Goal: Task Accomplishment & Management: Manage account settings

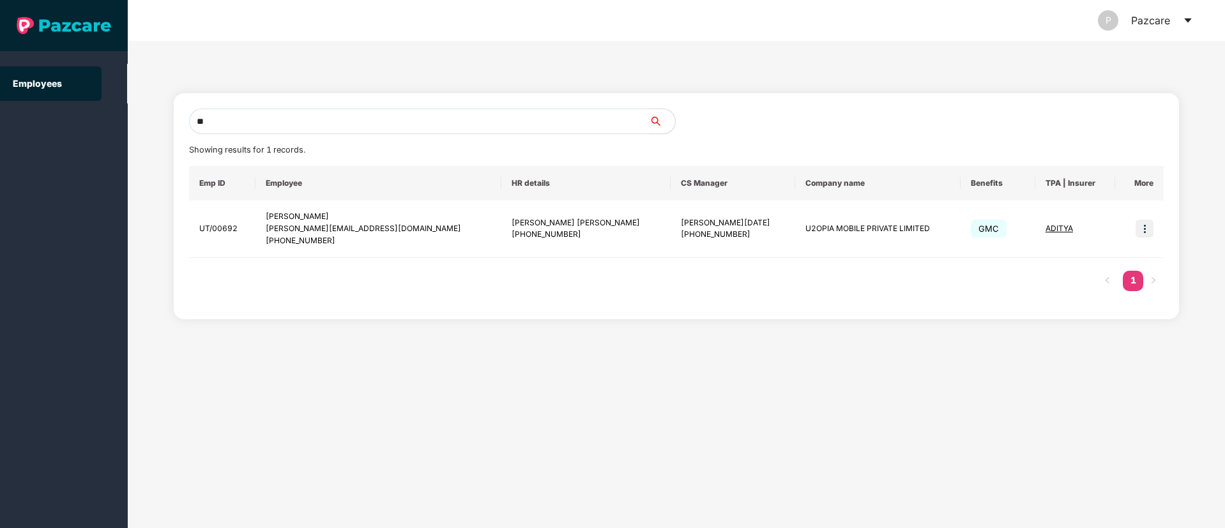
type input "*"
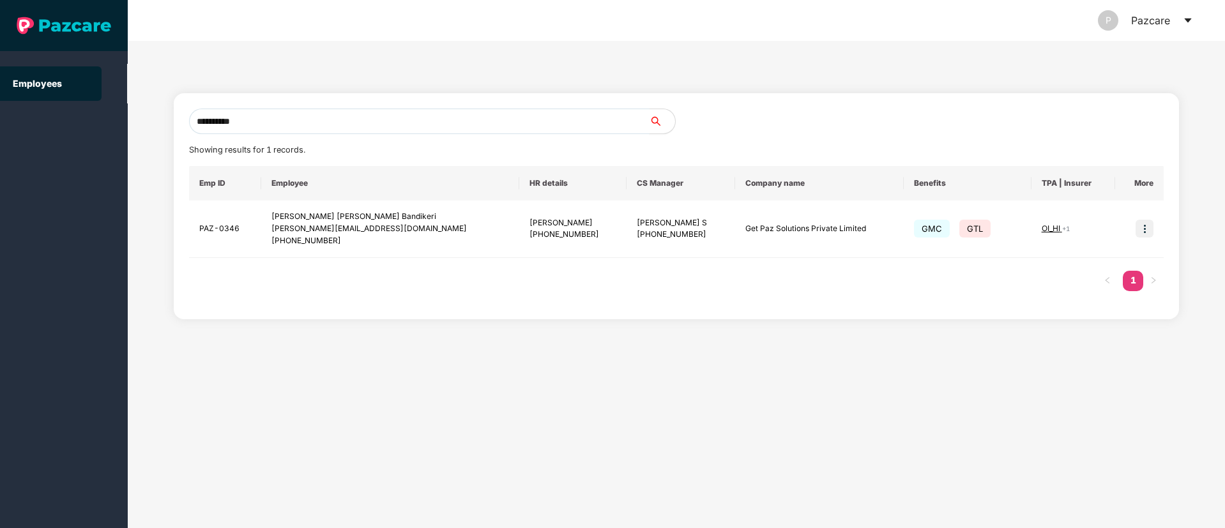
drag, startPoint x: 256, startPoint y: 124, endPoint x: 194, endPoint y: 122, distance: 62.0
click at [194, 122] on input "**********" at bounding box center [419, 122] width 461 height 26
paste input "**********"
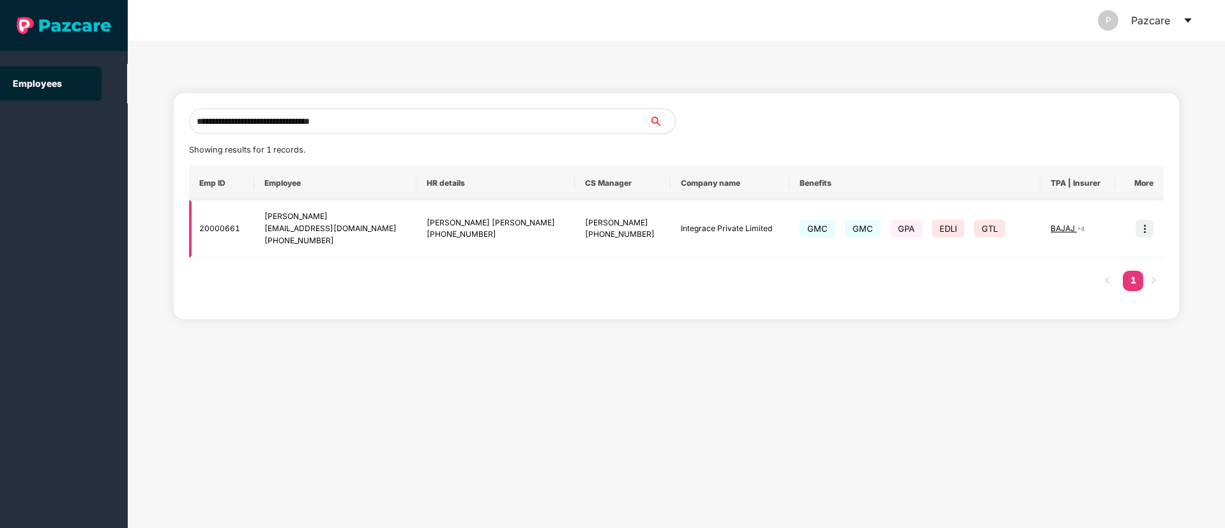
type input "**********"
click at [1145, 227] on img at bounding box center [1145, 229] width 18 height 18
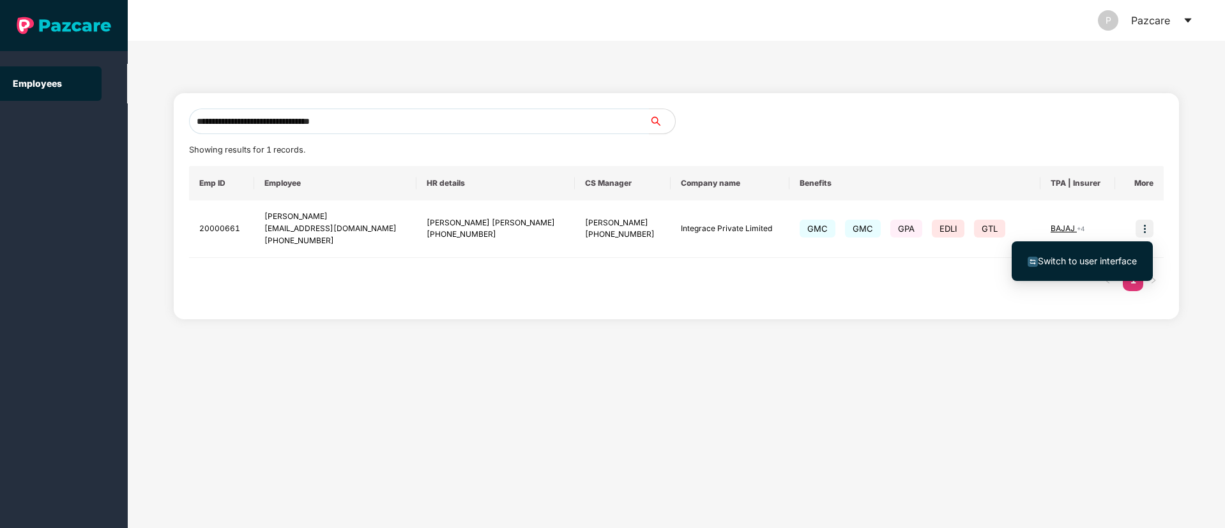
click at [1079, 269] on li "Switch to user interface" at bounding box center [1082, 261] width 141 height 27
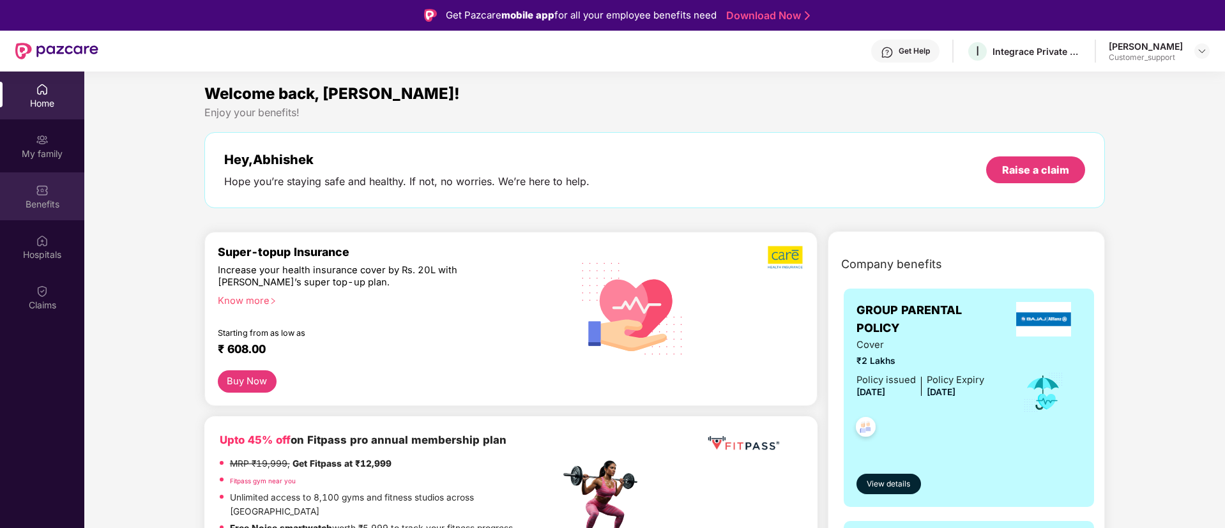
click at [22, 213] on div "Benefits" at bounding box center [42, 196] width 84 height 48
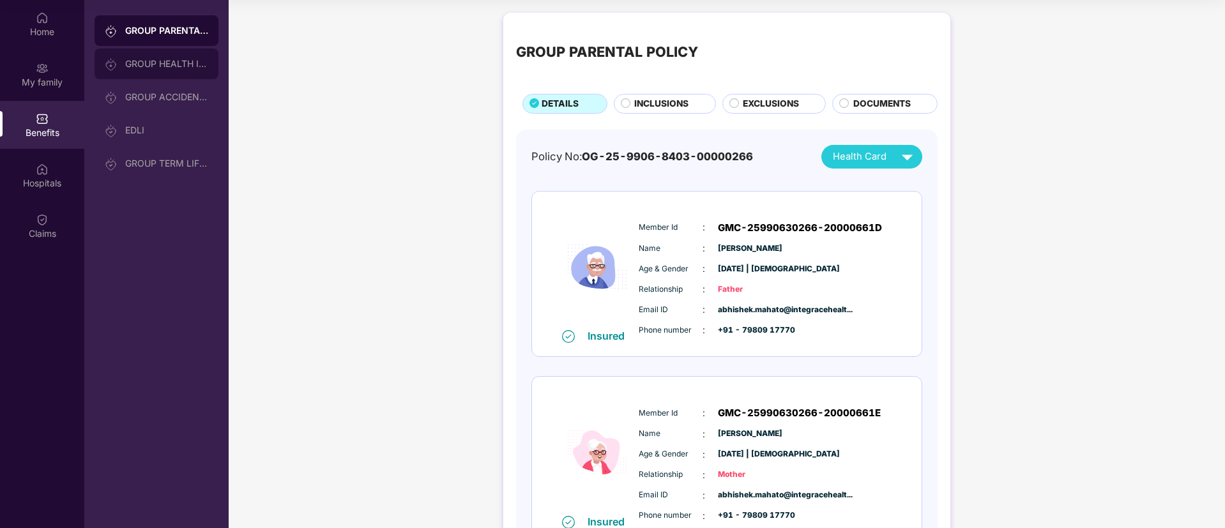
click at [162, 77] on div "GROUP HEALTH INSURANCE" at bounding box center [157, 64] width 124 height 31
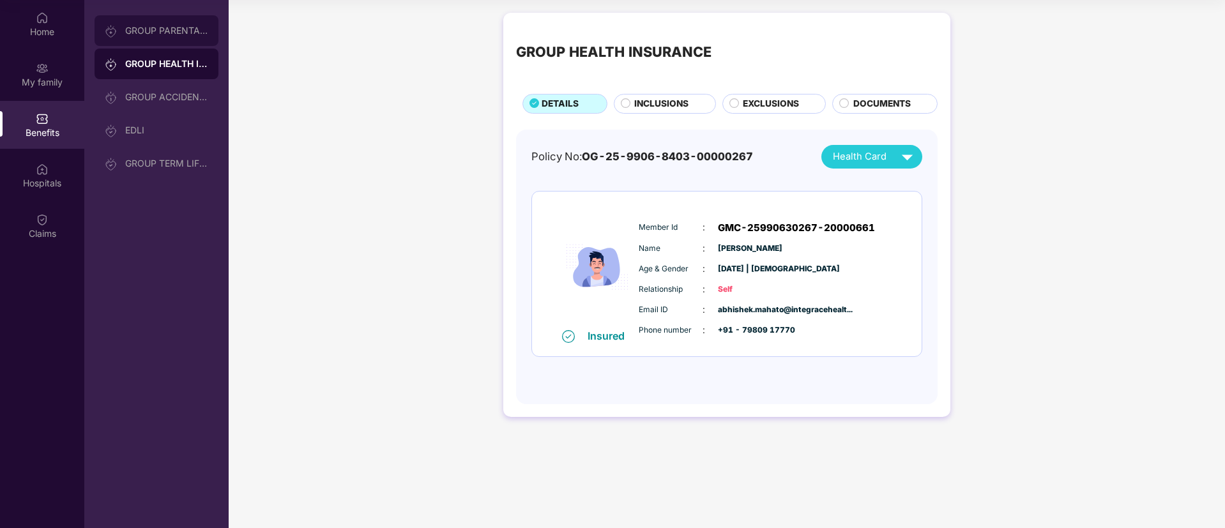
drag, startPoint x: 157, startPoint y: 33, endPoint x: 219, endPoint y: 100, distance: 91.3
click at [157, 32] on div "GROUP PARENTAL POLICY" at bounding box center [166, 31] width 83 height 10
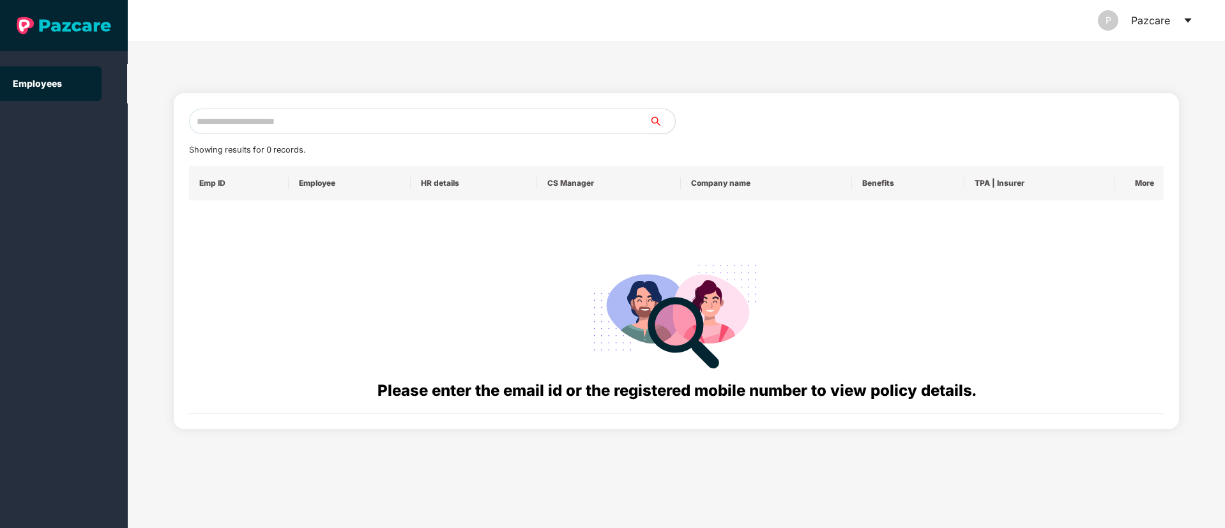
click at [277, 118] on input "text" at bounding box center [419, 122] width 461 height 26
paste input "**********"
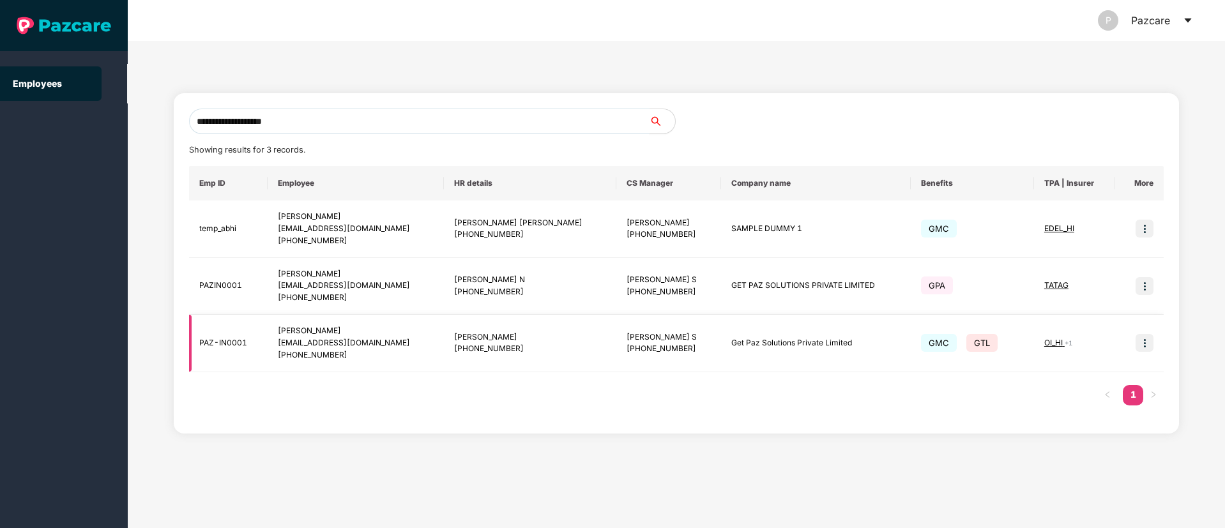
type input "**********"
click at [1147, 339] on img at bounding box center [1145, 343] width 18 height 18
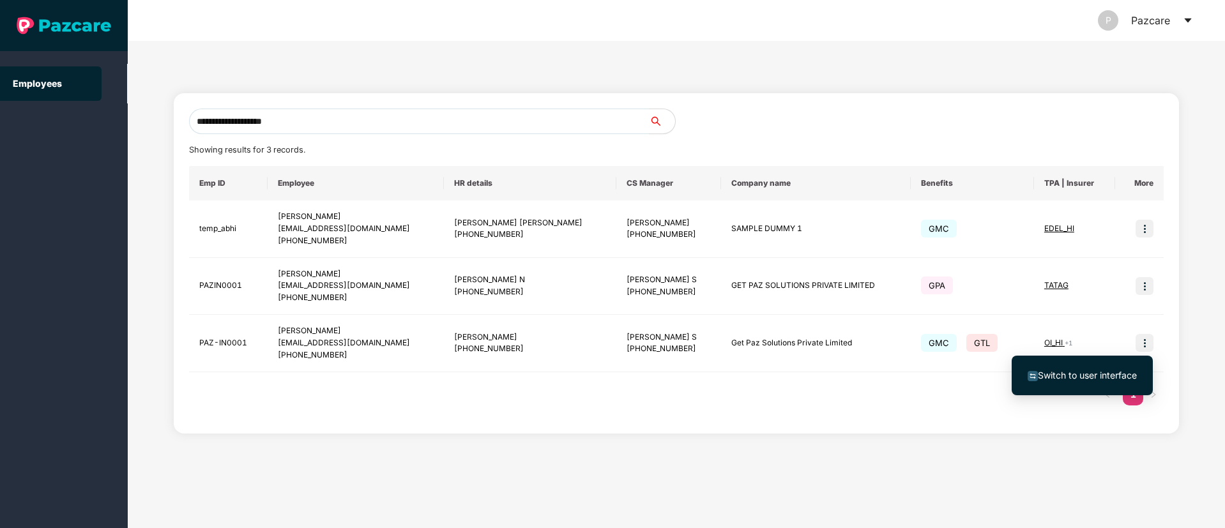
click at [1078, 377] on span "Switch to user interface" at bounding box center [1087, 375] width 99 height 11
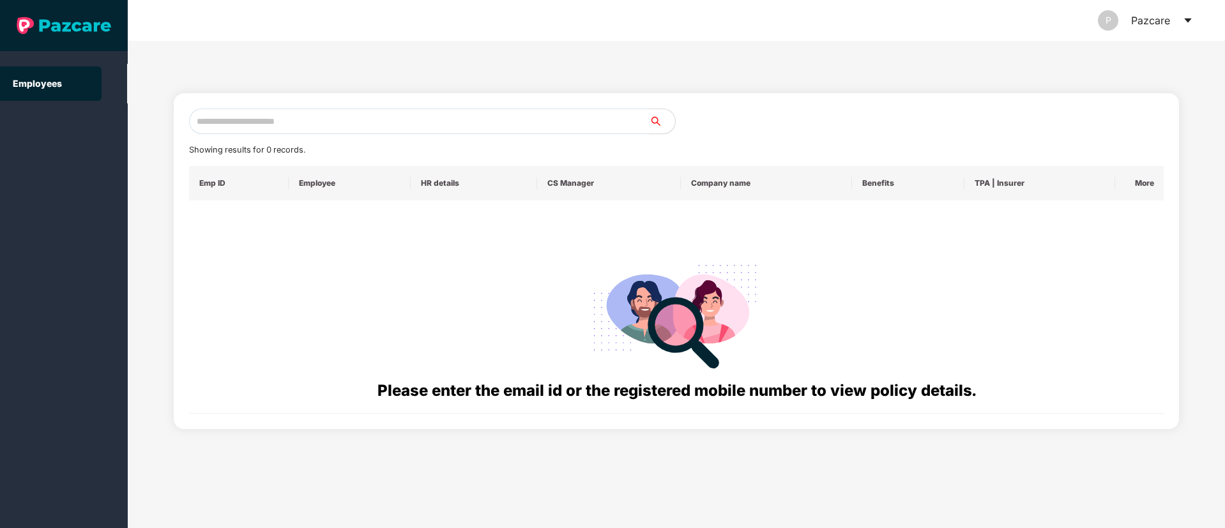
click at [248, 118] on input "text" at bounding box center [419, 122] width 461 height 26
paste input "**********"
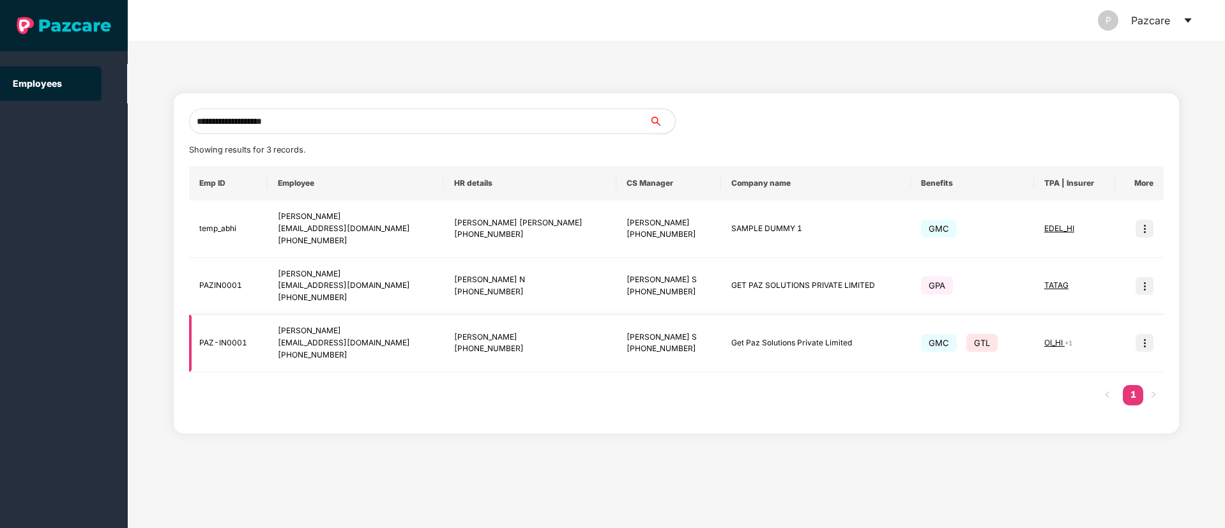
type input "**********"
click at [1143, 340] on img at bounding box center [1145, 343] width 18 height 18
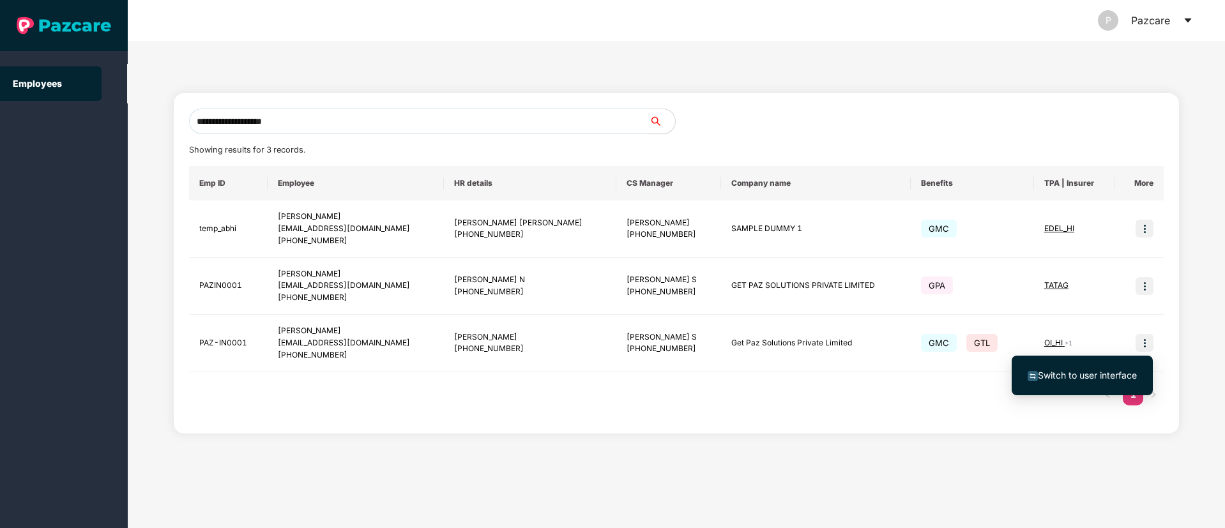
click at [1080, 376] on span "Switch to user interface" at bounding box center [1087, 375] width 99 height 11
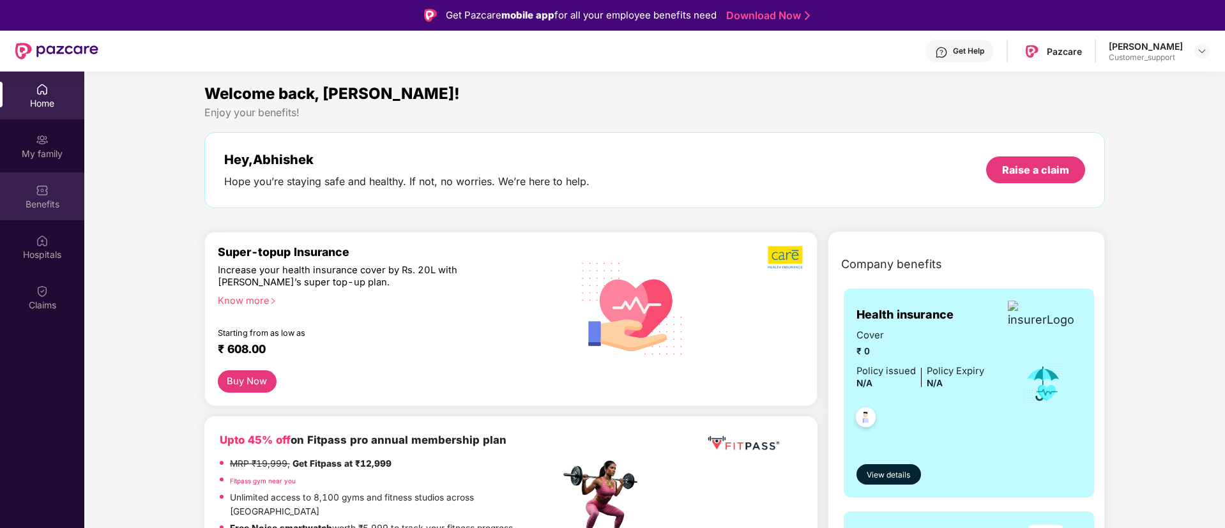
click at [51, 196] on div "Benefits" at bounding box center [42, 196] width 84 height 48
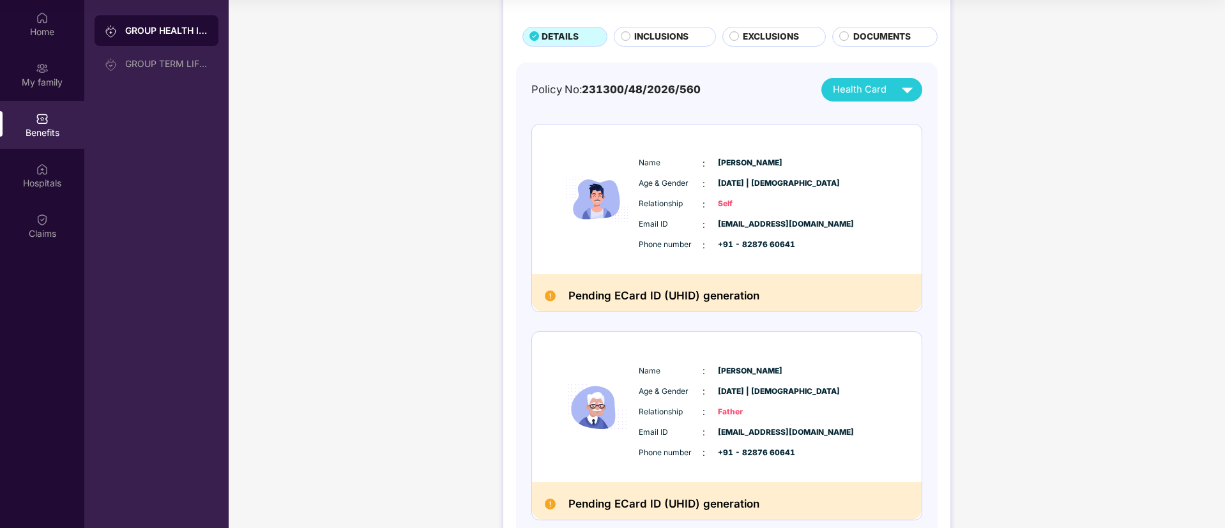
scroll to position [43, 0]
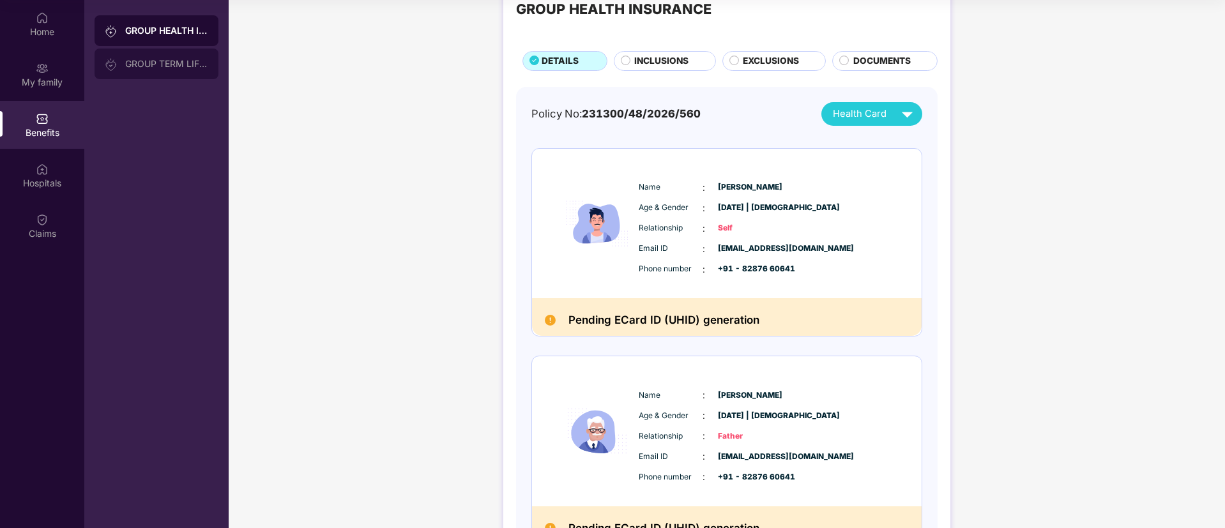
click at [139, 65] on div "GROUP TERM LIFE INSURANCE" at bounding box center [166, 64] width 83 height 10
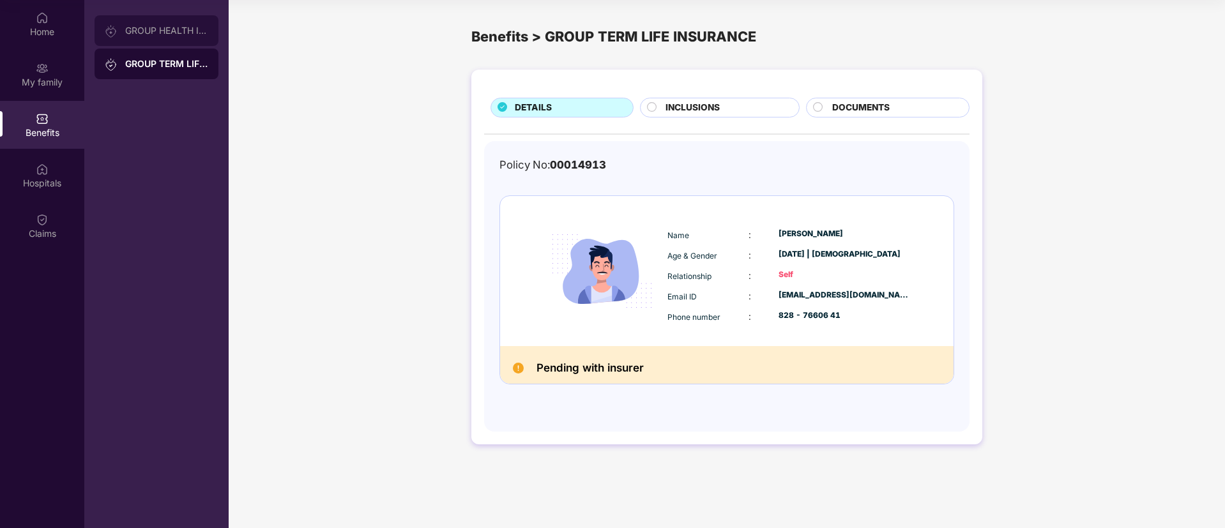
click at [155, 39] on div "GROUP HEALTH INSURANCE" at bounding box center [157, 30] width 124 height 31
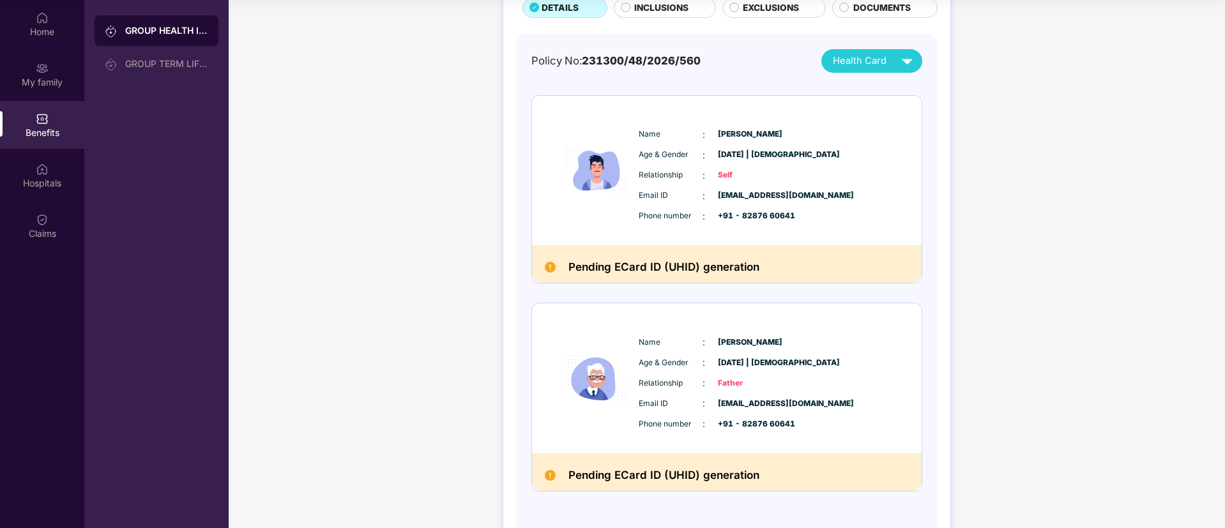
scroll to position [139, 0]
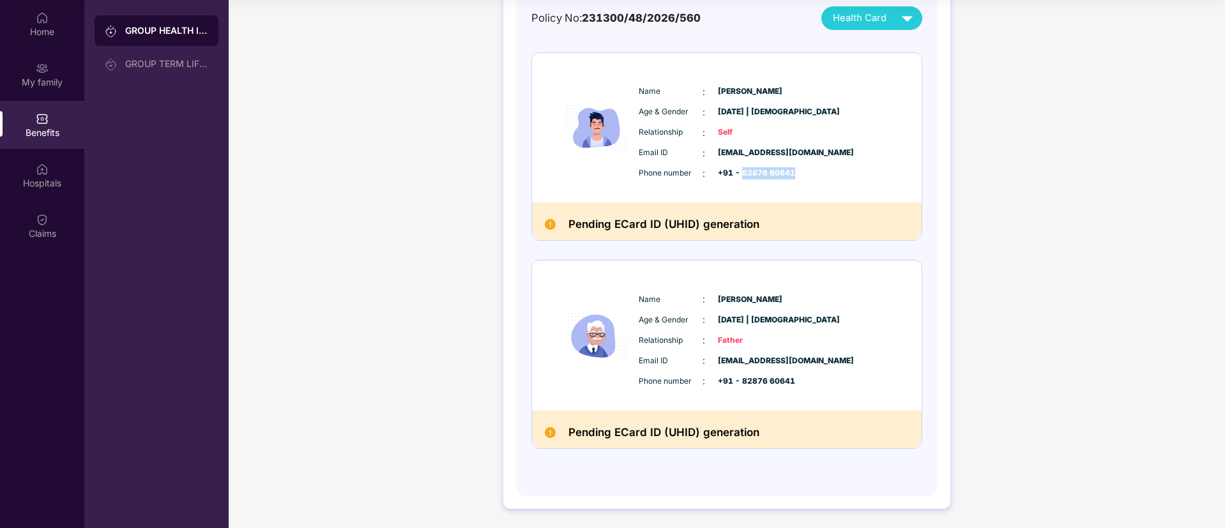
drag, startPoint x: 742, startPoint y: 172, endPoint x: 813, endPoint y: 171, distance: 71.5
click at [813, 171] on div "Phone number : +91 - 82876 60641" at bounding box center [766, 174] width 254 height 14
copy span "82876 60641"
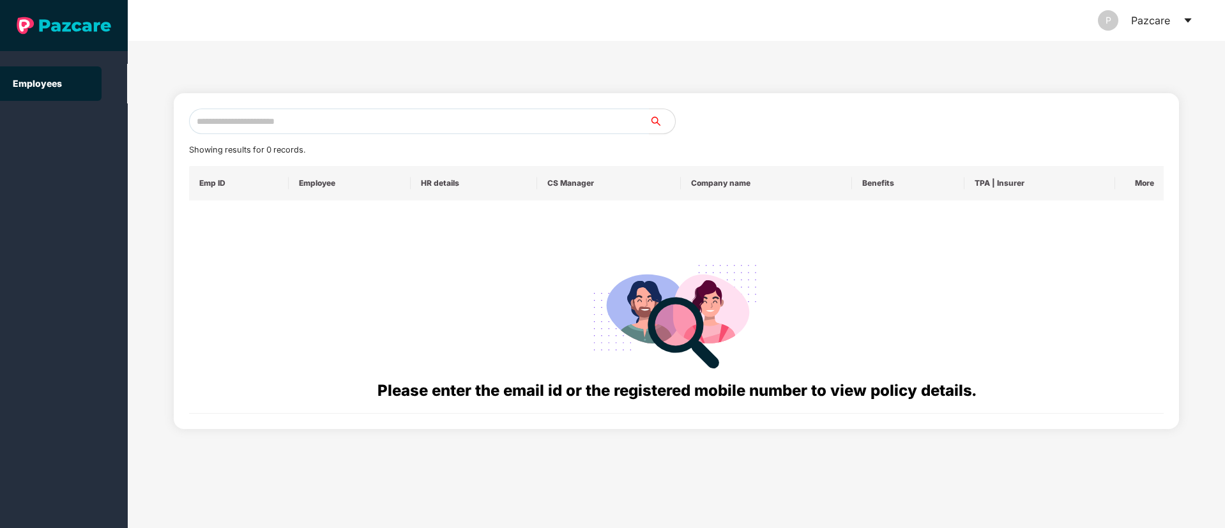
scroll to position [0, 0]
click at [236, 115] on input "text" at bounding box center [419, 122] width 461 height 26
paste input "**********"
click at [229, 125] on input "**********" at bounding box center [419, 122] width 461 height 26
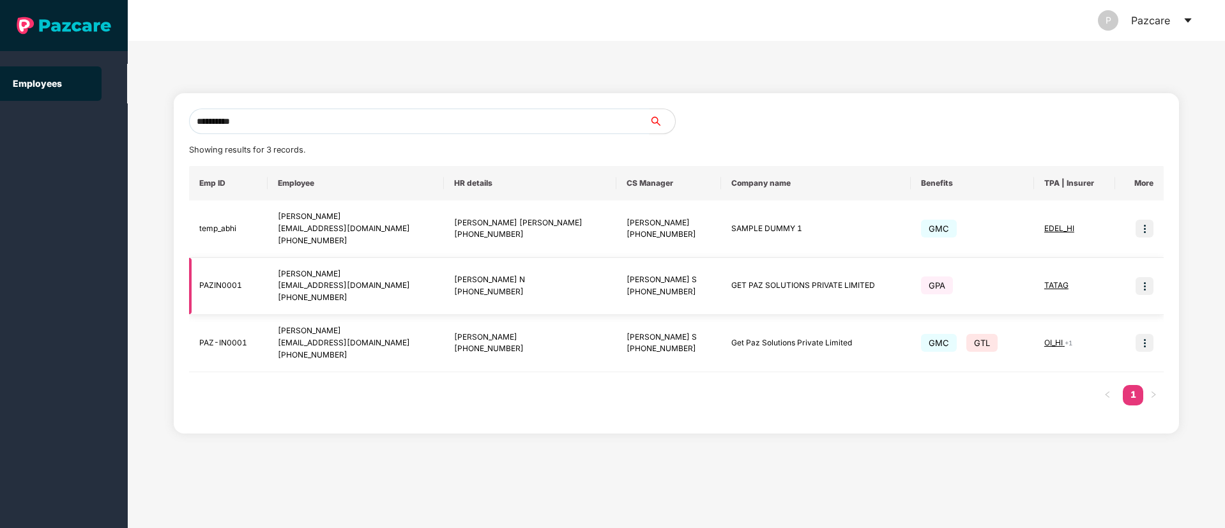
type input "**********"
click at [1144, 289] on img at bounding box center [1145, 286] width 18 height 18
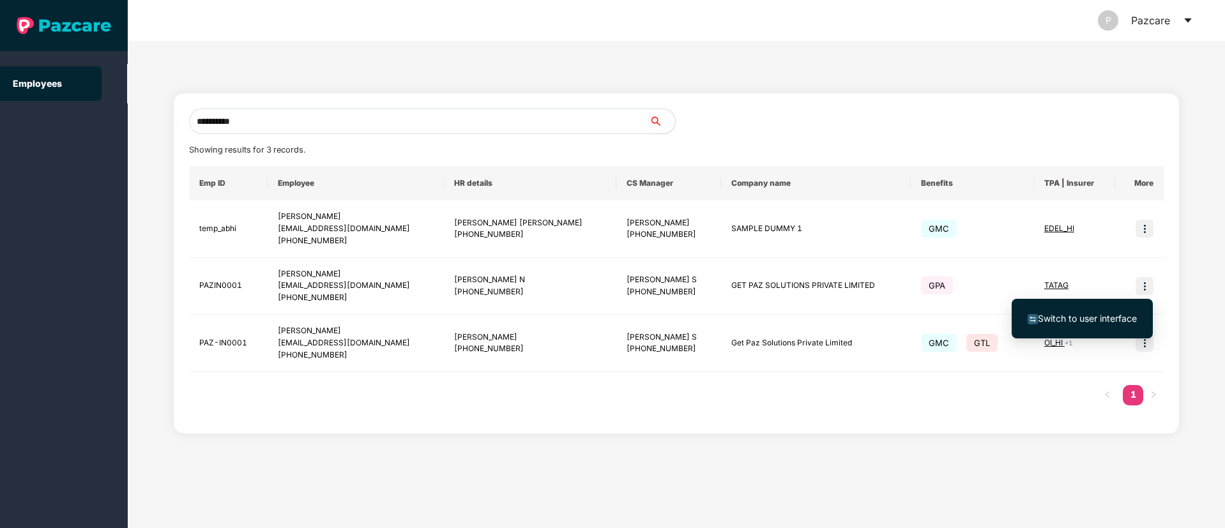
click at [1092, 321] on span "Switch to user interface" at bounding box center [1087, 318] width 99 height 11
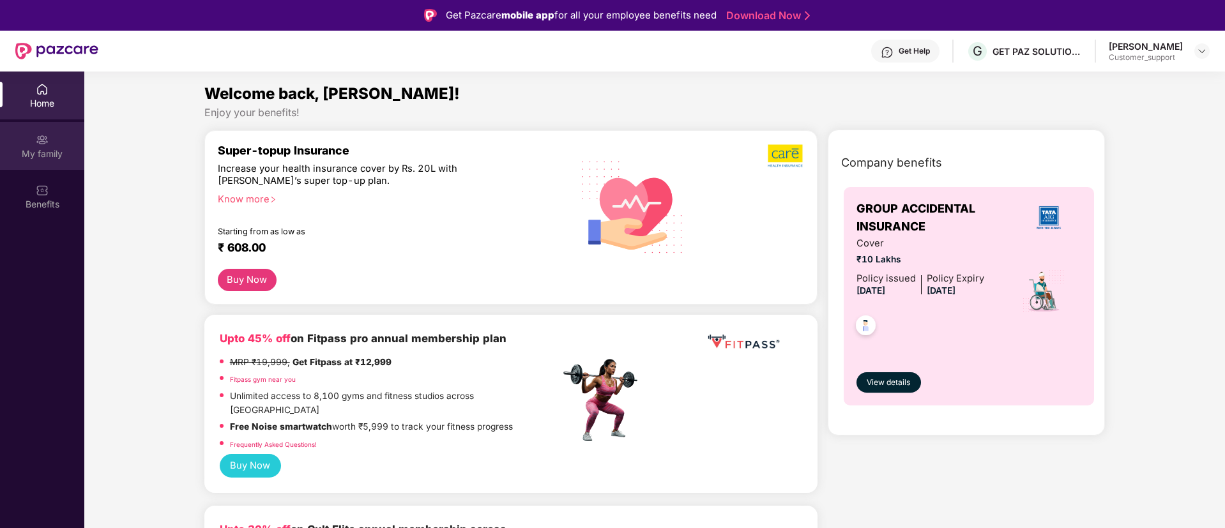
click at [32, 160] on div "My family" at bounding box center [42, 146] width 84 height 48
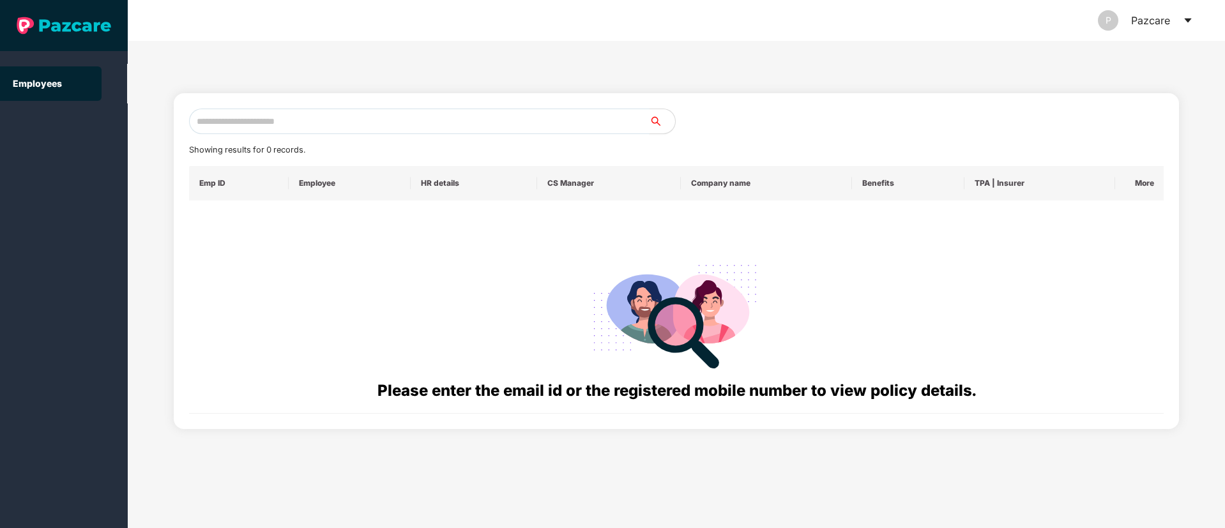
click at [222, 120] on input "text" at bounding box center [419, 122] width 461 height 26
paste input "**********"
click at [231, 120] on input "**********" at bounding box center [419, 122] width 461 height 26
type input "**********"
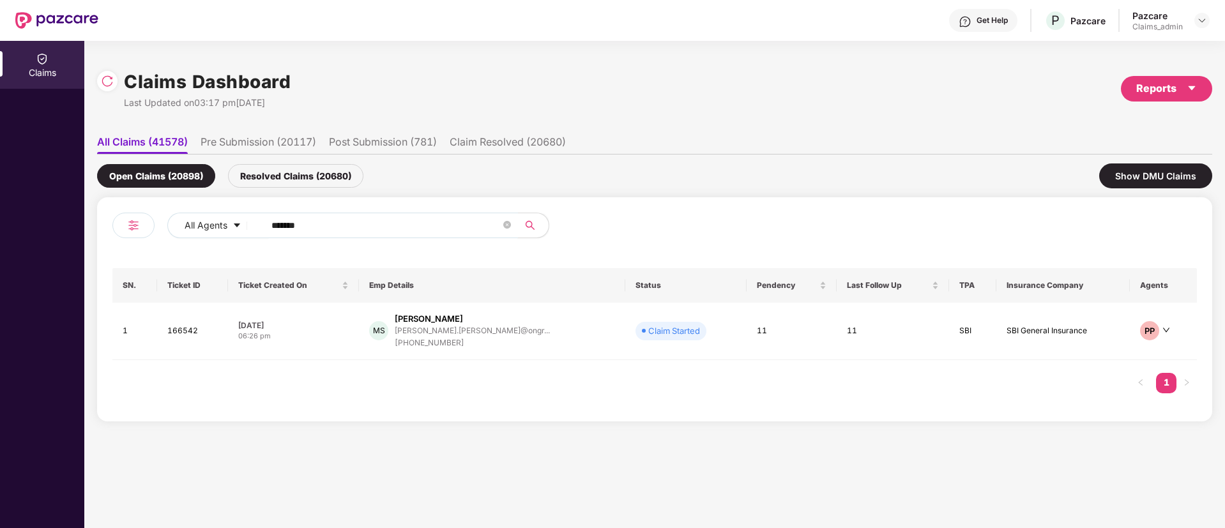
click at [284, 231] on input "******" at bounding box center [385, 225] width 229 height 19
paste input "text"
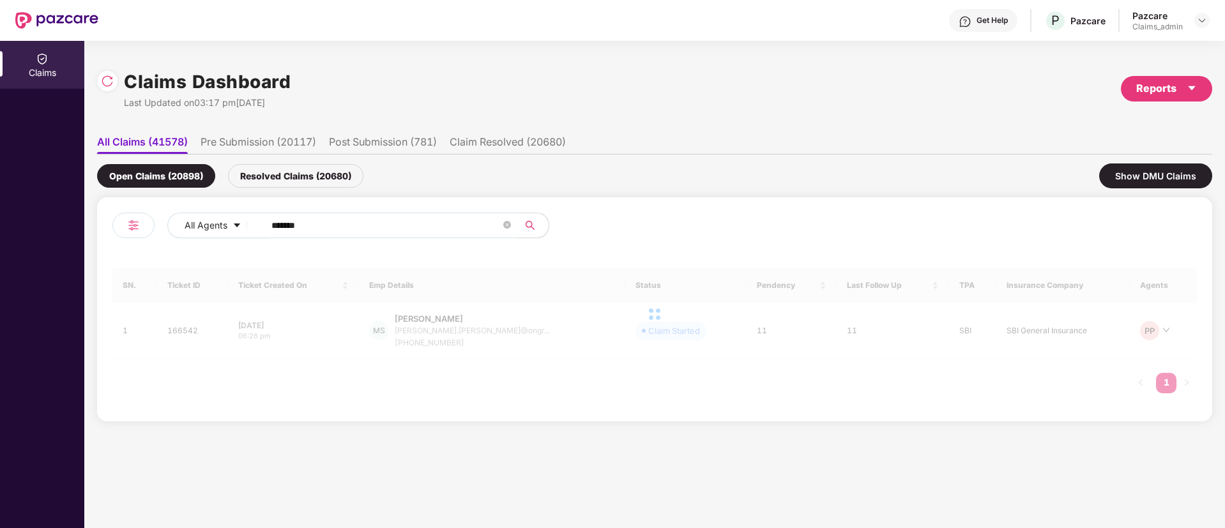
type input "*****"
click at [294, 179] on div "Resolved Claims (20680)" at bounding box center [295, 176] width 135 height 24
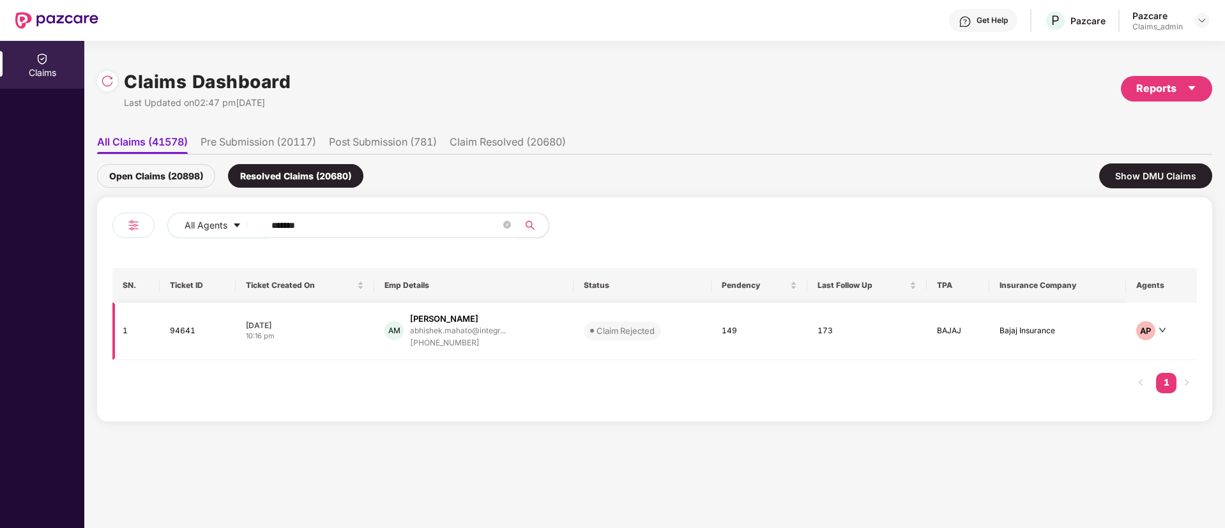
click at [331, 340] on div "10:16 pm" at bounding box center [305, 336] width 119 height 11
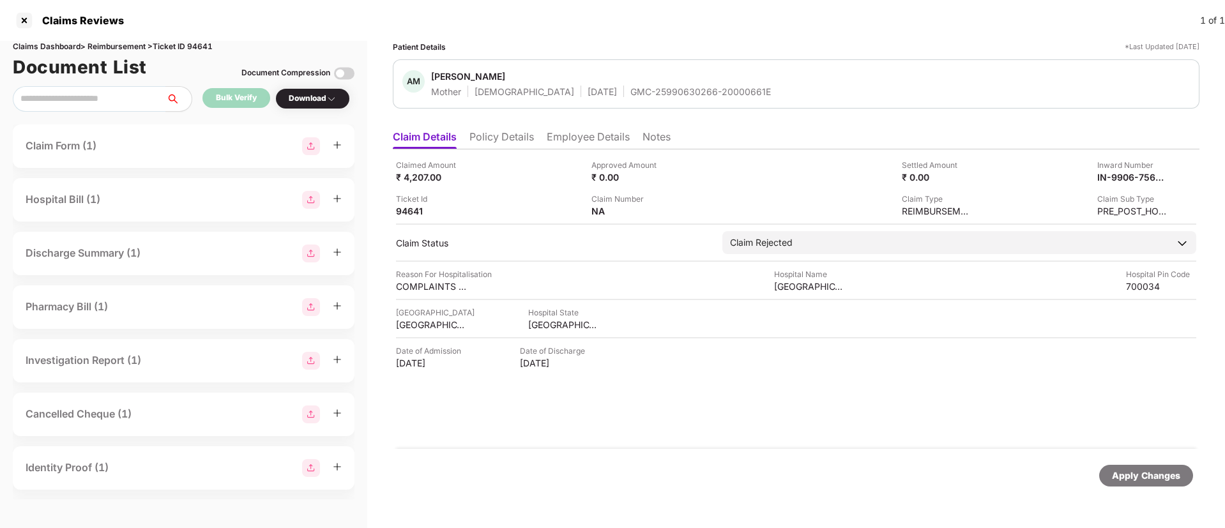
click at [577, 139] on li "Employee Details" at bounding box center [588, 139] width 83 height 19
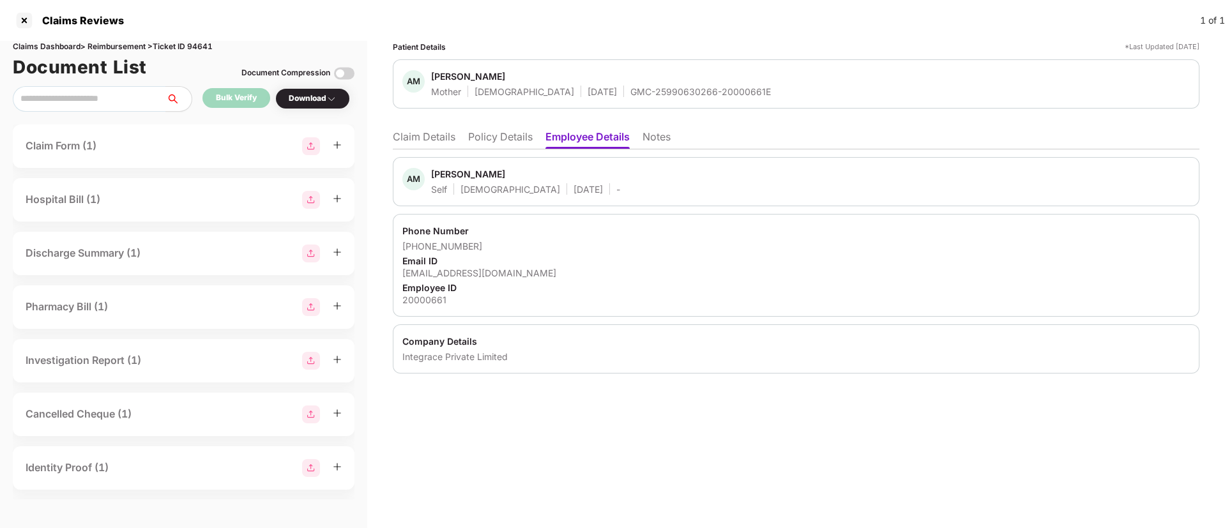
click at [479, 272] on div "abhishek.mahato@integracehealth.com" at bounding box center [796, 273] width 788 height 12
click at [478, 272] on div "abhishek.mahato@integracehealth.com" at bounding box center [796, 273] width 788 height 12
copy div "abhishek.mahato@integracehealth.com"
click at [649, 268] on div "abhishek.mahato@integracehealth.com" at bounding box center [796, 273] width 788 height 12
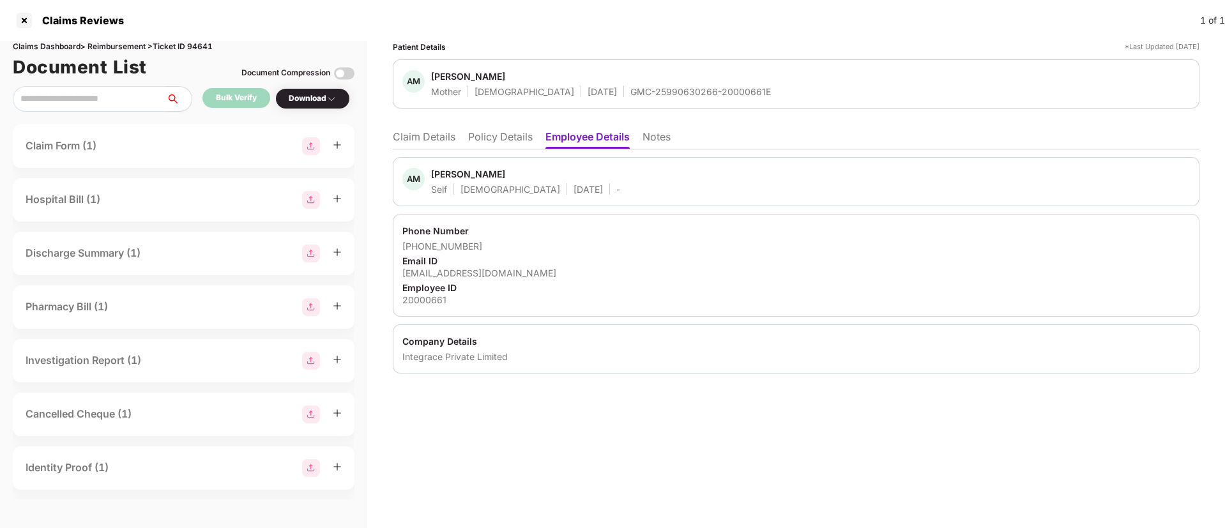
click at [427, 139] on li "Claim Details" at bounding box center [424, 139] width 63 height 19
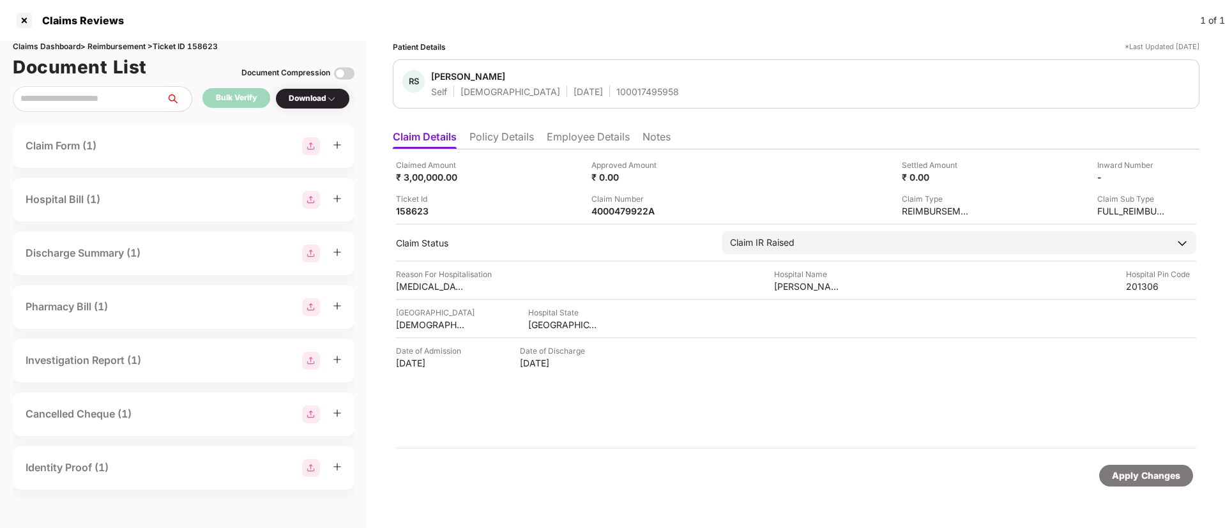
click at [505, 149] on div "Claimed Amount ₹ 3,00,000.00 Approved Amount ₹ 0.00 Settled Amount ₹ 0.00 Inwar…" at bounding box center [796, 299] width 807 height 300
click at [505, 143] on li "Policy Details" at bounding box center [501, 139] width 65 height 19
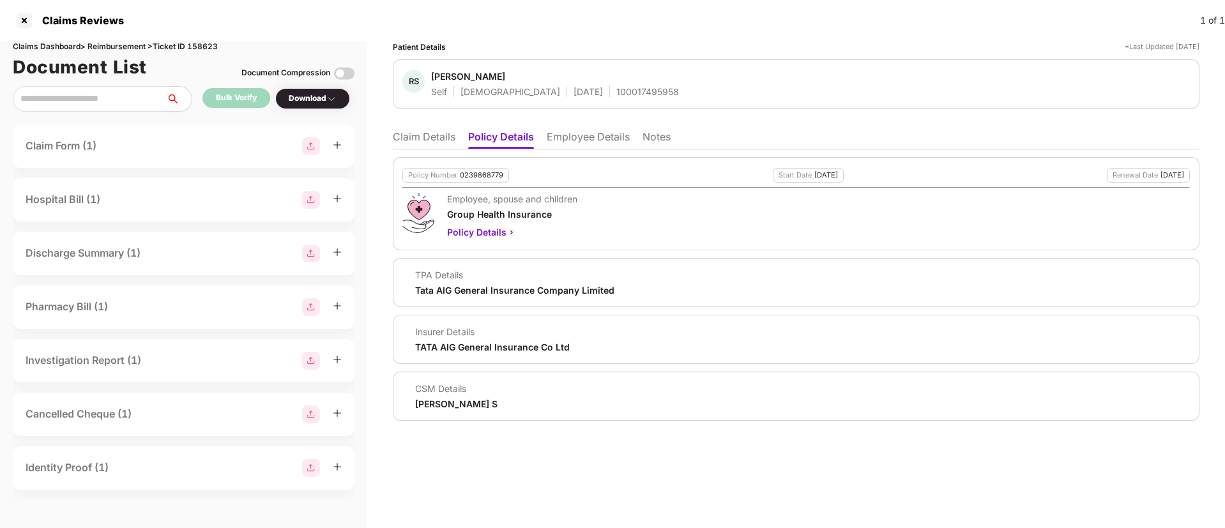
click at [432, 137] on li "Claim Details" at bounding box center [424, 139] width 63 height 19
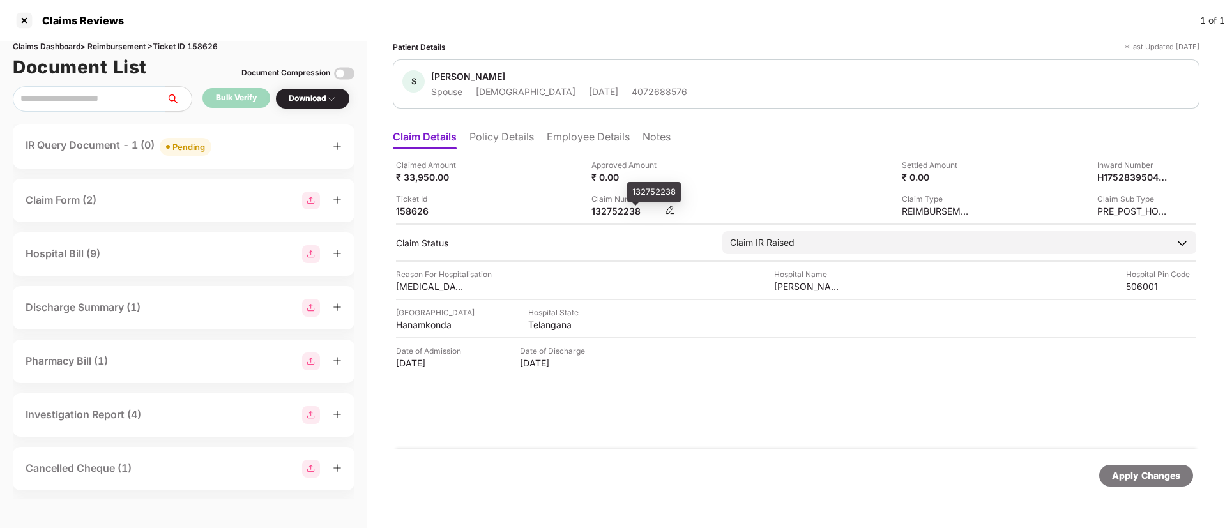
click at [607, 209] on div "132752238" at bounding box center [626, 211] width 70 height 12
copy div "132752238"
click at [756, 202] on div "Claim Number 132752238" at bounding box center [684, 205] width 186 height 24
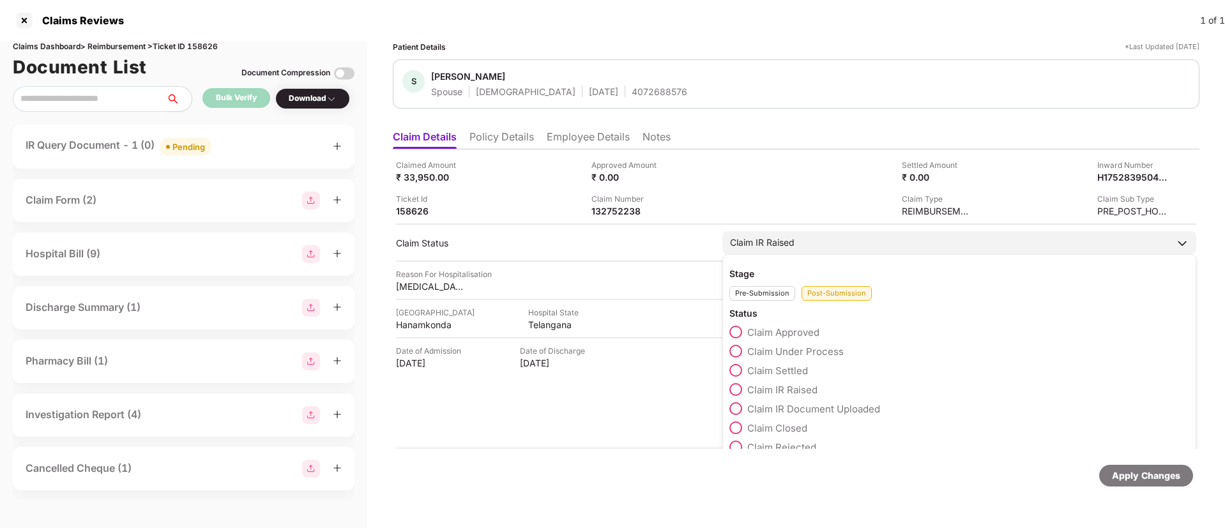
click at [740, 423] on span at bounding box center [735, 428] width 13 height 13
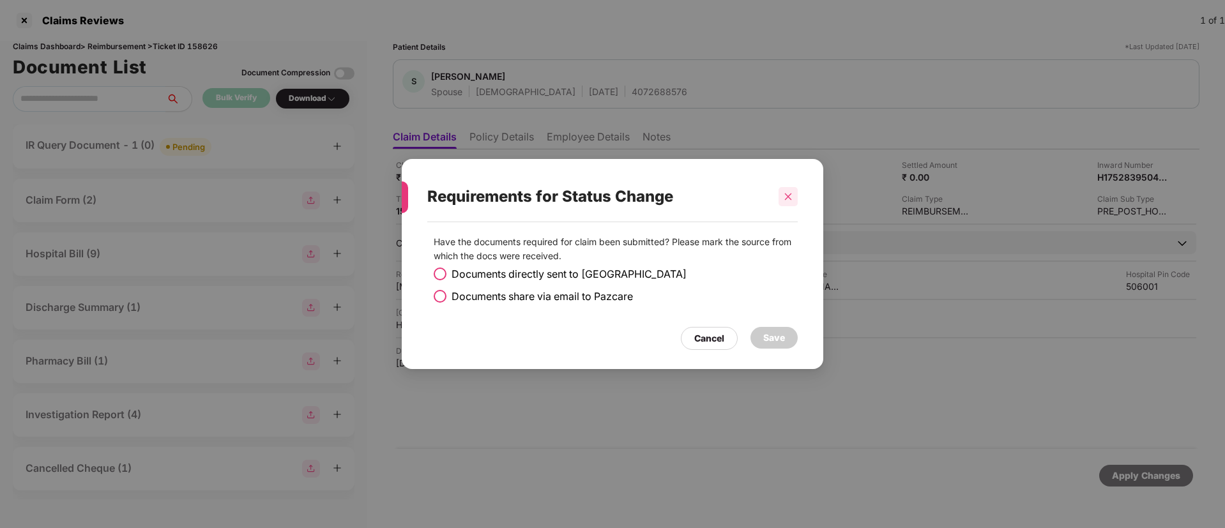
click at [788, 200] on icon "close" at bounding box center [788, 196] width 9 height 9
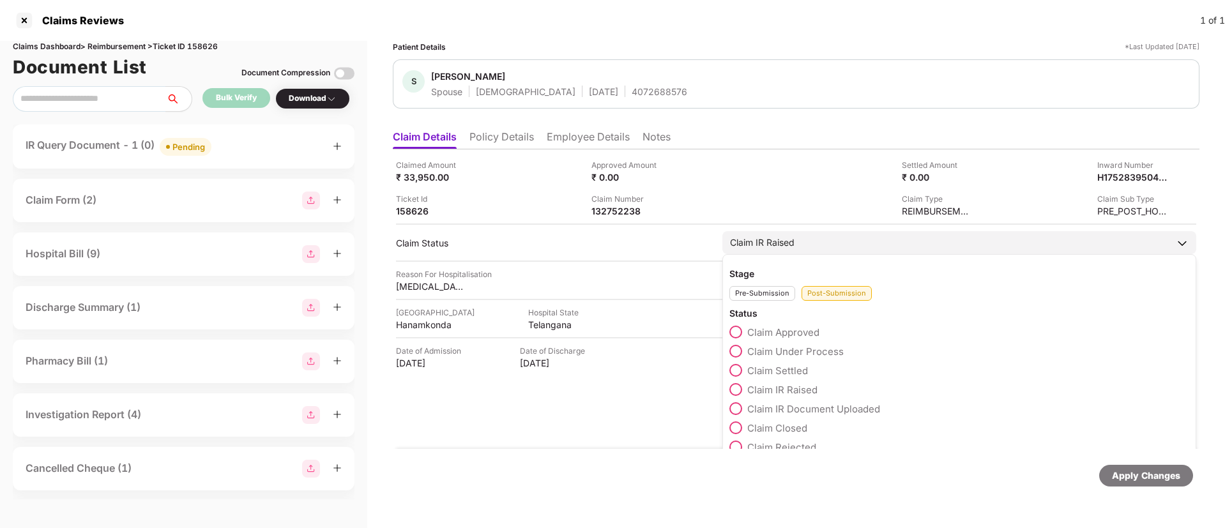
click at [773, 248] on div "Claim IR Raised" at bounding box center [762, 243] width 65 height 14
click at [735, 431] on span at bounding box center [735, 428] width 13 height 13
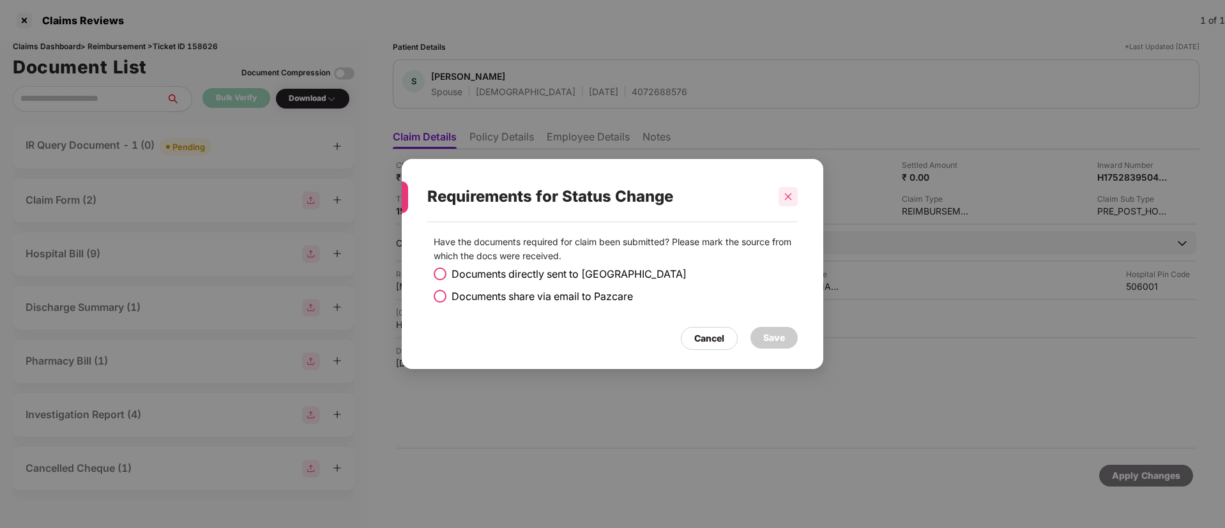
click at [788, 199] on icon "close" at bounding box center [788, 196] width 9 height 9
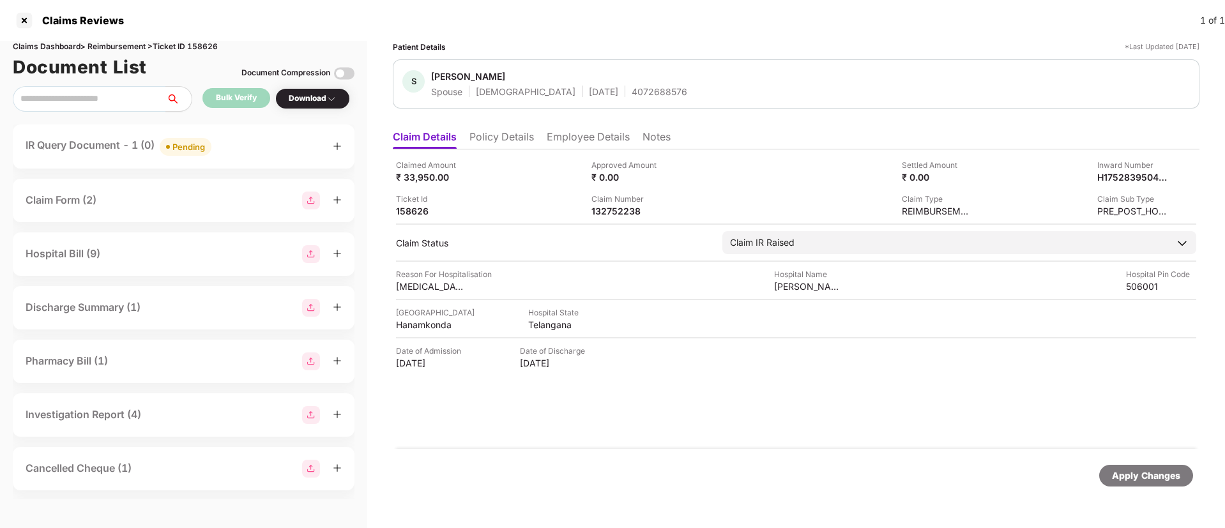
click at [246, 150] on div "IR Query Document - 1 (0) Pending" at bounding box center [184, 146] width 316 height 19
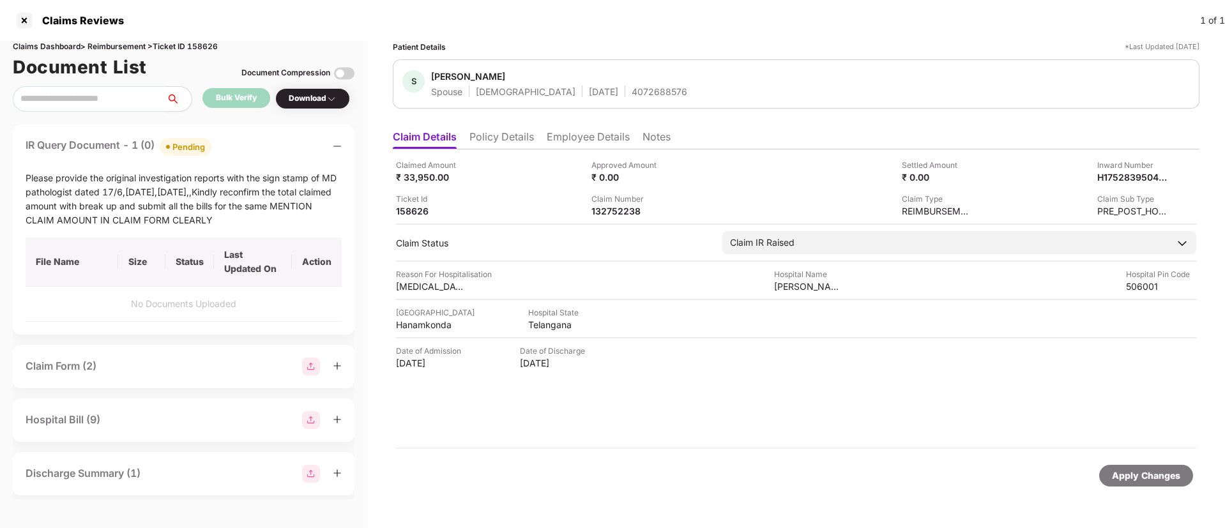
click at [246, 150] on div "IR Query Document - 1 (0) Pending" at bounding box center [184, 146] width 316 height 19
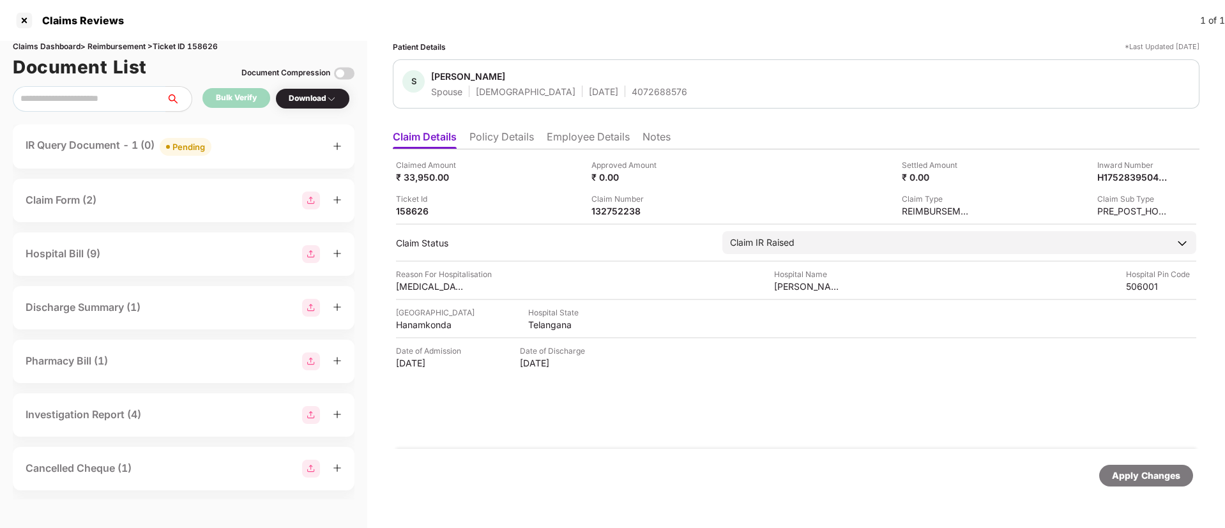
click at [165, 209] on div "Claim Form (2)" at bounding box center [184, 201] width 316 height 18
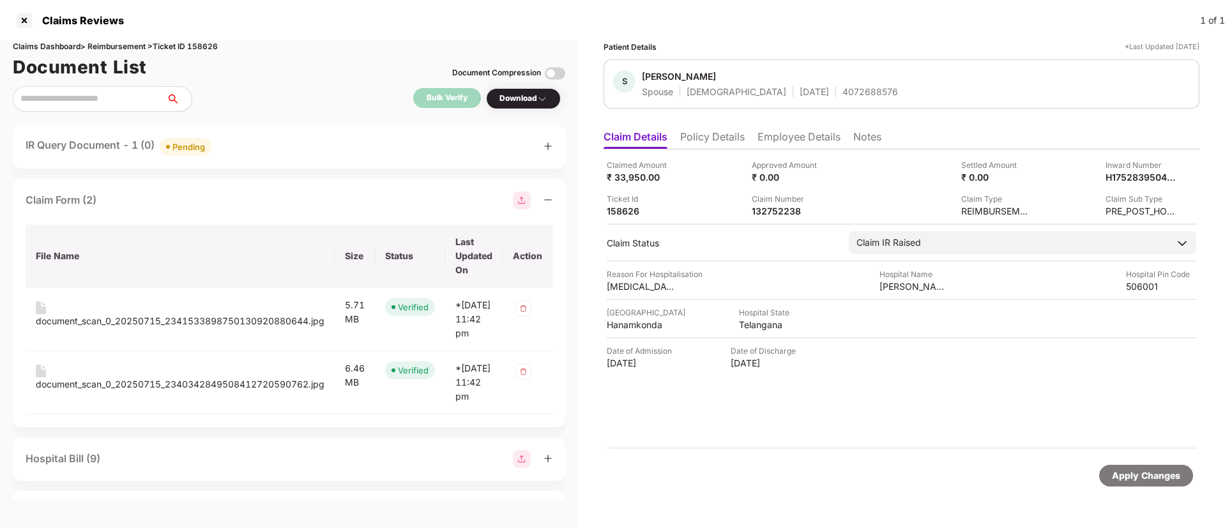
click at [165, 209] on div "Claim Form (2)" at bounding box center [289, 201] width 527 height 18
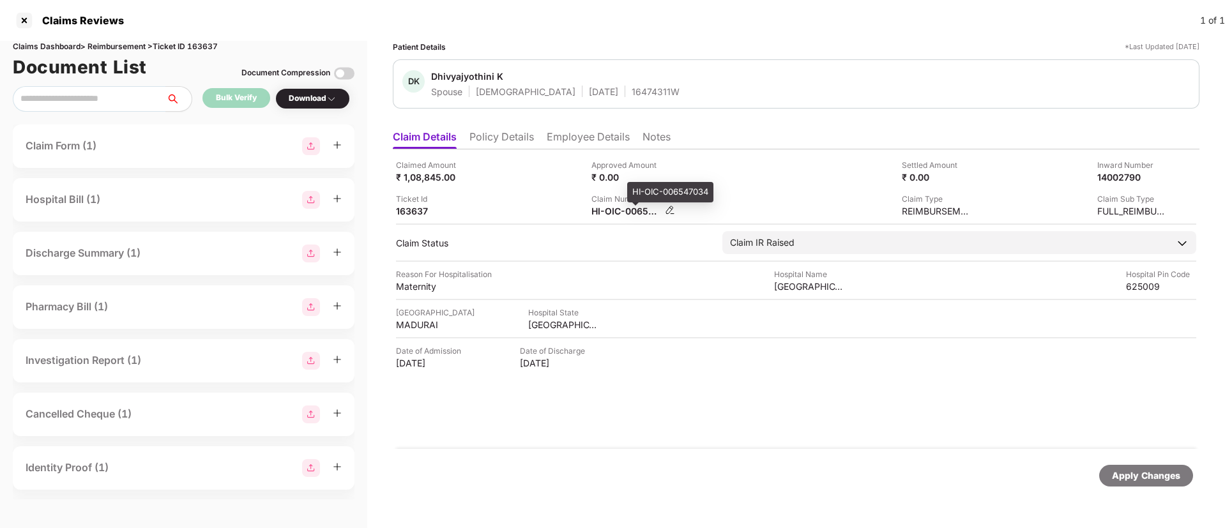
click at [621, 210] on div "HI-OIC-006547034" at bounding box center [626, 211] width 70 height 12
copy div
click at [552, 186] on div "Claimed Amount ₹ 1,08,845.00 Approved Amount ₹ 0.00 Settled Amount ₹ 0.00 Inwar…" at bounding box center [796, 188] width 800 height 58
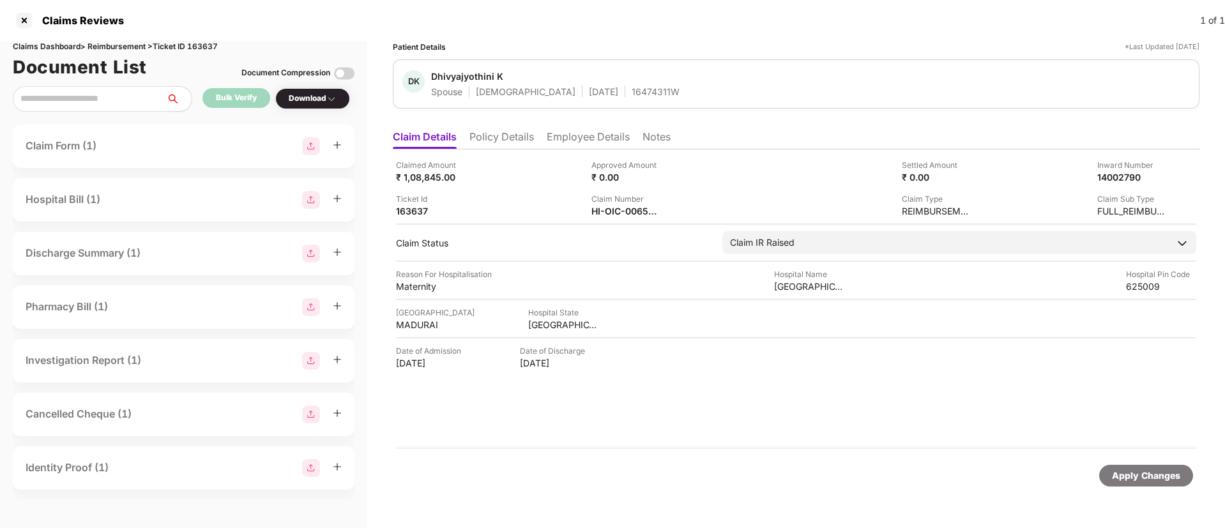
click at [527, 142] on li "Policy Details" at bounding box center [501, 139] width 65 height 19
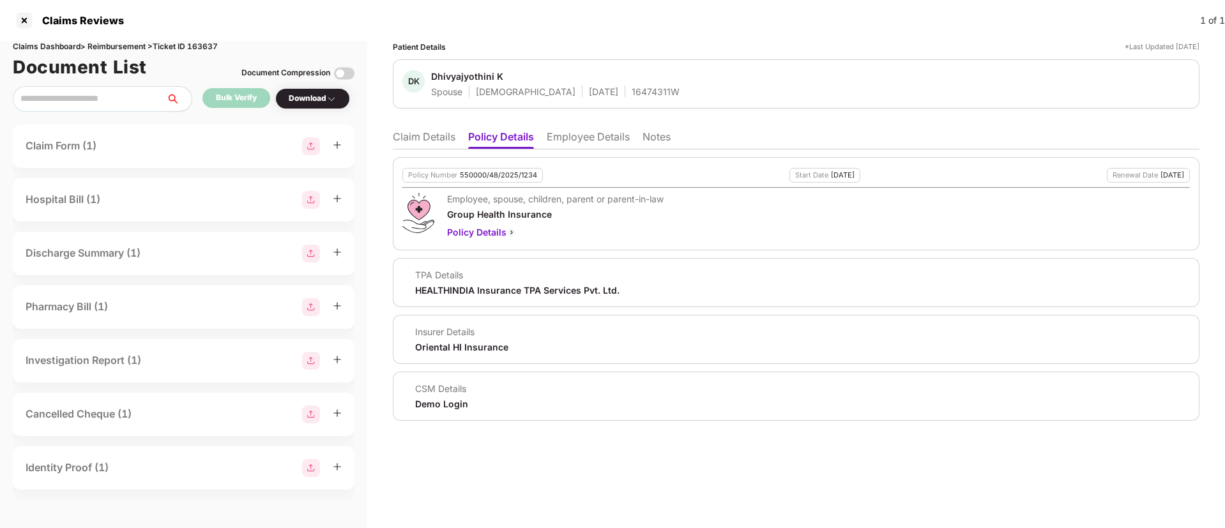
click at [397, 141] on li "Claim Details" at bounding box center [424, 139] width 63 height 19
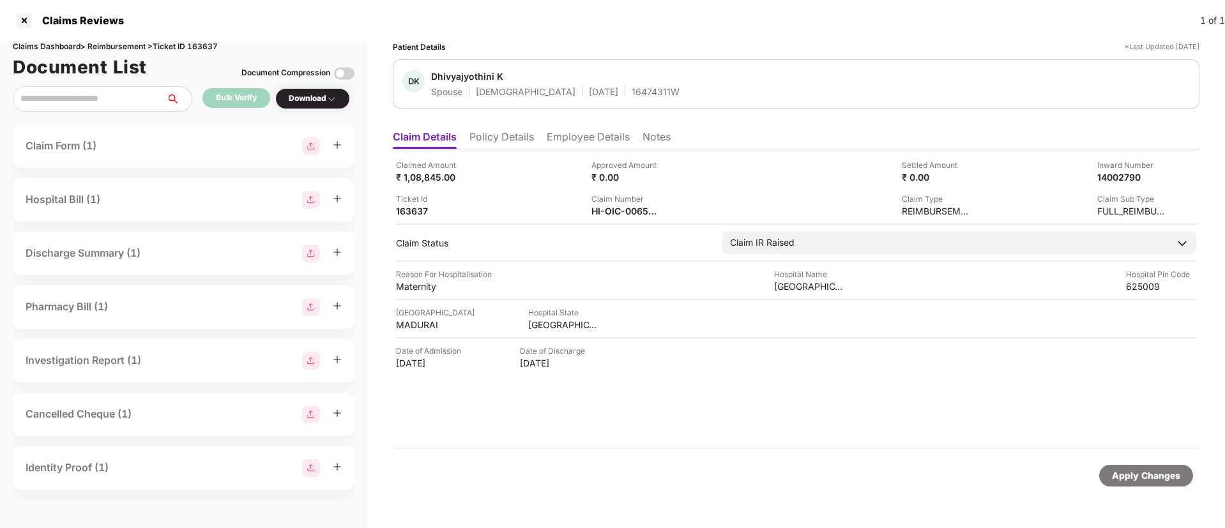
click at [619, 202] on div "Claim Number" at bounding box center [626, 199] width 70 height 12
click at [611, 206] on div "HI-OIC-006547034" at bounding box center [626, 211] width 70 height 12
copy div
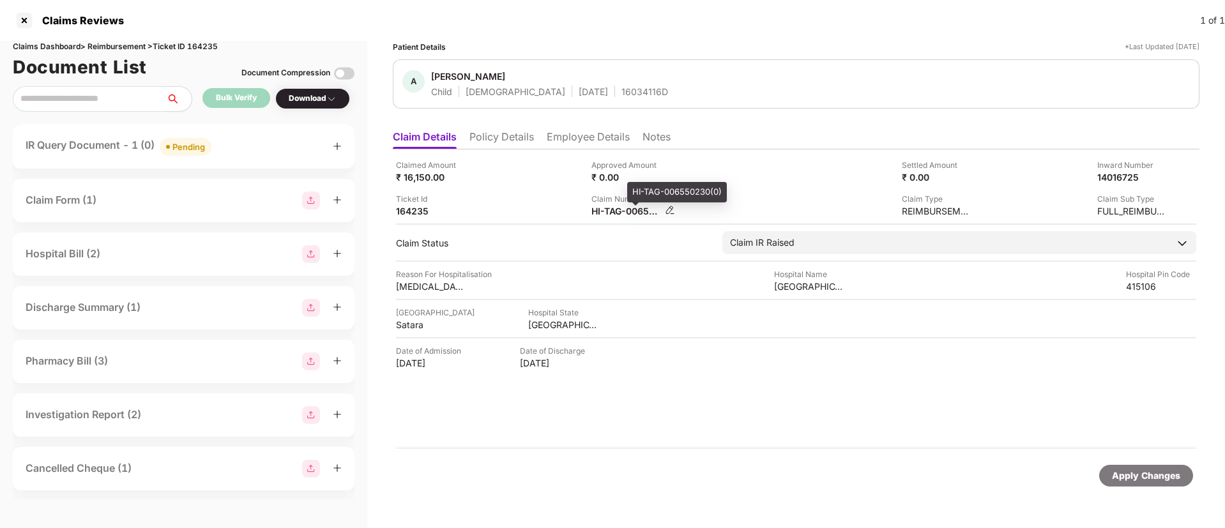
click at [609, 208] on div "HI-TAG-006550230(0)" at bounding box center [626, 211] width 70 height 12
copy div
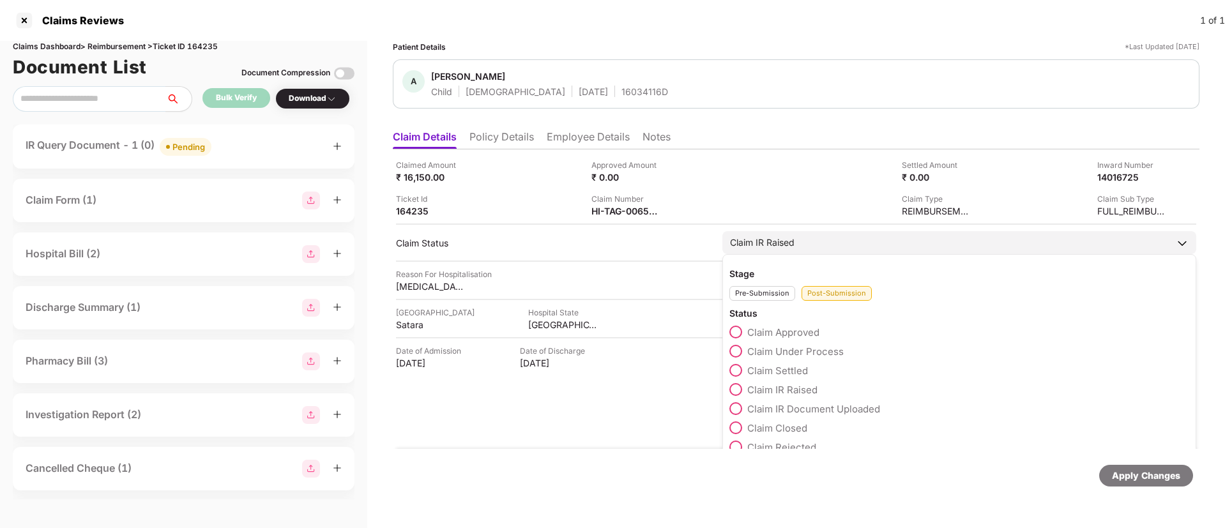
click at [737, 429] on span at bounding box center [735, 428] width 13 height 13
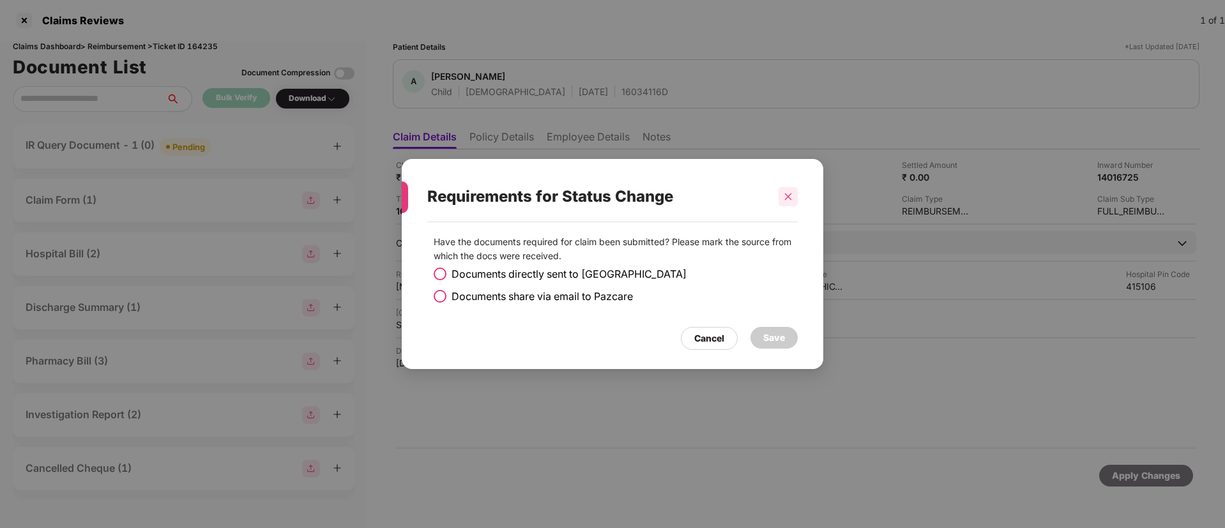
click at [787, 202] on div at bounding box center [788, 196] width 19 height 19
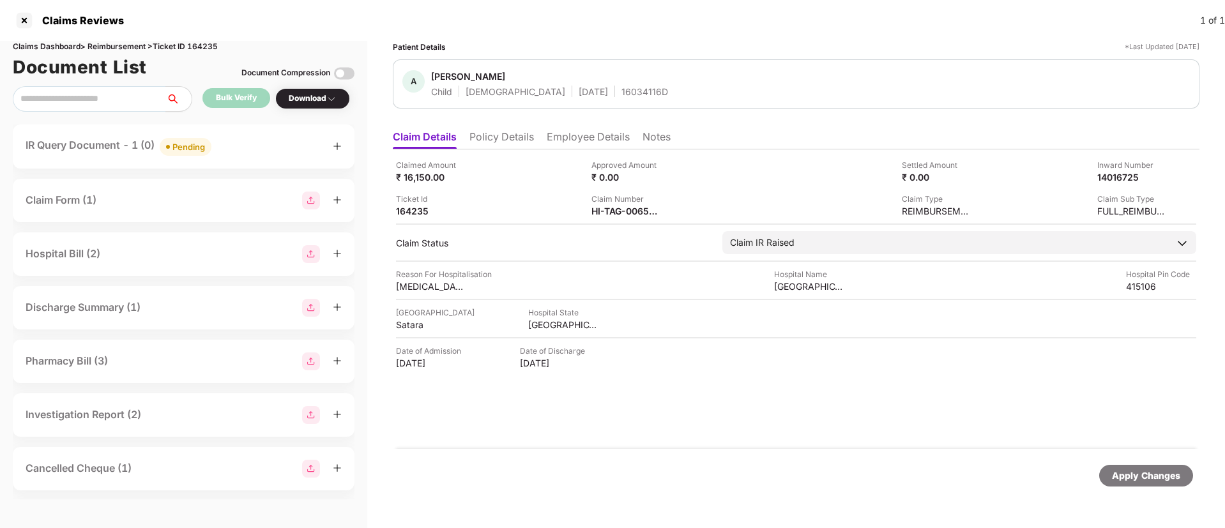
click at [248, 156] on div "IR Query Document - 1 (0) Pending" at bounding box center [184, 147] width 342 height 44
click at [335, 146] on icon "plus" at bounding box center [337, 146] width 9 height 9
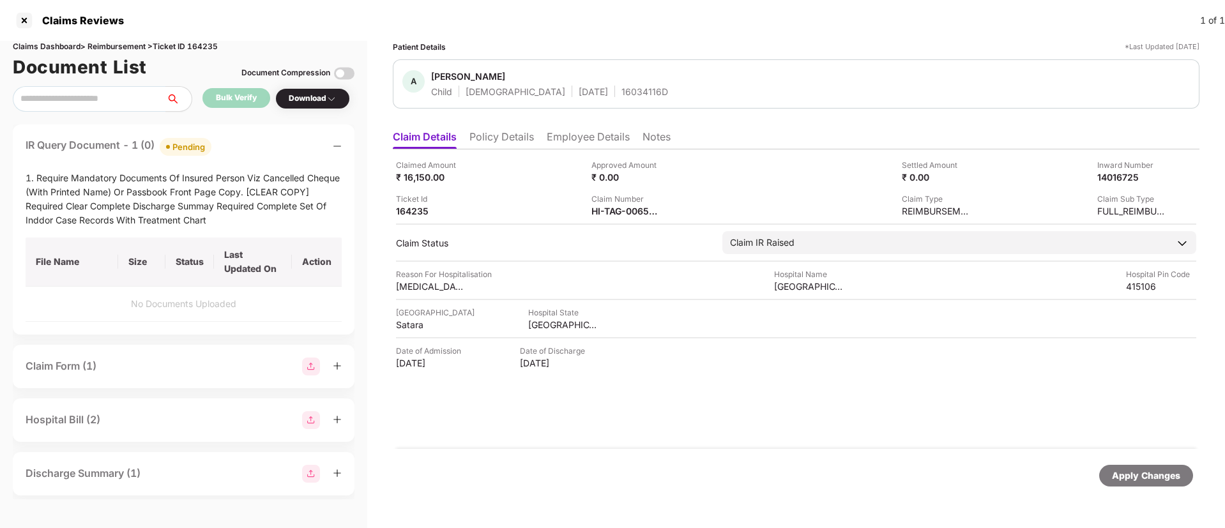
click at [269, 140] on div "IR Query Document - 1 (0) Pending" at bounding box center [184, 146] width 316 height 19
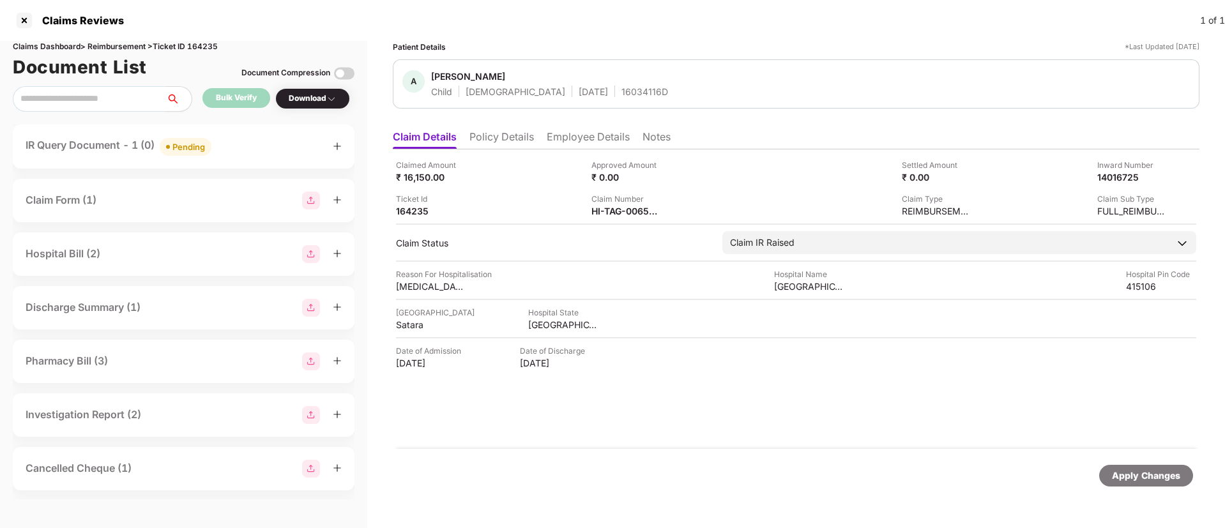
click at [194, 150] on div "Pending" at bounding box center [188, 147] width 33 height 13
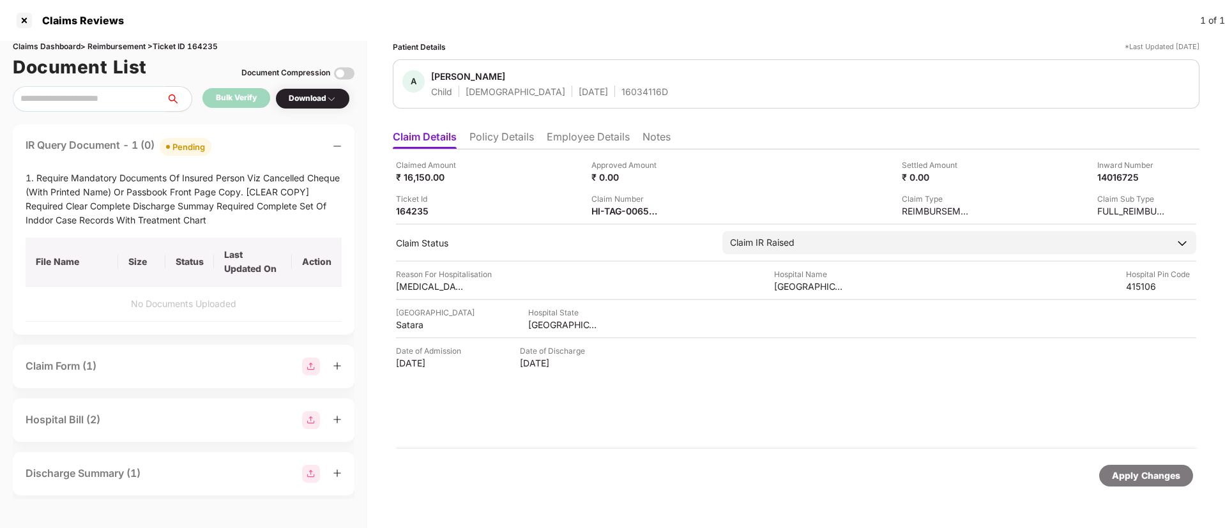
click at [245, 134] on div "IR Query Document - 1 (0) Pending 1. Require Mandatory Documents Of Insured Per…" at bounding box center [184, 230] width 342 height 210
click at [262, 137] on div "IR Query Document - 1 (0) Pending" at bounding box center [184, 146] width 316 height 19
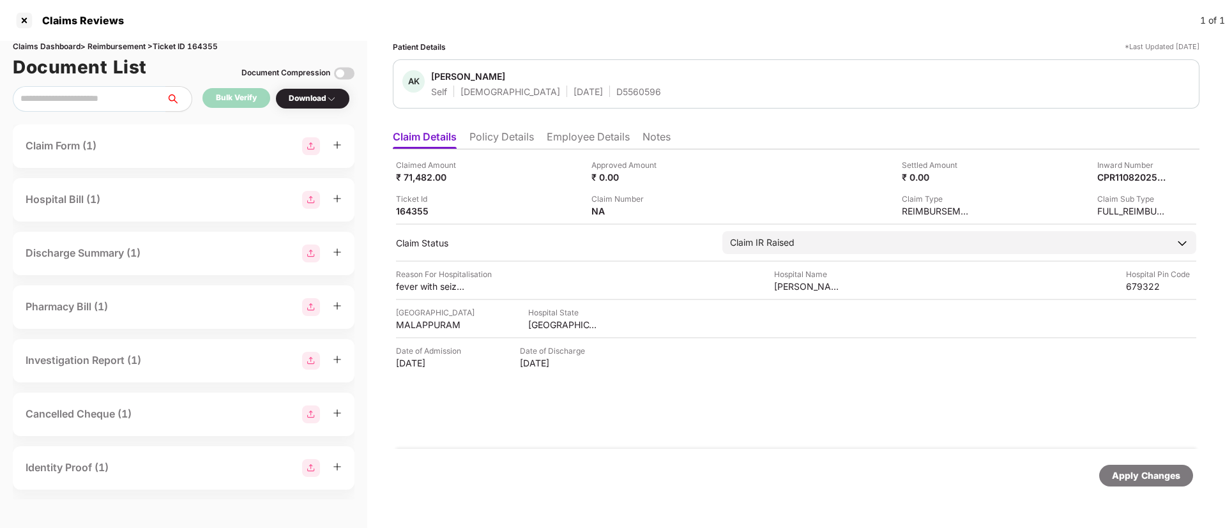
click at [526, 135] on li "Policy Details" at bounding box center [501, 139] width 65 height 19
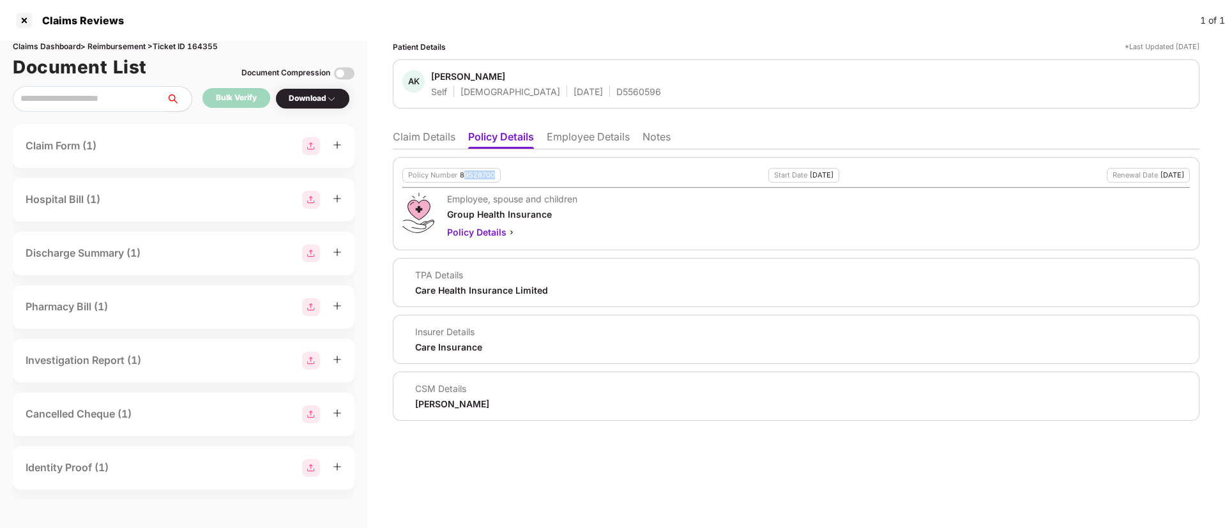
drag, startPoint x: 462, startPoint y: 174, endPoint x: 499, endPoint y: 174, distance: 37.0
click at [499, 174] on div "Policy Number 89528700" at bounding box center [451, 175] width 98 height 15
click at [501, 172] on div "Policy Number 89528700 Start Date [DATE] Renewal Date [DATE]" at bounding box center [796, 175] width 788 height 15
click at [481, 178] on div "89528700" at bounding box center [477, 175] width 35 height 8
click at [480, 176] on div "89528700" at bounding box center [477, 175] width 35 height 8
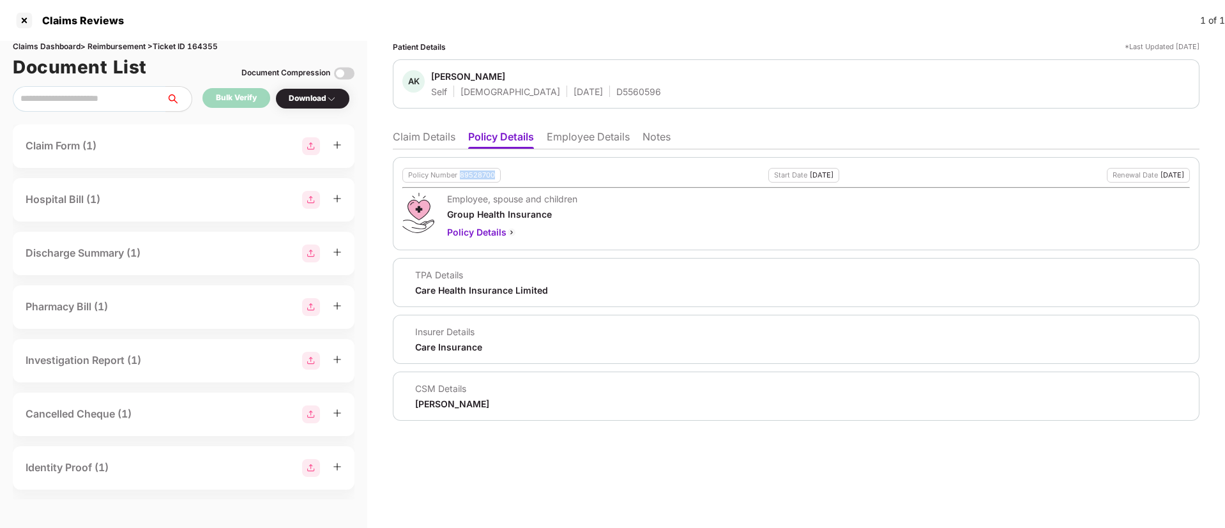
copy div "89528700"
click at [602, 77] on span "[PERSON_NAME]" at bounding box center [546, 77] width 230 height 15
click at [616, 86] on div "D5560596" at bounding box center [638, 92] width 45 height 12
copy div "D5560596"
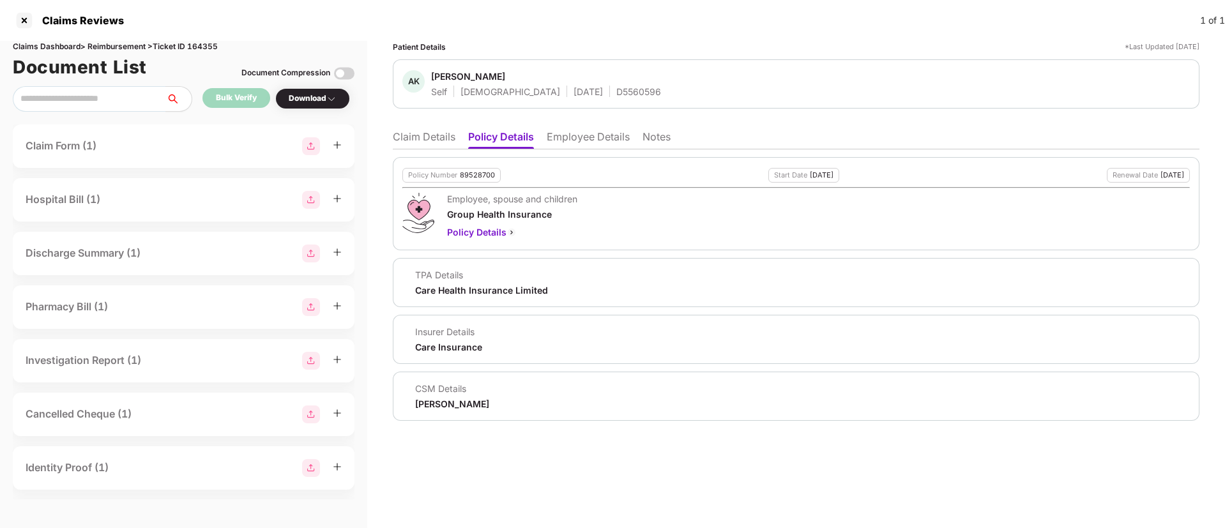
click at [414, 136] on li "Claim Details" at bounding box center [424, 139] width 63 height 19
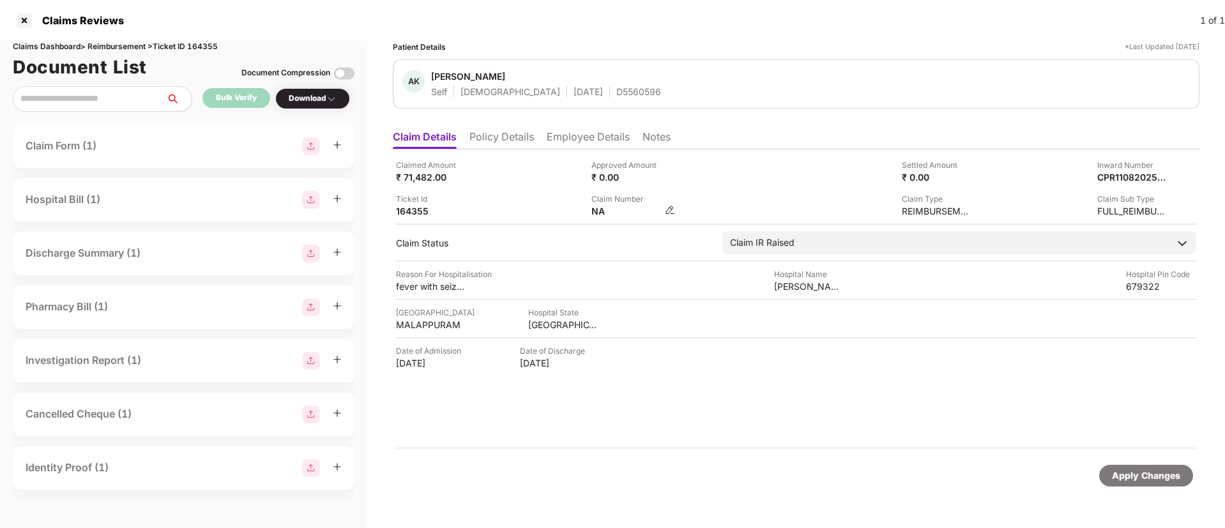
click at [669, 209] on img at bounding box center [670, 210] width 10 height 10
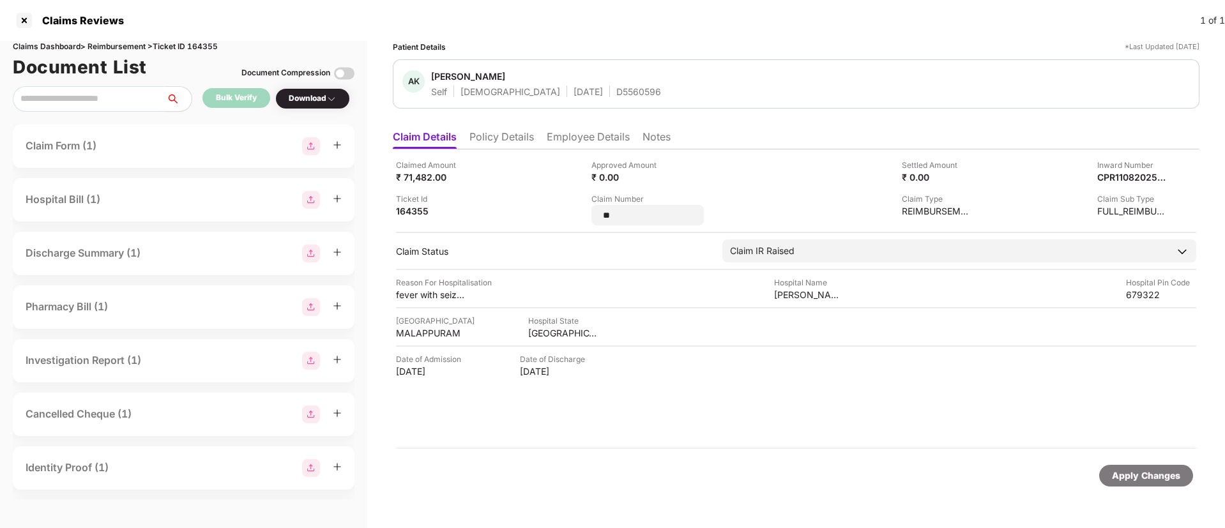
type input "*"
type input "********"
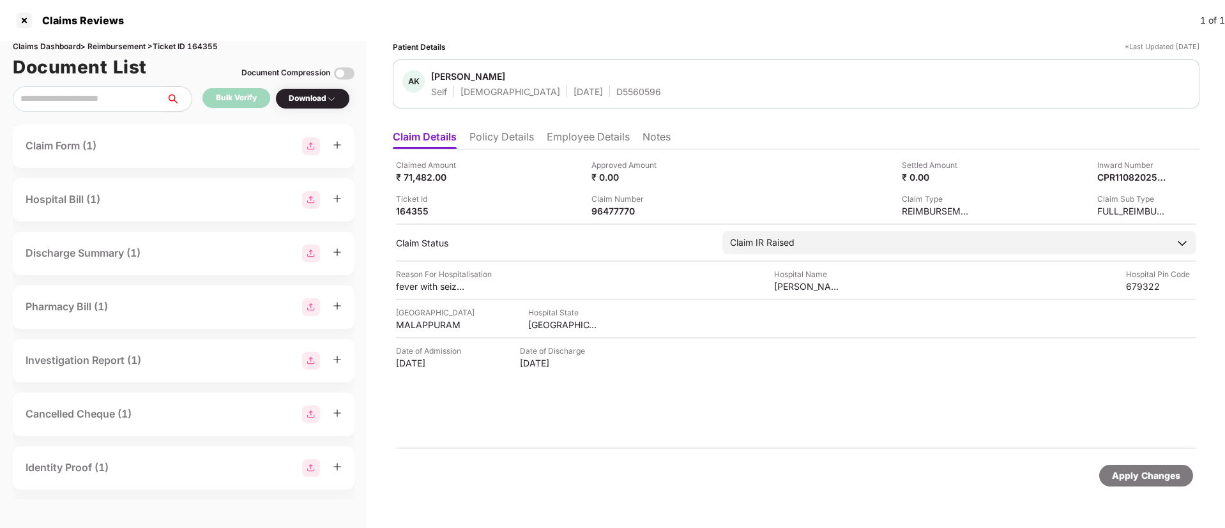
click at [794, 202] on div "Claim Type REIMBURSEMENT" at bounding box center [880, 205] width 186 height 24
click at [205, 45] on div "Claims Dashboard > Reimbursement > Ticket ID 164355" at bounding box center [184, 47] width 342 height 12
copy div "164355"
click at [27, 11] on div at bounding box center [24, 20] width 20 height 20
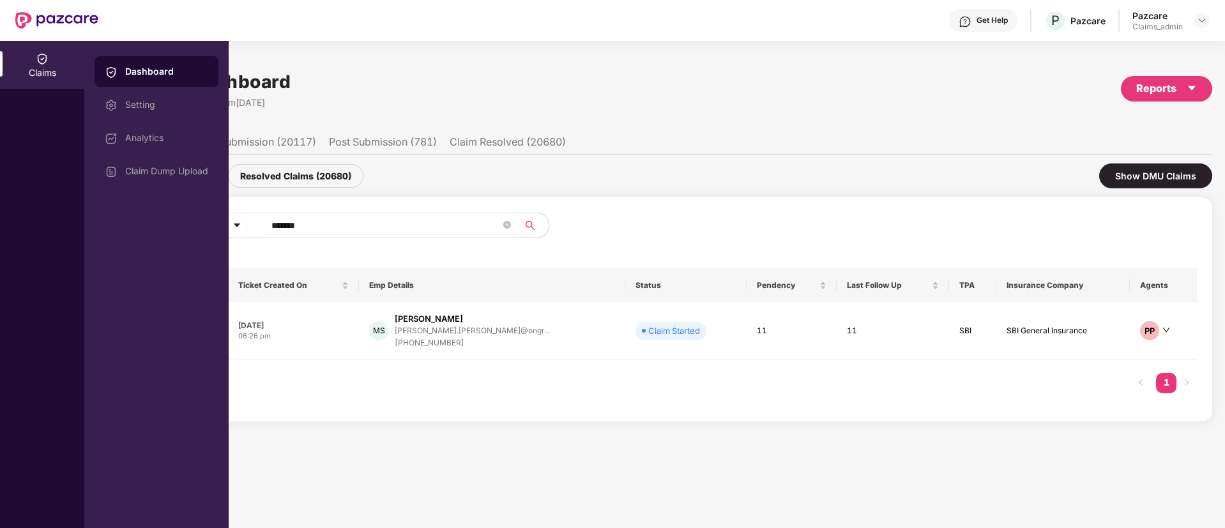
click at [294, 227] on input "******" at bounding box center [385, 225] width 229 height 19
click at [143, 73] on div "Dashboard" at bounding box center [166, 71] width 83 height 13
click at [56, 126] on div "Claims" at bounding box center [42, 284] width 84 height 487
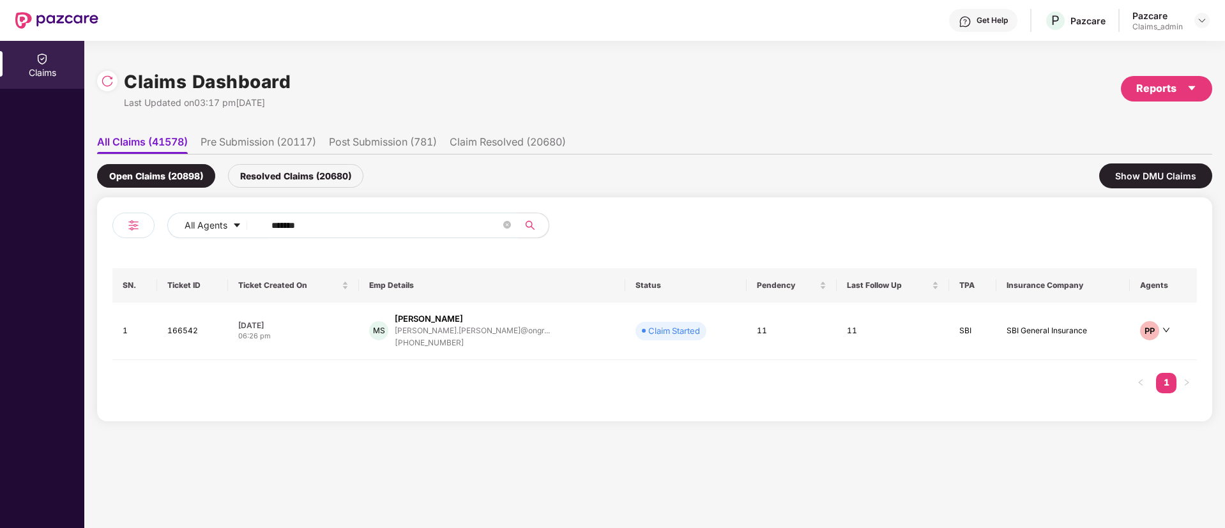
click at [289, 225] on input "******" at bounding box center [385, 225] width 229 height 19
paste input "text"
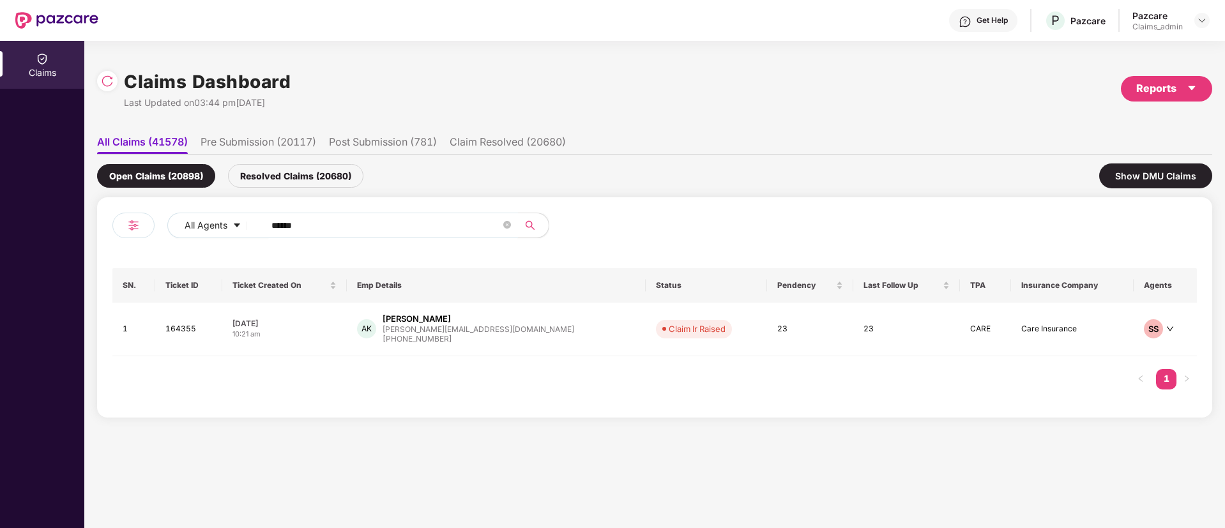
type input "******"
click at [326, 327] on div "[DATE]" at bounding box center [284, 323] width 104 height 11
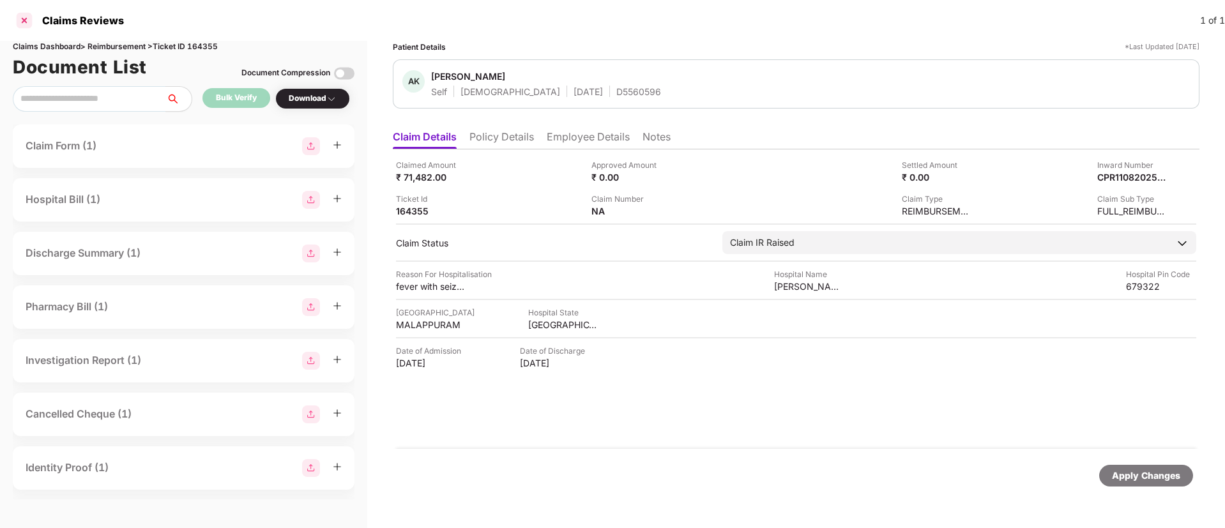
click at [25, 23] on div at bounding box center [24, 20] width 20 height 20
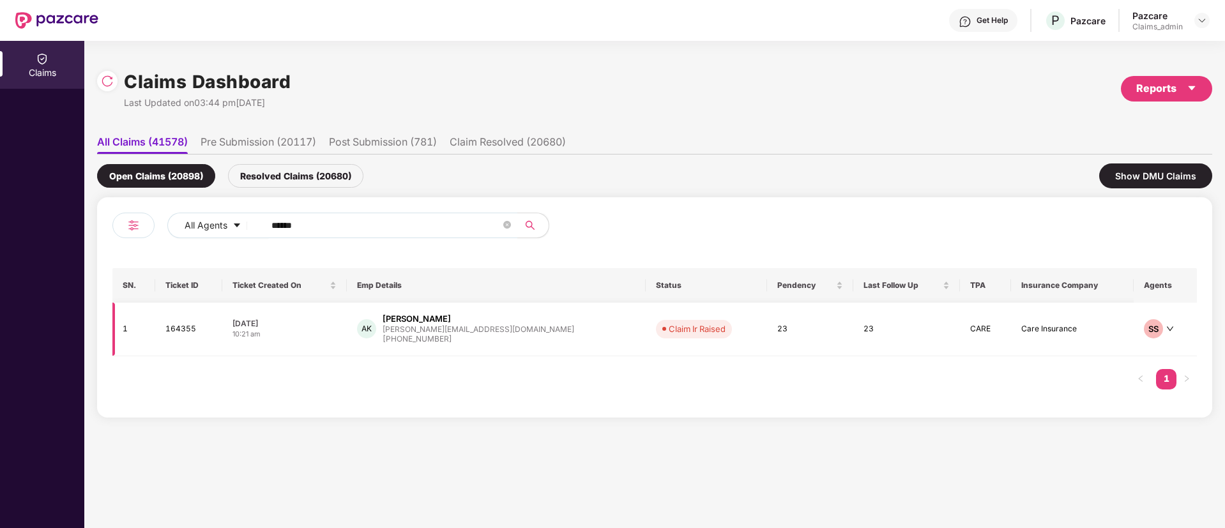
click at [332, 316] on td "09 Aug 2025 10:21 am" at bounding box center [284, 330] width 125 height 54
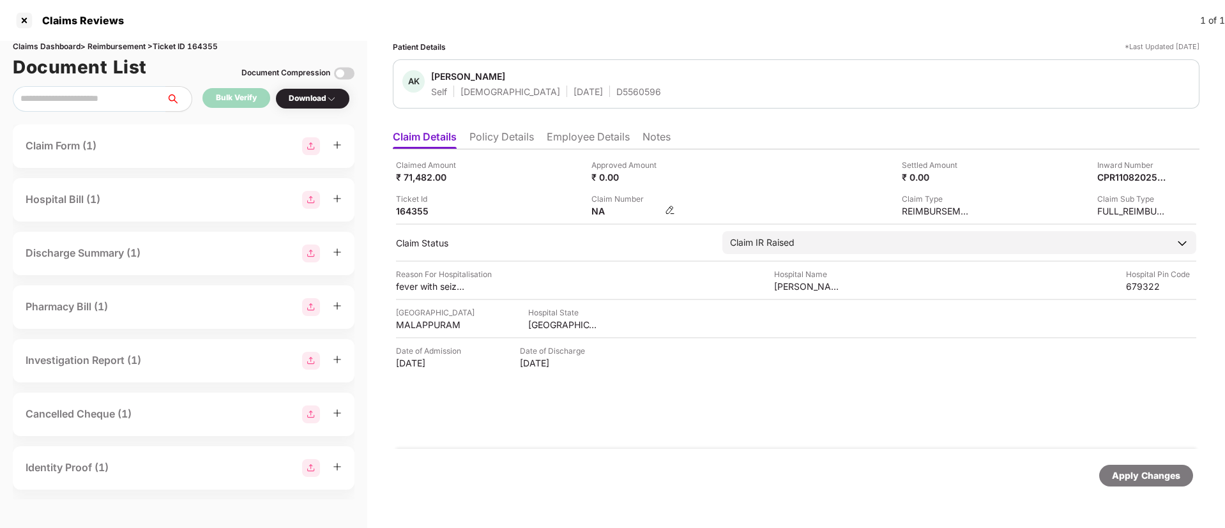
click at [667, 215] on div "NA" at bounding box center [633, 211] width 84 height 12
click at [669, 211] on img at bounding box center [670, 210] width 10 height 10
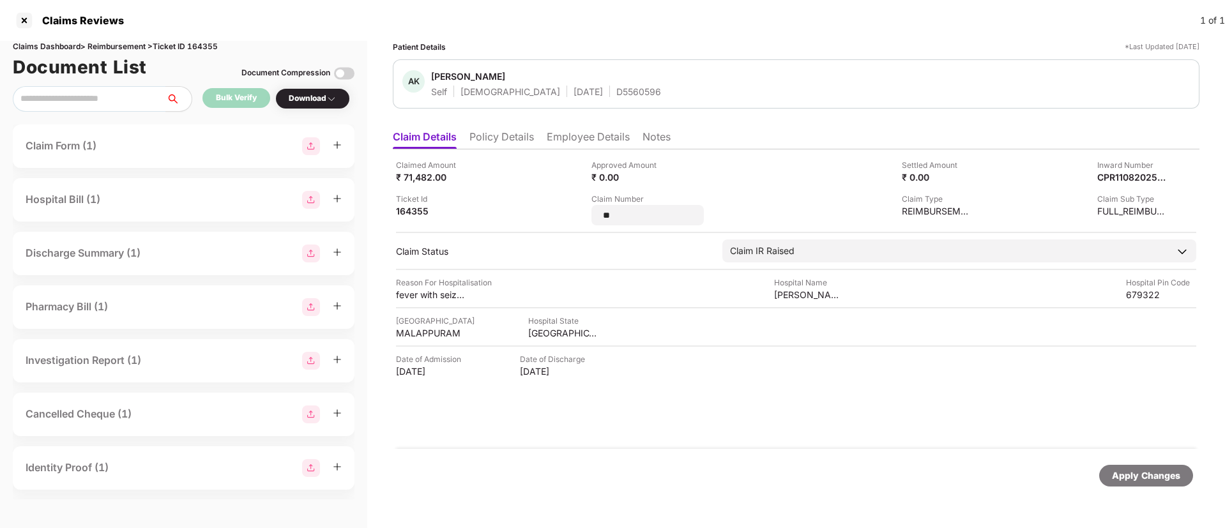
type input "*"
type input "**********"
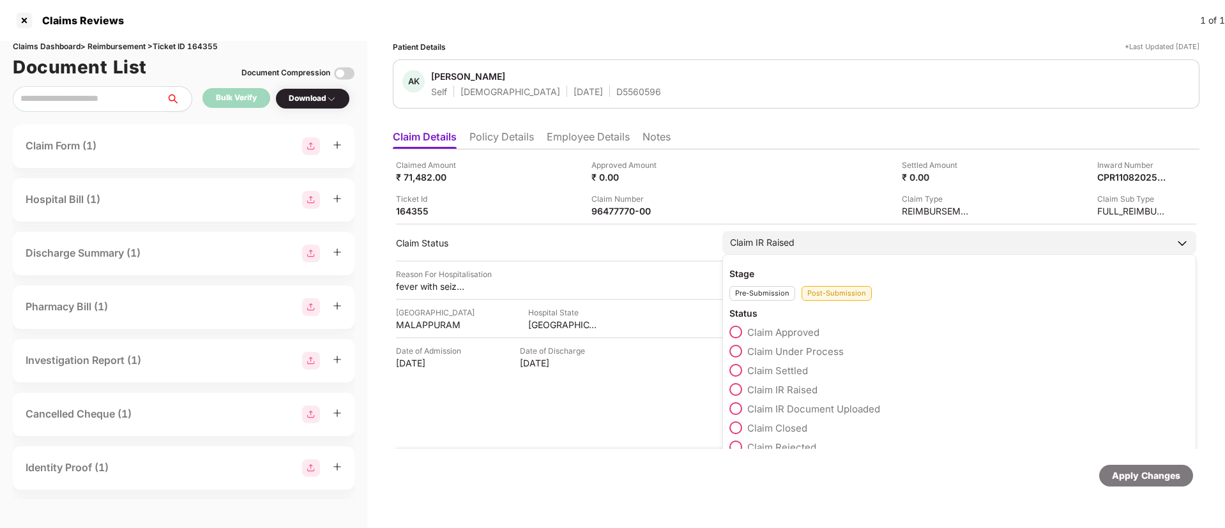
click at [738, 391] on span at bounding box center [735, 389] width 13 height 13
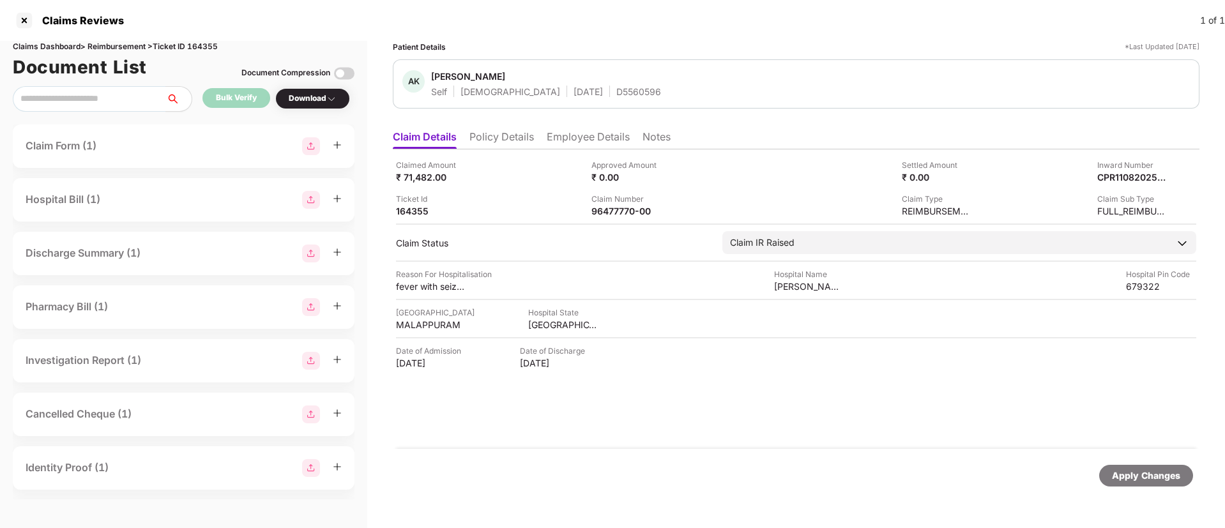
click at [1162, 475] on div "Apply Changes" at bounding box center [1146, 476] width 68 height 14
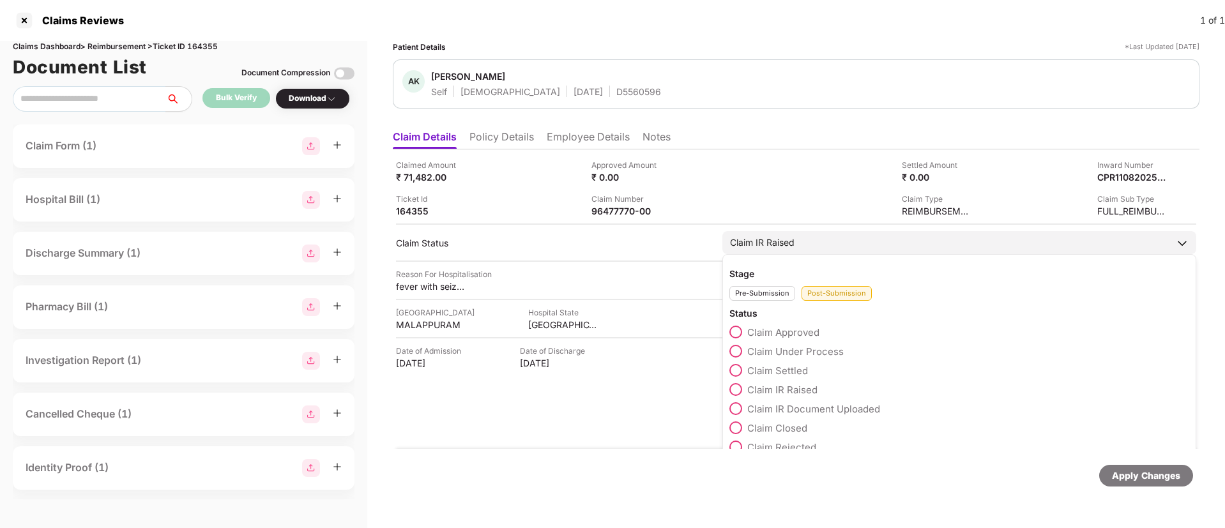
click at [739, 351] on span at bounding box center [735, 351] width 13 height 13
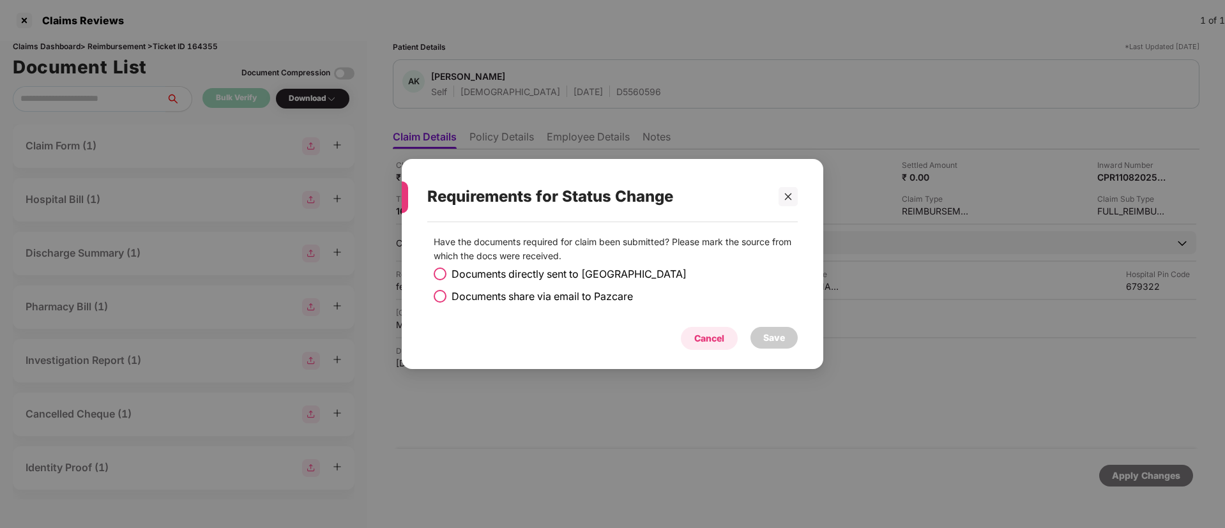
click at [708, 333] on div "Cancel" at bounding box center [709, 338] width 30 height 14
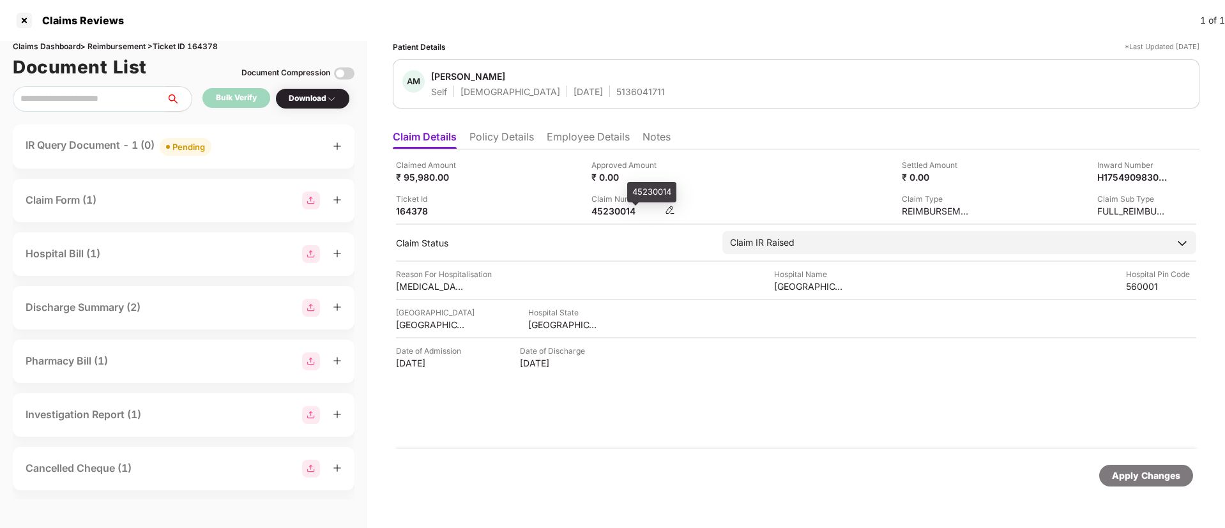
click at [606, 211] on div "45230014" at bounding box center [626, 211] width 70 height 12
copy div "45230014"
drag, startPoint x: 533, startPoint y: 133, endPoint x: 516, endPoint y: 140, distance: 18.6
click at [521, 137] on li "Policy Details" at bounding box center [501, 139] width 65 height 19
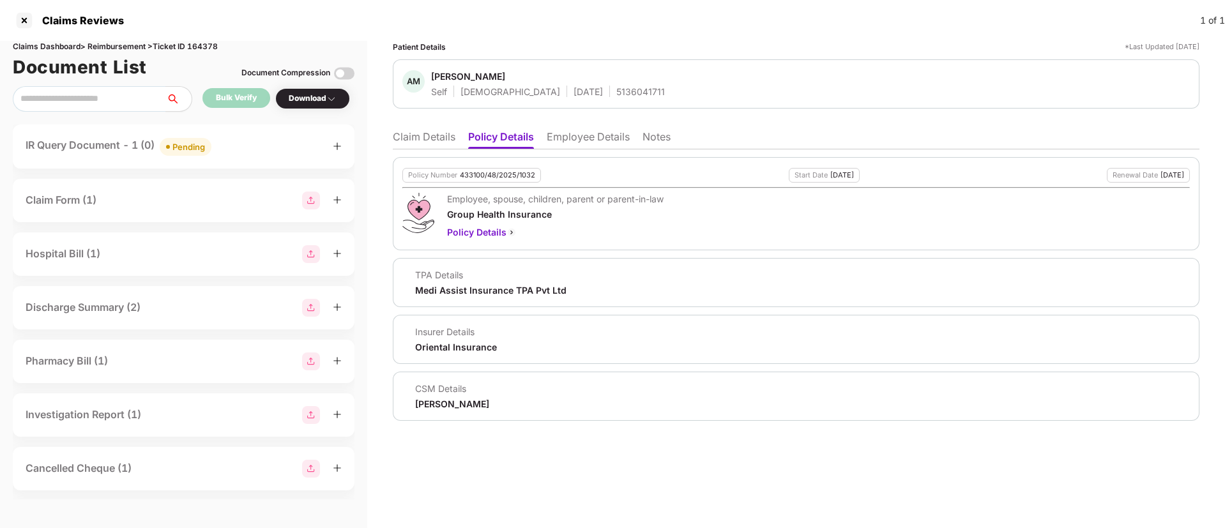
click at [430, 140] on li "Claim Details" at bounding box center [424, 139] width 63 height 19
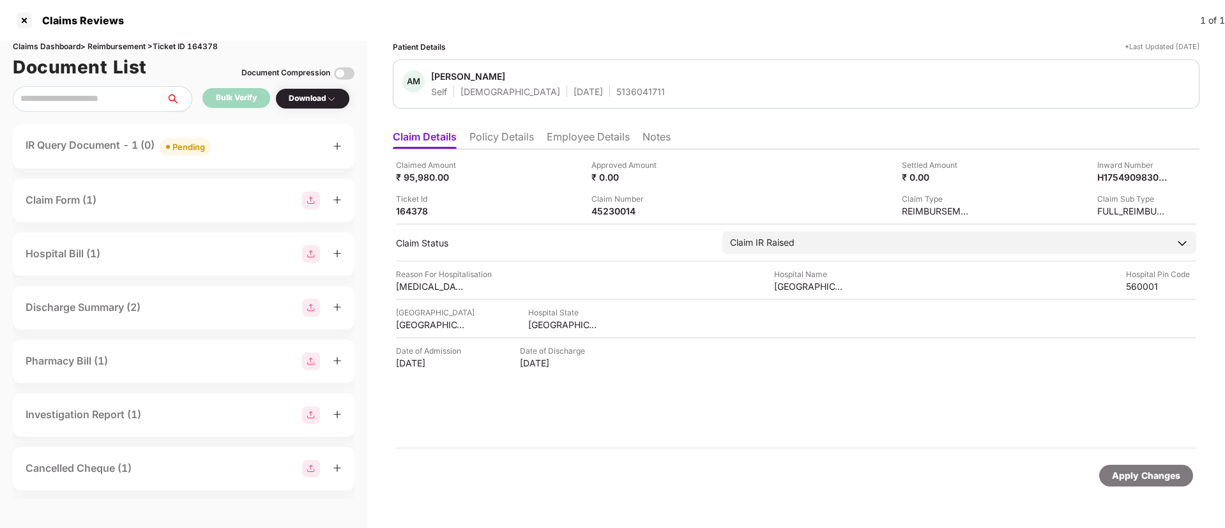
click at [578, 143] on li "Employee Details" at bounding box center [588, 139] width 83 height 19
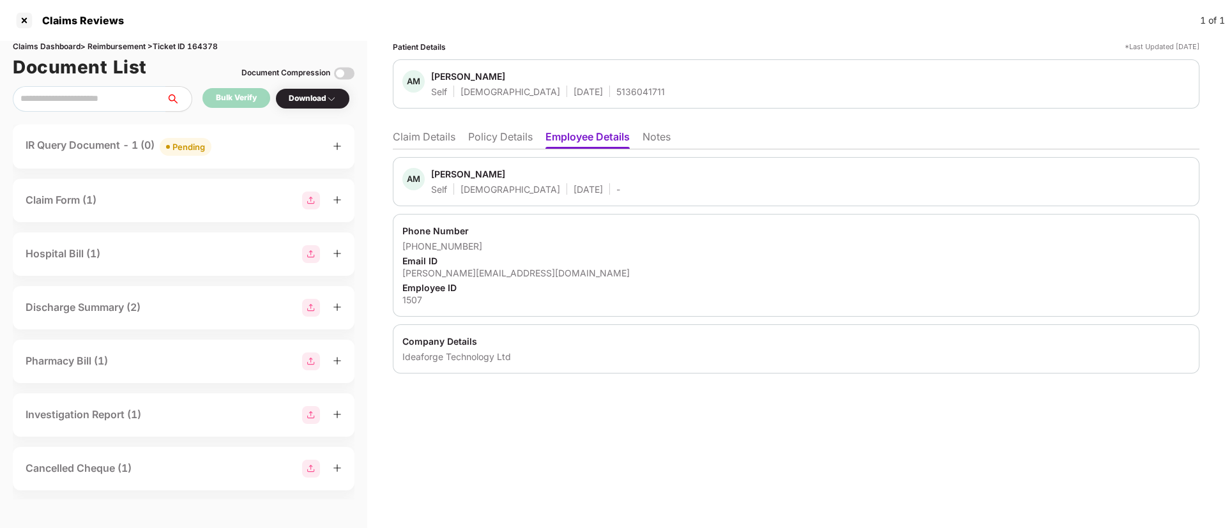
drag, startPoint x: 422, startPoint y: 128, endPoint x: 427, endPoint y: 138, distance: 10.9
click at [421, 133] on ul "Claim Details Policy Details Employee Details Notes" at bounding box center [796, 137] width 807 height 26
click at [428, 139] on li "Claim Details" at bounding box center [424, 139] width 63 height 19
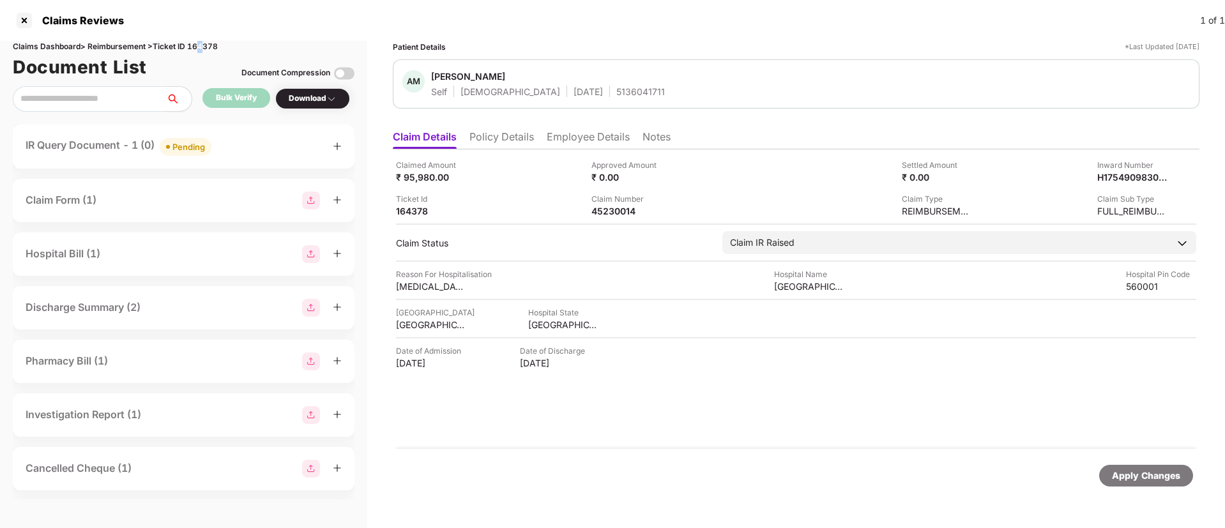
click at [204, 49] on div "Claims Dashboard > Reimbursement > Ticket ID 164378" at bounding box center [184, 47] width 342 height 12
click at [205, 47] on div "Claims Dashboard > Reimbursement > Ticket ID 164378" at bounding box center [184, 47] width 342 height 12
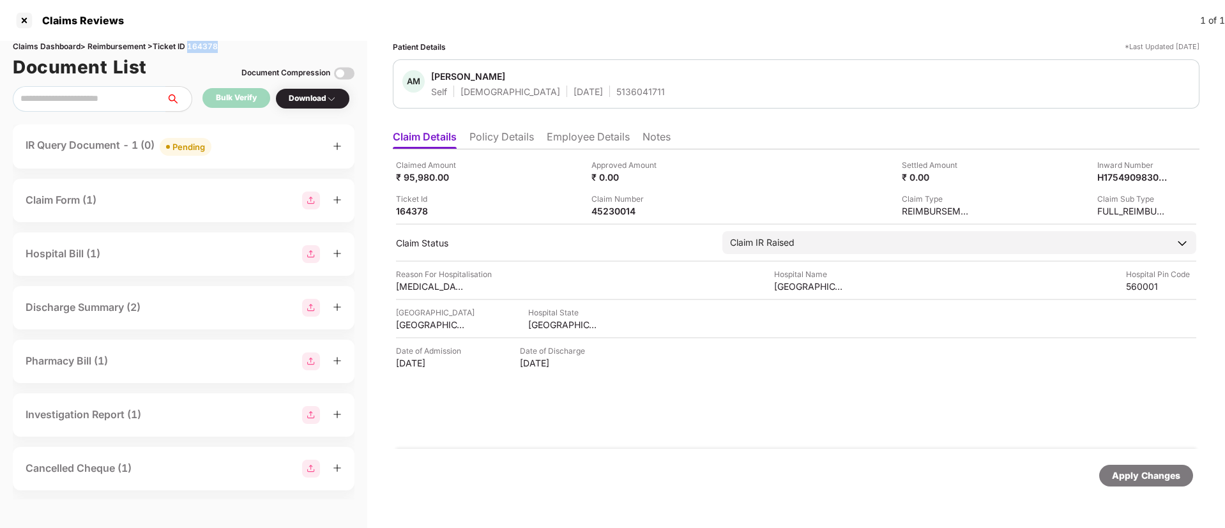
click at [205, 45] on div "Claims Dashboard > Reimbursement > Ticket ID 164378" at bounding box center [184, 47] width 342 height 12
click at [24, 19] on div at bounding box center [24, 20] width 20 height 20
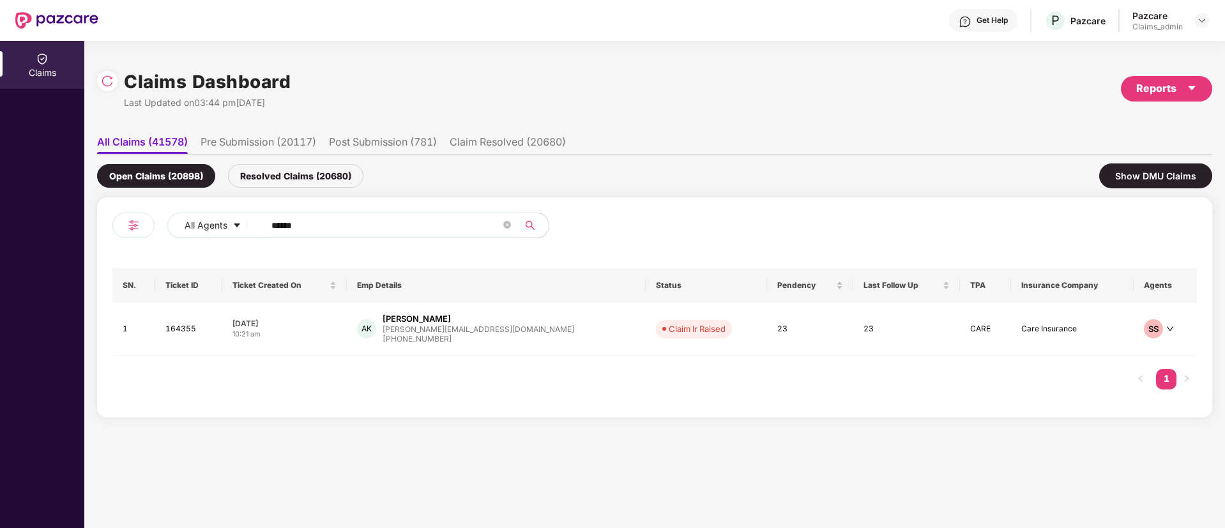
click at [286, 225] on input "******" at bounding box center [385, 225] width 229 height 19
paste input "text"
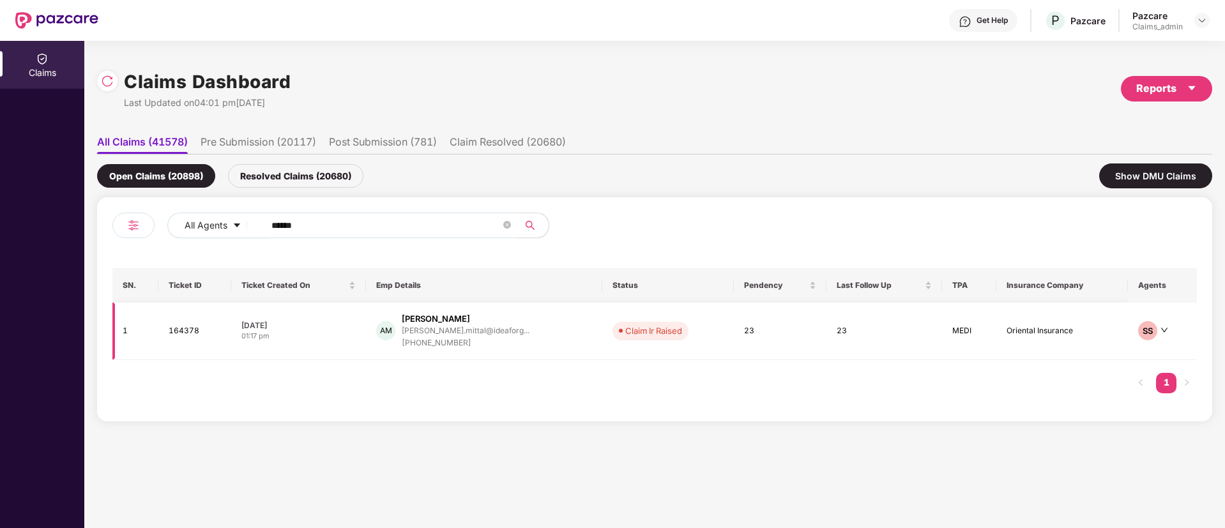
type input "******"
click at [351, 326] on div "09 Aug 2025" at bounding box center [298, 325] width 114 height 11
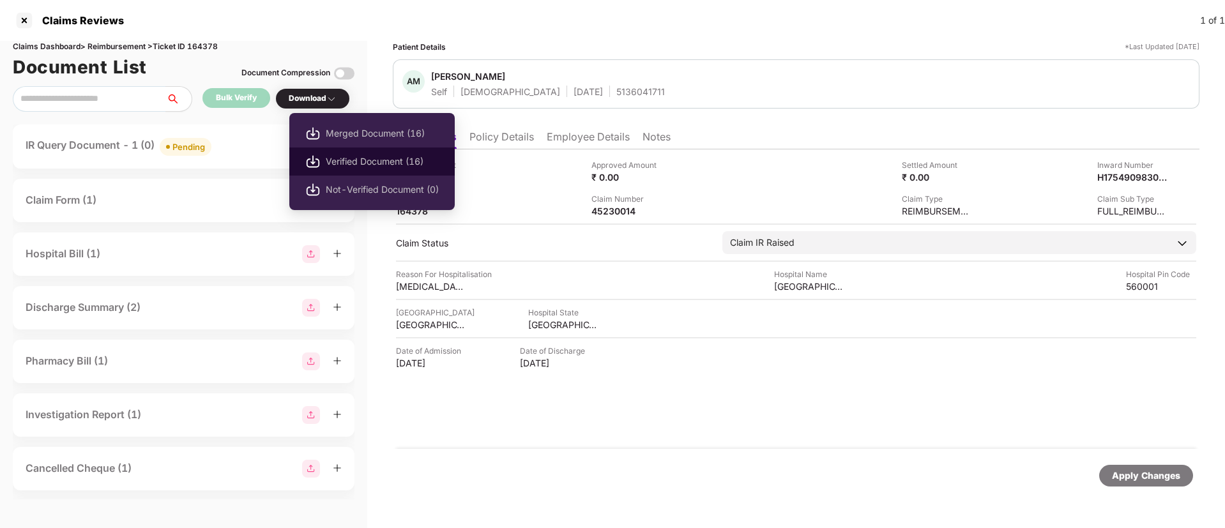
click at [334, 158] on span "Verified Document (16)" at bounding box center [382, 162] width 113 height 14
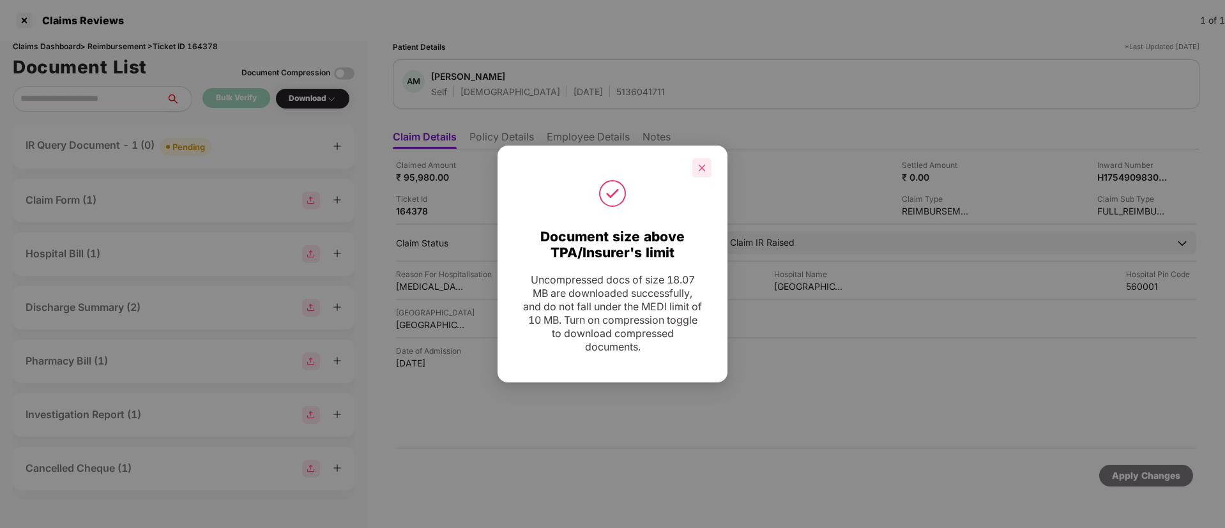
click at [705, 169] on icon "close" at bounding box center [701, 168] width 9 height 9
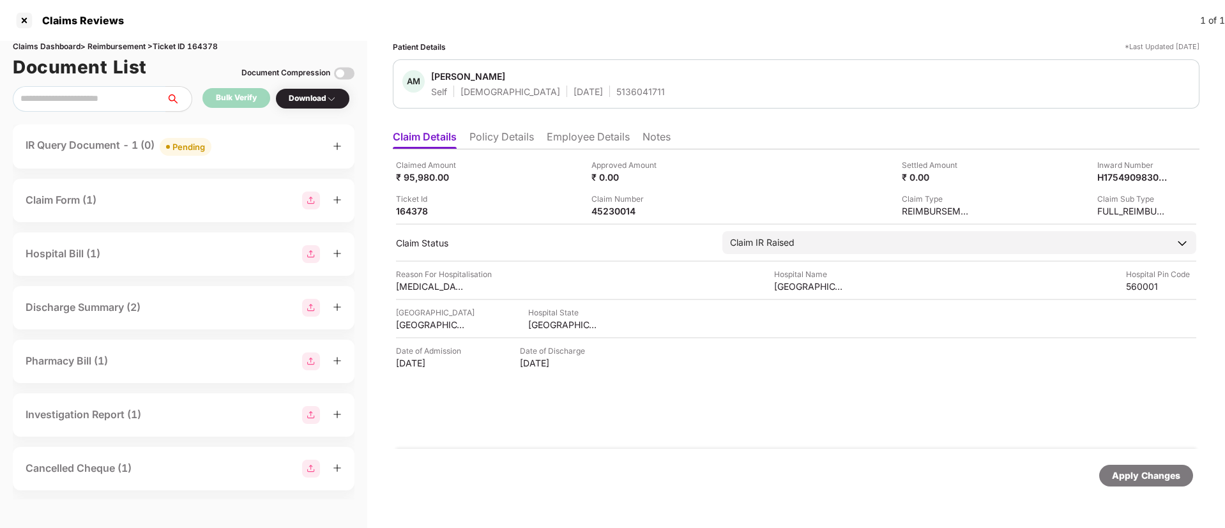
click at [115, 314] on div "Discharge Summary (2)" at bounding box center [83, 308] width 115 height 16
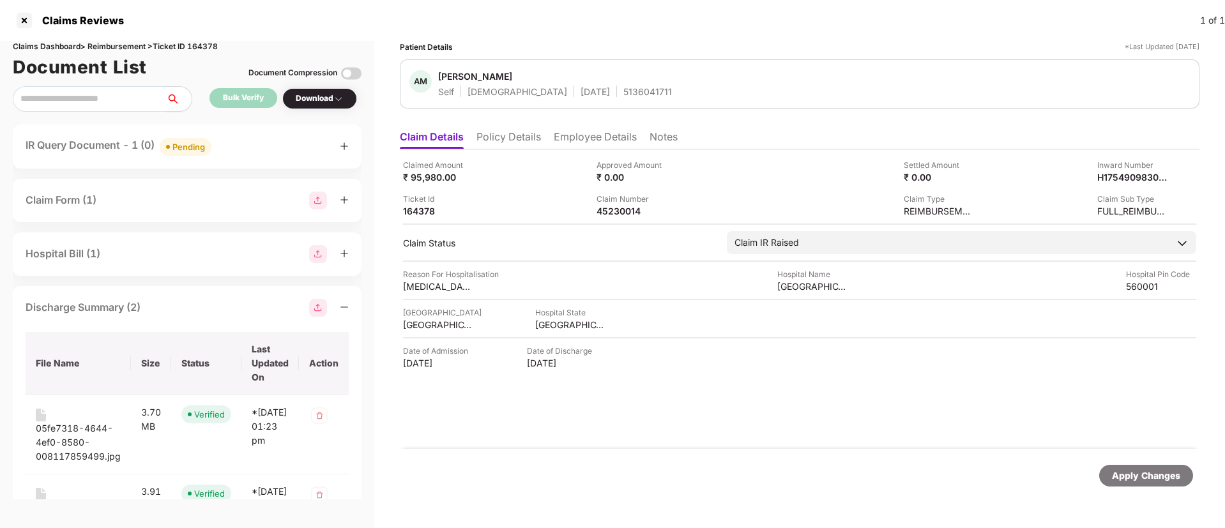
scroll to position [96, 0]
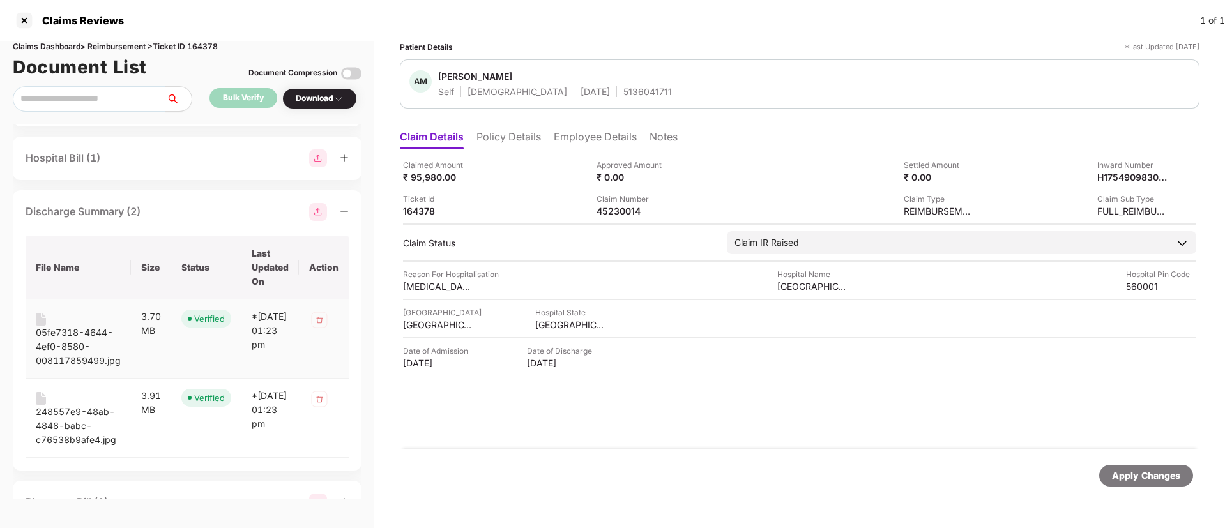
click at [75, 333] on div "05fe7318-4644-4ef0-8580-008117859499.jpg" at bounding box center [78, 347] width 85 height 42
click at [86, 410] on div "248557e9-48ab-4848-babc-c76538b9afe4.jpg" at bounding box center [78, 426] width 85 height 42
drag, startPoint x: 442, startPoint y: 80, endPoint x: 521, endPoint y: 80, distance: 78.6
click at [521, 80] on span "Anshul Mittal" at bounding box center [555, 77] width 234 height 15
copy div "Anshul Mittal"
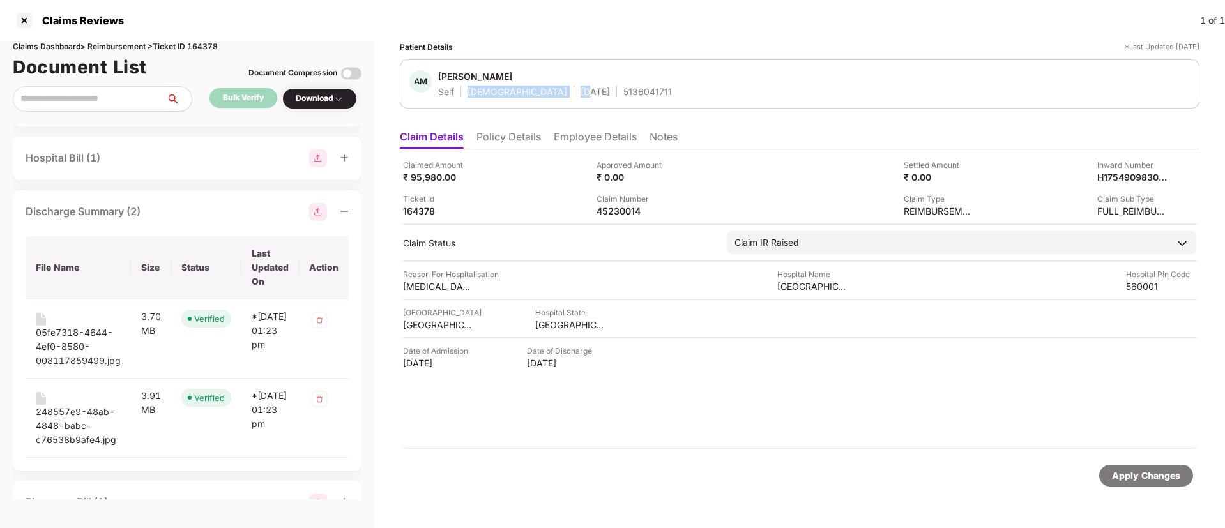
drag, startPoint x: 468, startPoint y: 91, endPoint x: 524, endPoint y: 91, distance: 56.2
click at [524, 91] on div "Self Female 06 Sept 1993 5136041711" at bounding box center [555, 92] width 234 height 12
click at [489, 105] on div "AM Anshul Mittal Self Female 06 Sept 1993 5136041711" at bounding box center [800, 83] width 800 height 49
drag, startPoint x: 471, startPoint y: 92, endPoint x: 504, endPoint y: 89, distance: 32.7
click at [504, 89] on div "Self Female 06 Sept 1993 5136041711" at bounding box center [555, 92] width 234 height 12
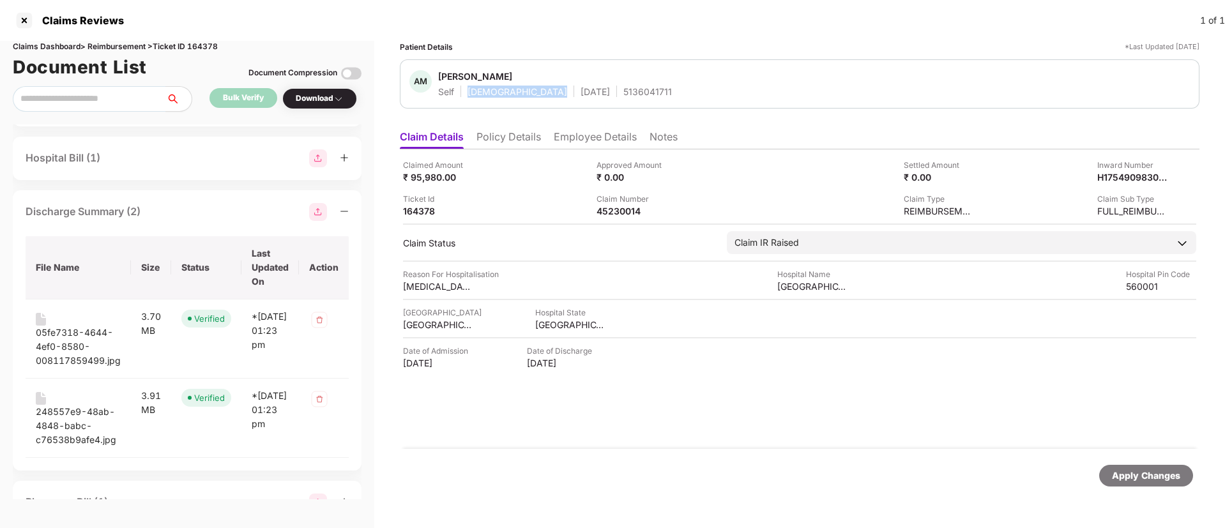
copy div "[DEMOGRAPHIC_DATA]"
click at [637, 215] on div "45230014" at bounding box center [632, 211] width 70 height 12
copy div "45230014"
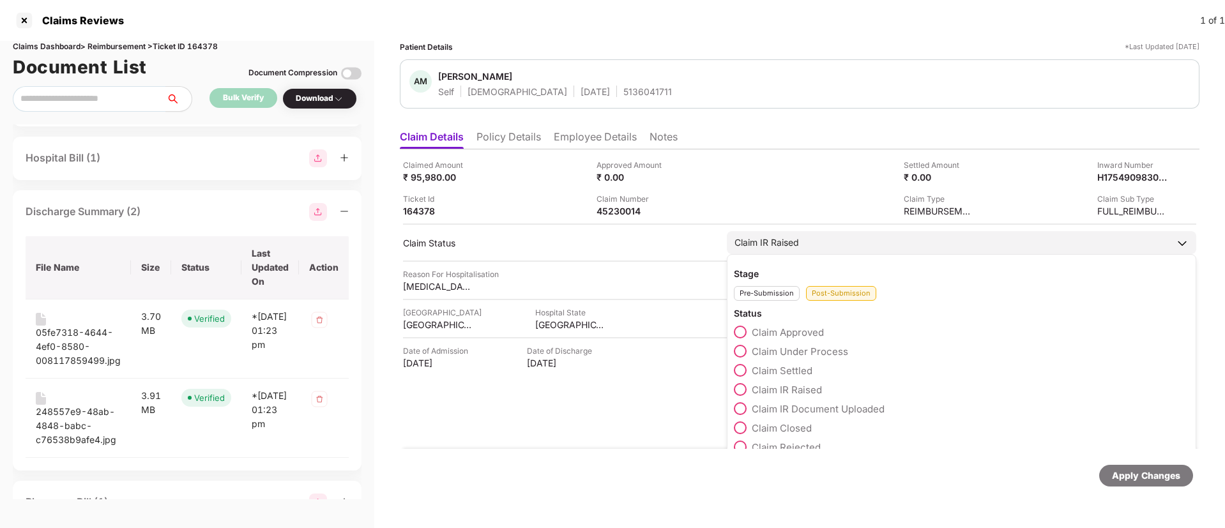
click at [745, 354] on span at bounding box center [740, 351] width 13 height 13
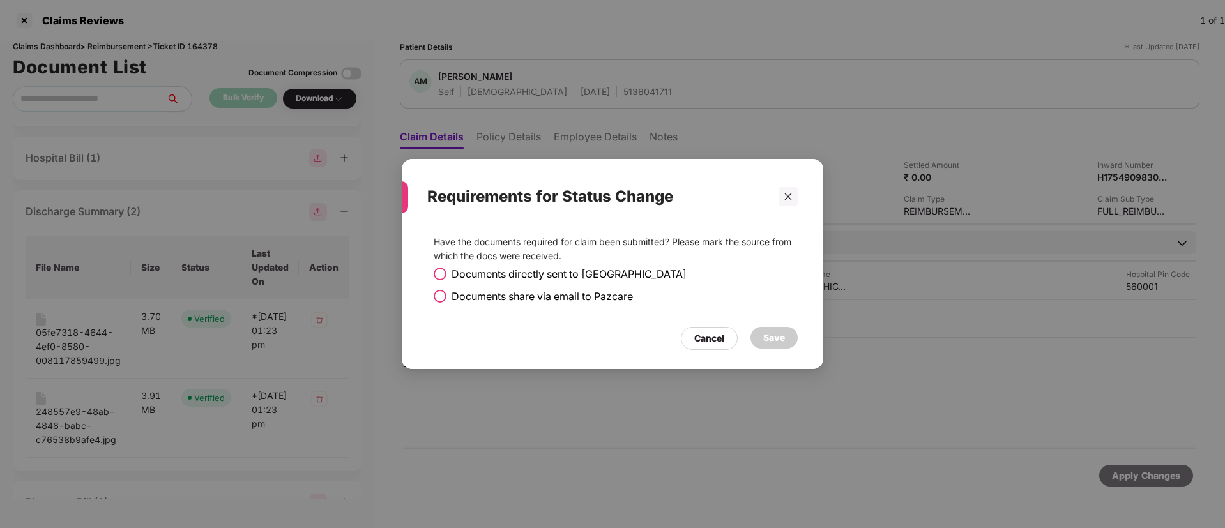
click at [438, 300] on span at bounding box center [440, 296] width 13 height 13
click at [784, 339] on div "Save" at bounding box center [774, 338] width 22 height 14
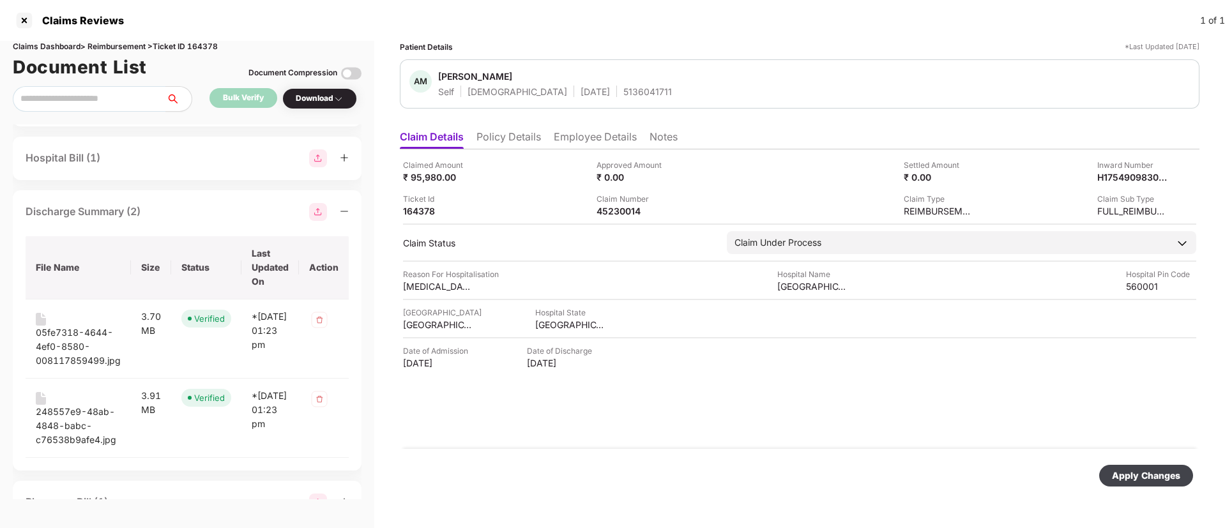
click at [620, 144] on li "Employee Details" at bounding box center [595, 139] width 83 height 19
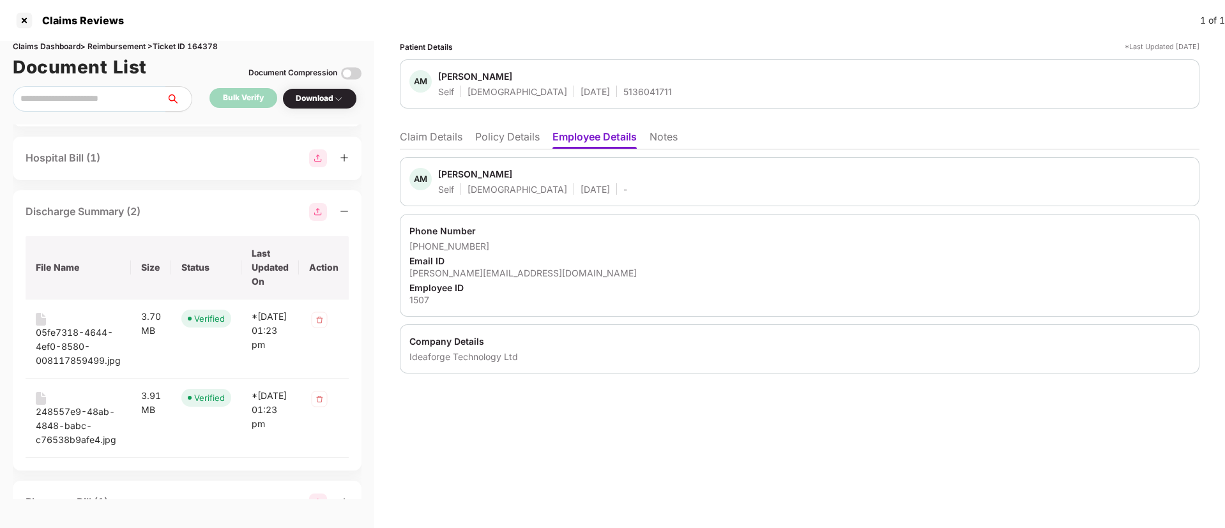
click at [506, 143] on li "Policy Details" at bounding box center [507, 139] width 65 height 19
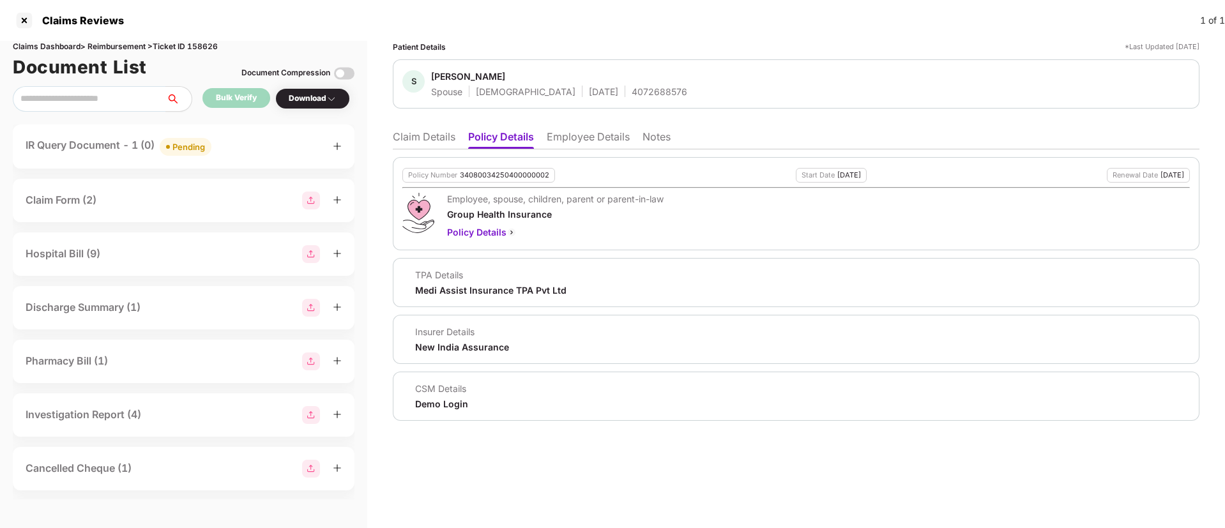
click at [406, 135] on li "Claim Details" at bounding box center [424, 139] width 63 height 19
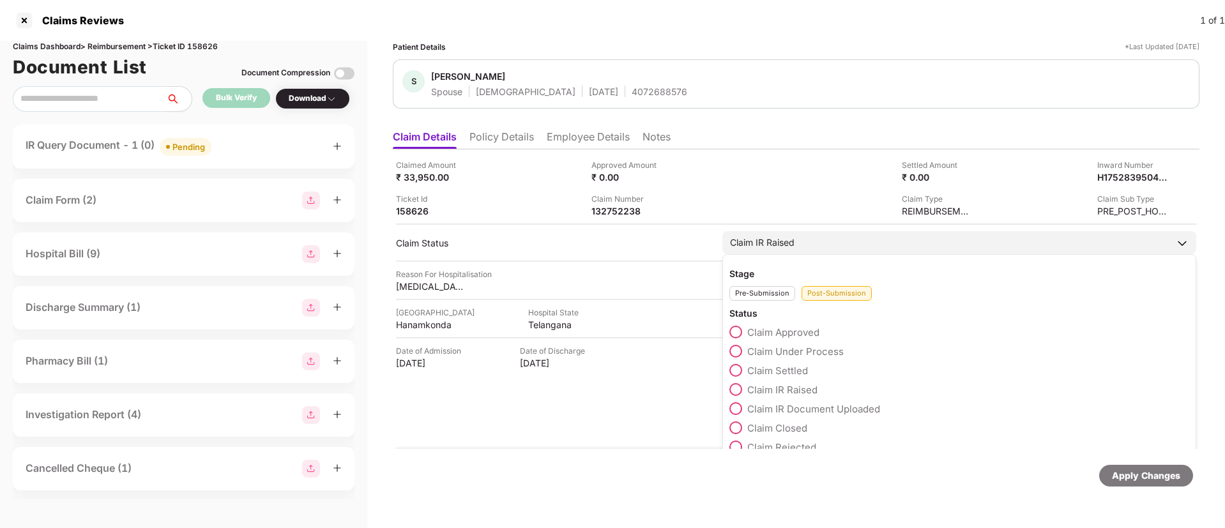
click at [739, 427] on span at bounding box center [735, 428] width 13 height 13
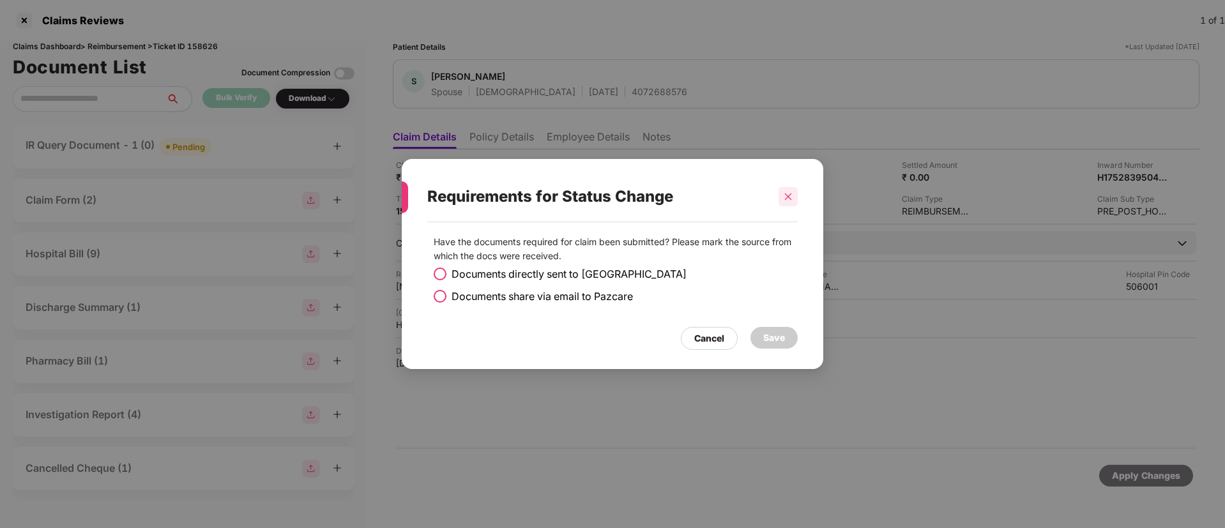
click at [785, 187] on div at bounding box center [788, 196] width 19 height 19
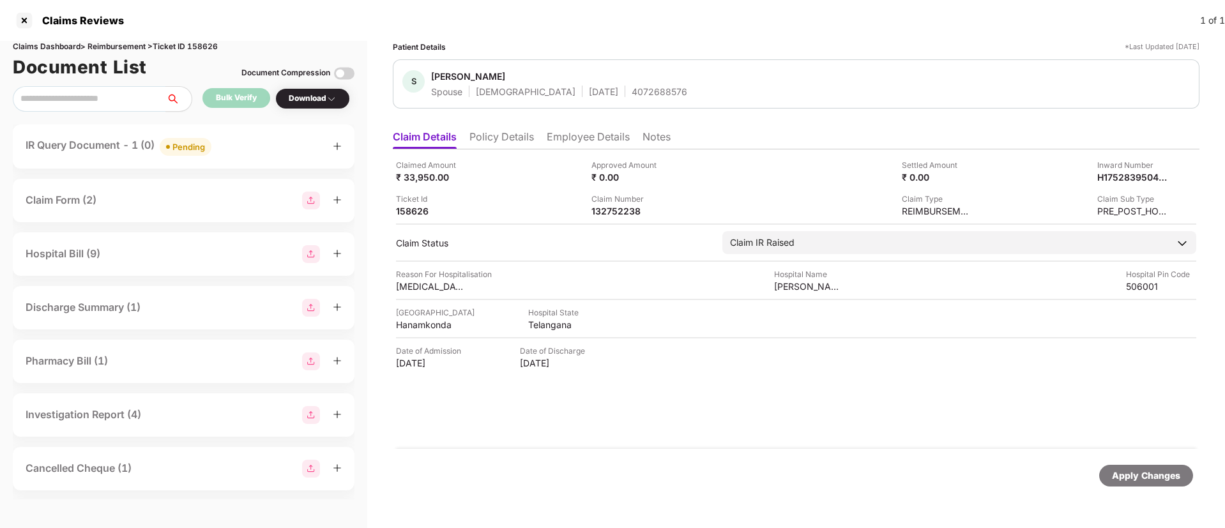
click at [703, 202] on div "Claim Number 132752238" at bounding box center [684, 205] width 186 height 24
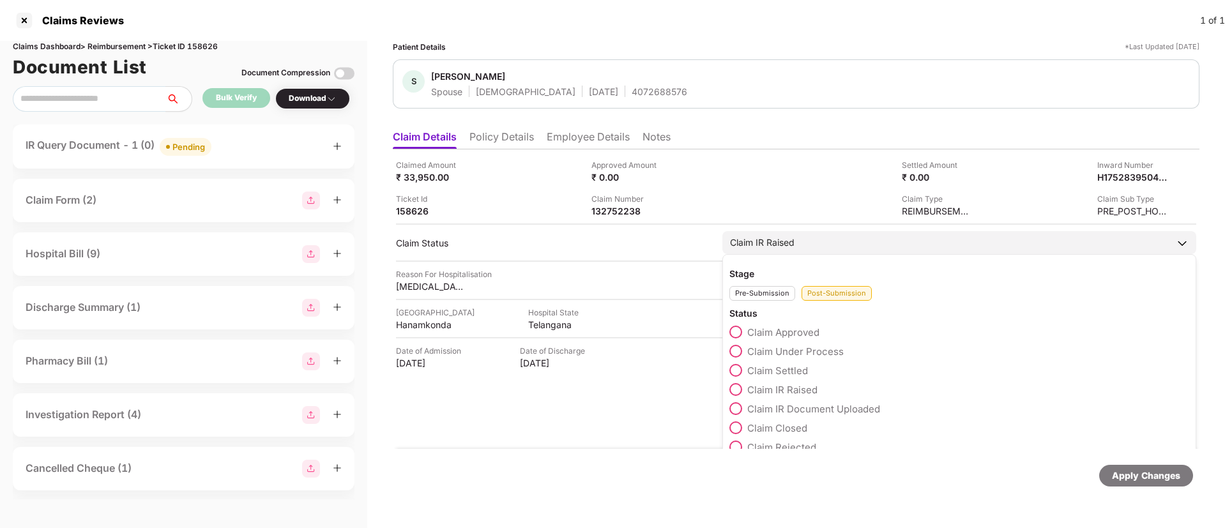
click at [736, 429] on span at bounding box center [735, 428] width 13 height 13
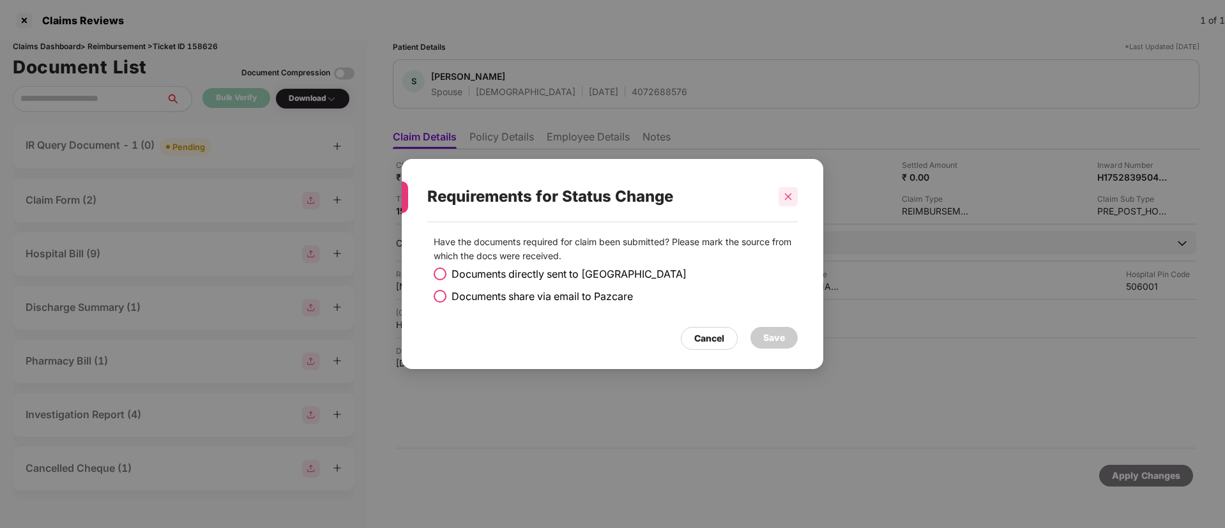
click at [787, 197] on icon "close" at bounding box center [788, 196] width 9 height 9
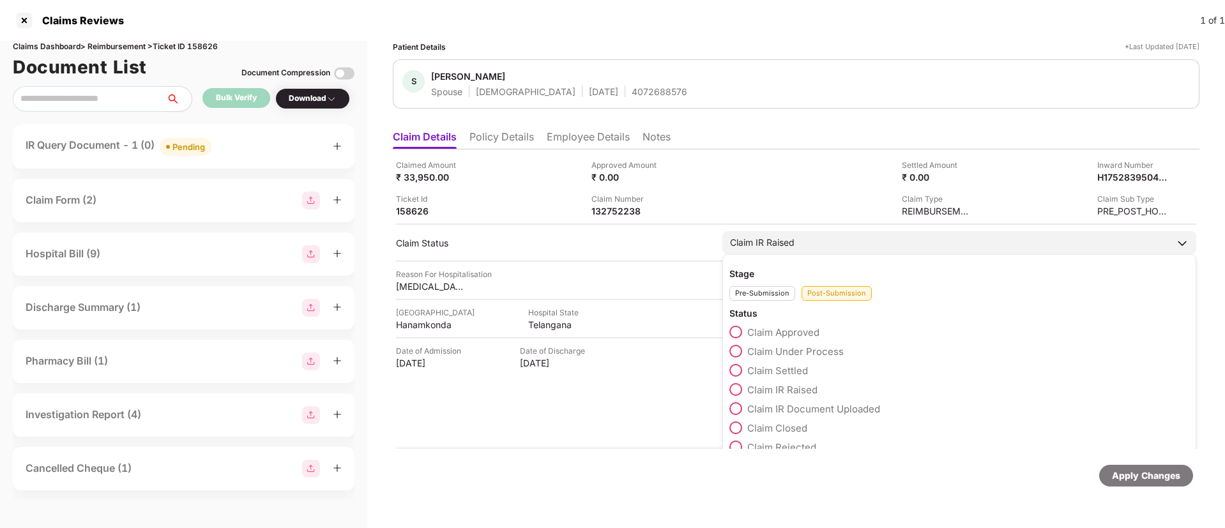
click at [736, 429] on span at bounding box center [735, 428] width 13 height 13
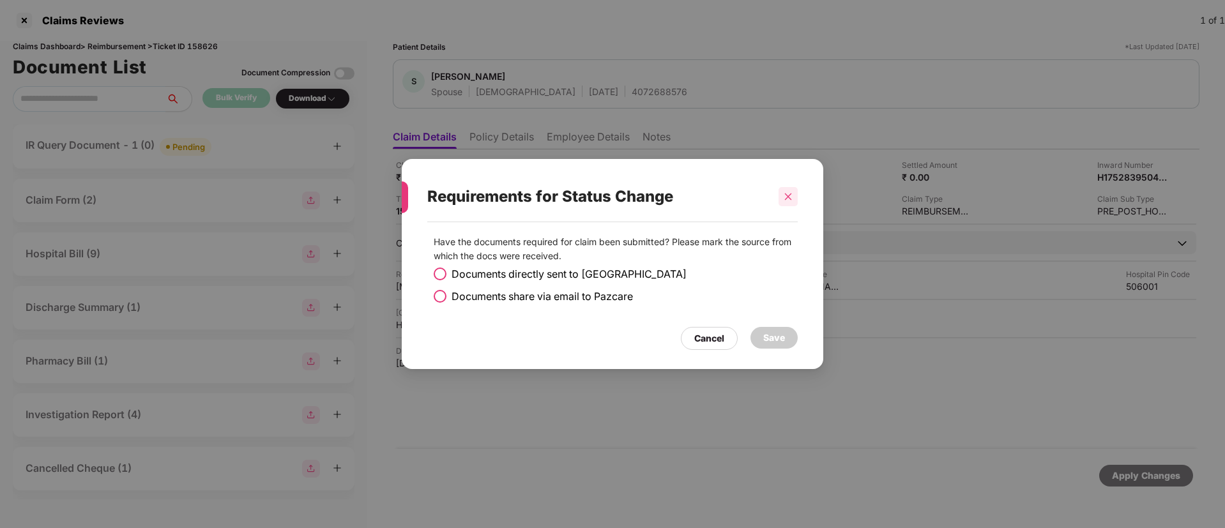
click at [787, 201] on icon "close" at bounding box center [788, 196] width 9 height 9
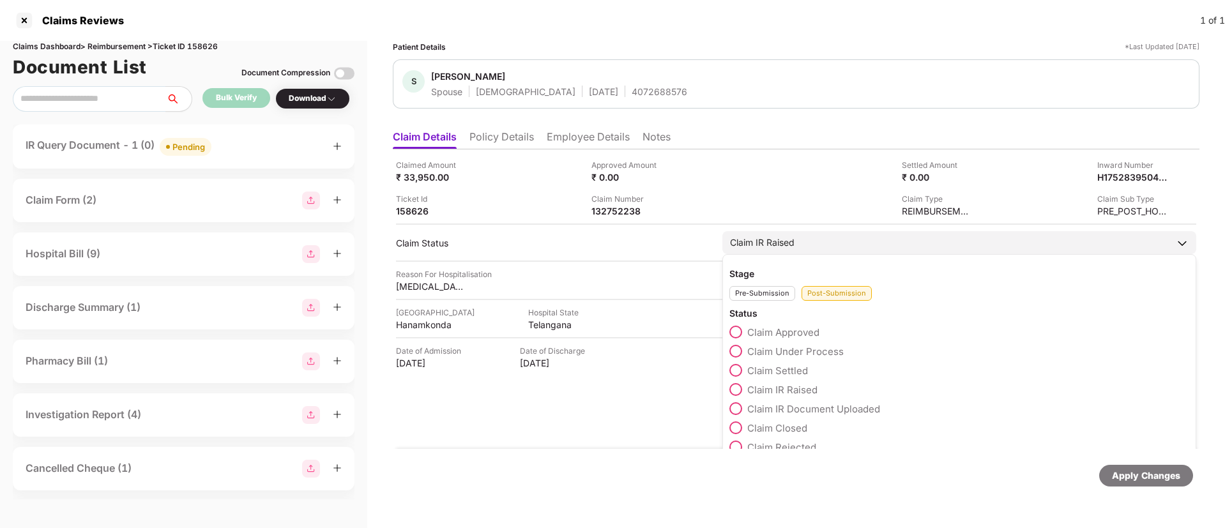
click at [738, 429] on span at bounding box center [735, 428] width 13 height 13
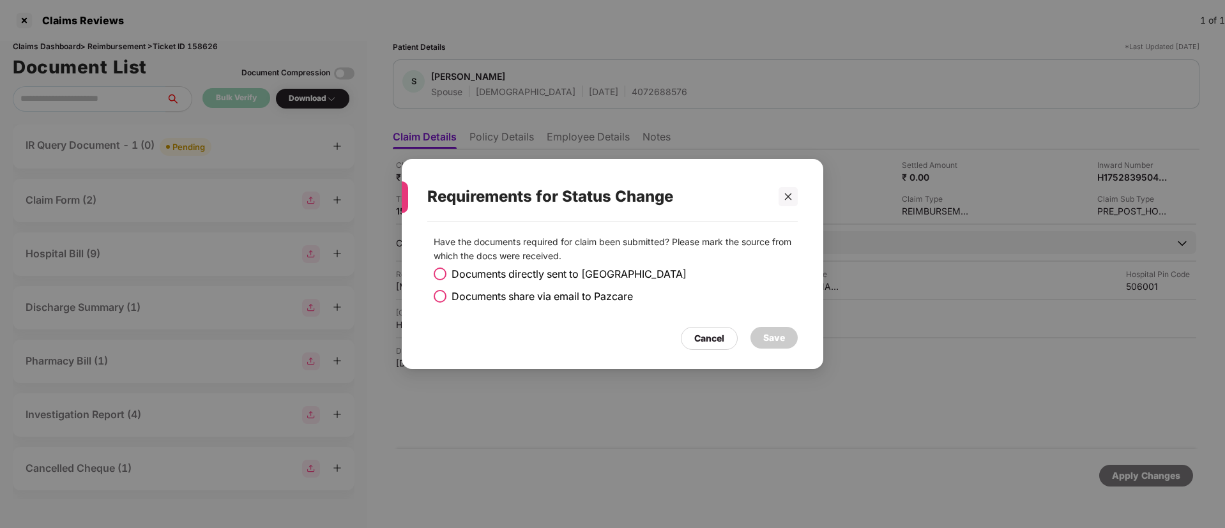
click at [438, 275] on span at bounding box center [440, 274] width 13 height 13
click at [775, 343] on div "Save" at bounding box center [774, 338] width 22 height 14
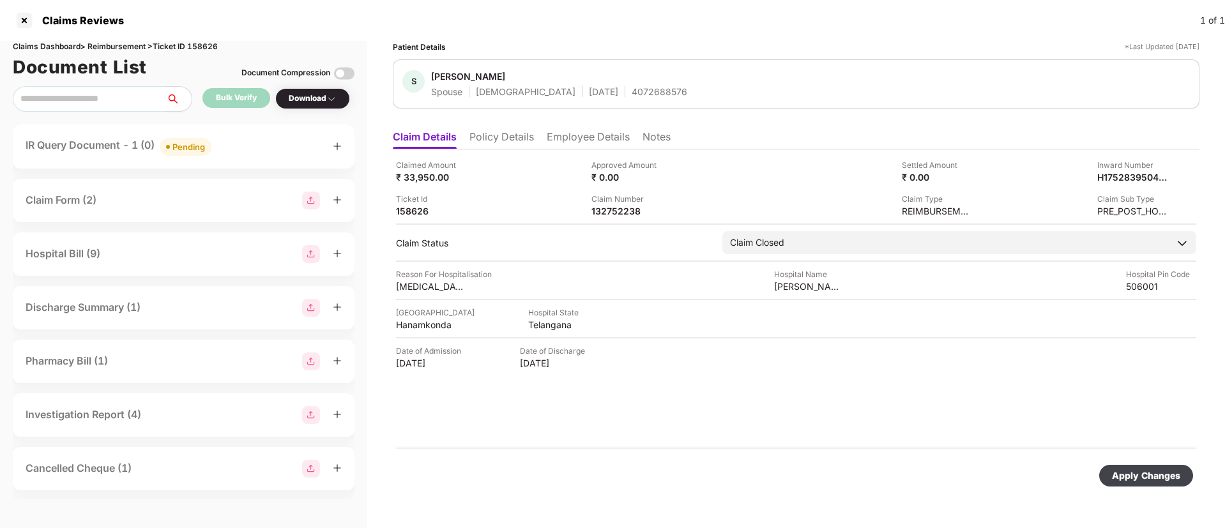
click at [211, 46] on div "Claims Dashboard > Reimbursement > Ticket ID 158626" at bounding box center [184, 47] width 342 height 12
copy div "158626"
click at [22, 17] on div at bounding box center [24, 20] width 20 height 20
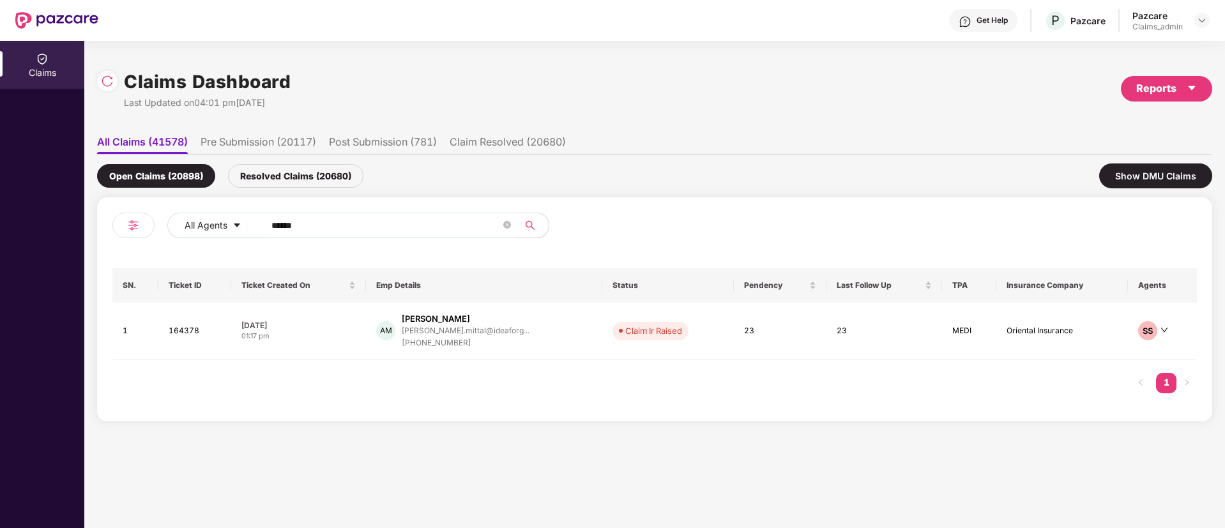
click at [288, 225] on input "******" at bounding box center [385, 225] width 229 height 19
click at [288, 224] on input "******" at bounding box center [385, 225] width 229 height 19
paste input "text"
type input "******"
click at [344, 342] on td "[DATE] 09:58 pm" at bounding box center [299, 331] width 135 height 57
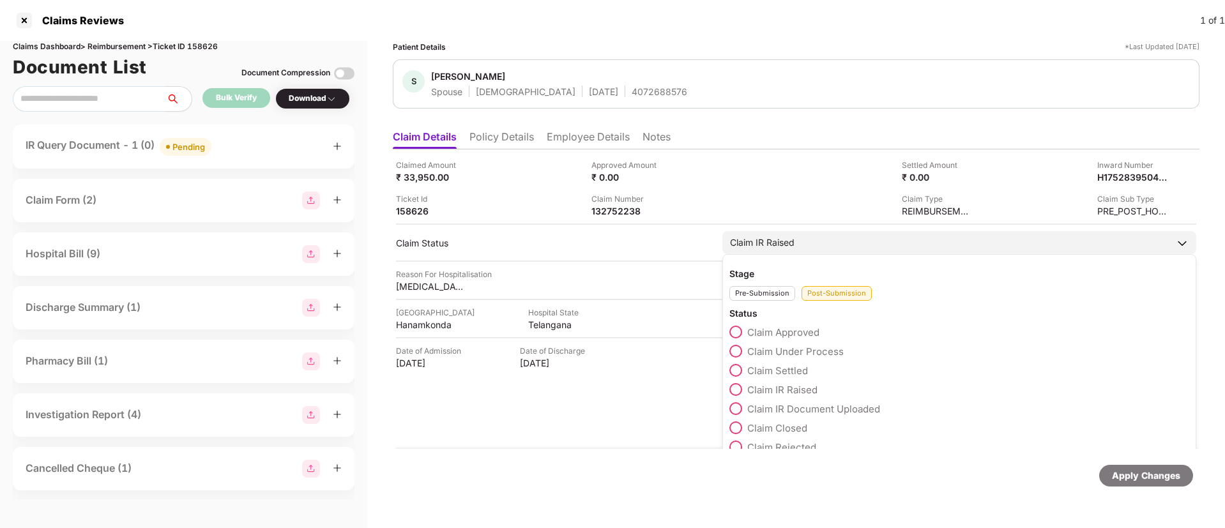
click at [736, 423] on span at bounding box center [735, 428] width 13 height 13
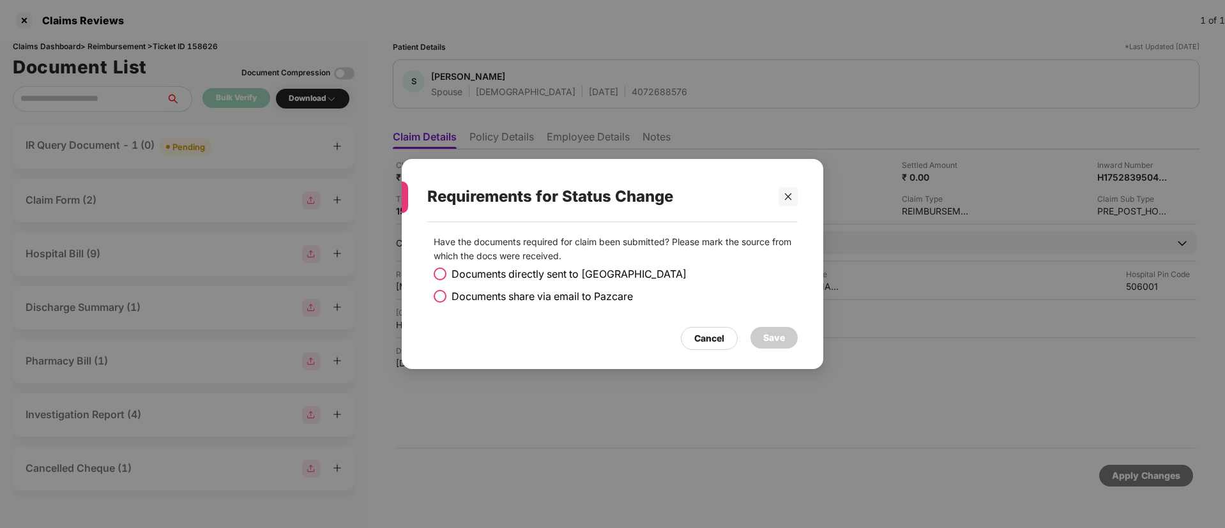
click at [437, 275] on span at bounding box center [440, 274] width 13 height 13
click at [771, 339] on div "Save" at bounding box center [774, 338] width 22 height 14
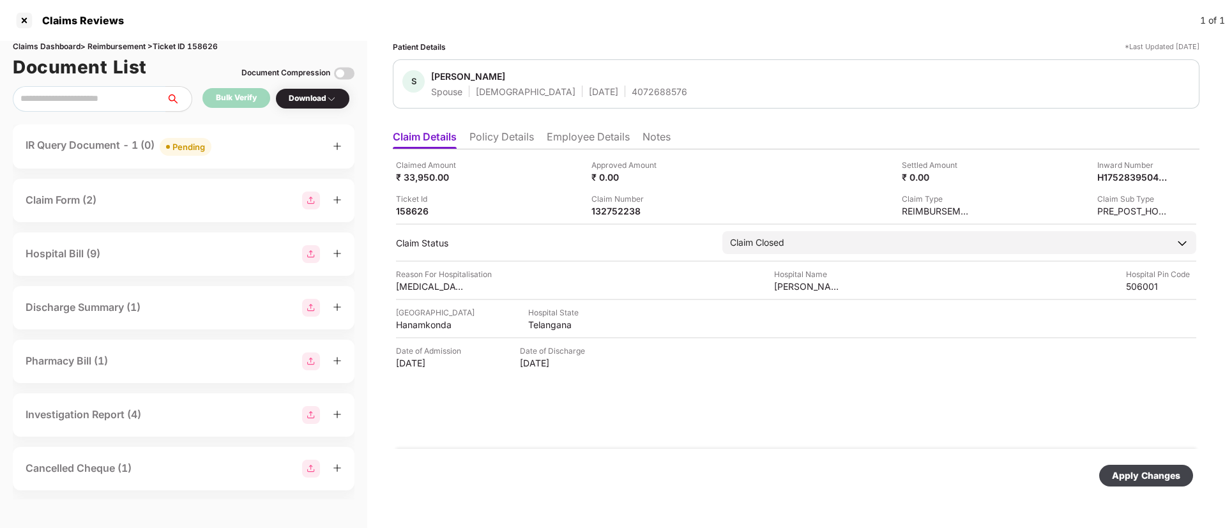
click at [201, 49] on div "Claims Dashboard > Reimbursement > Ticket ID 158626" at bounding box center [184, 47] width 342 height 12
click at [202, 49] on div "Claims Dashboard > Reimbursement > Ticket ID 158626" at bounding box center [184, 47] width 342 height 12
copy div "158626"
click at [1165, 475] on div "Apply Changes" at bounding box center [1146, 476] width 68 height 14
click at [518, 135] on li "Policy Details" at bounding box center [501, 139] width 65 height 19
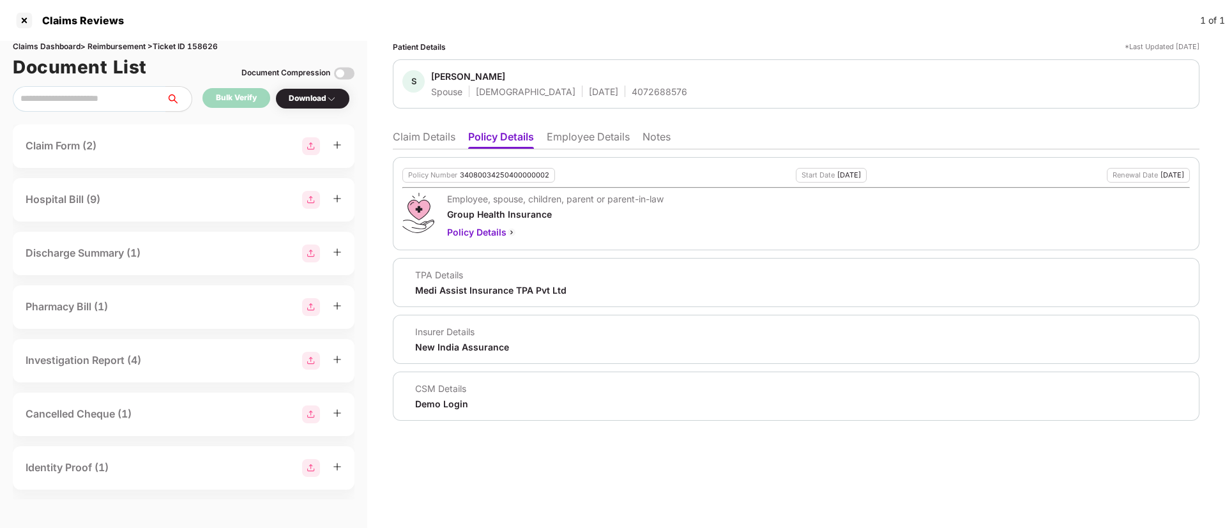
click at [416, 137] on li "Claim Details" at bounding box center [424, 139] width 63 height 19
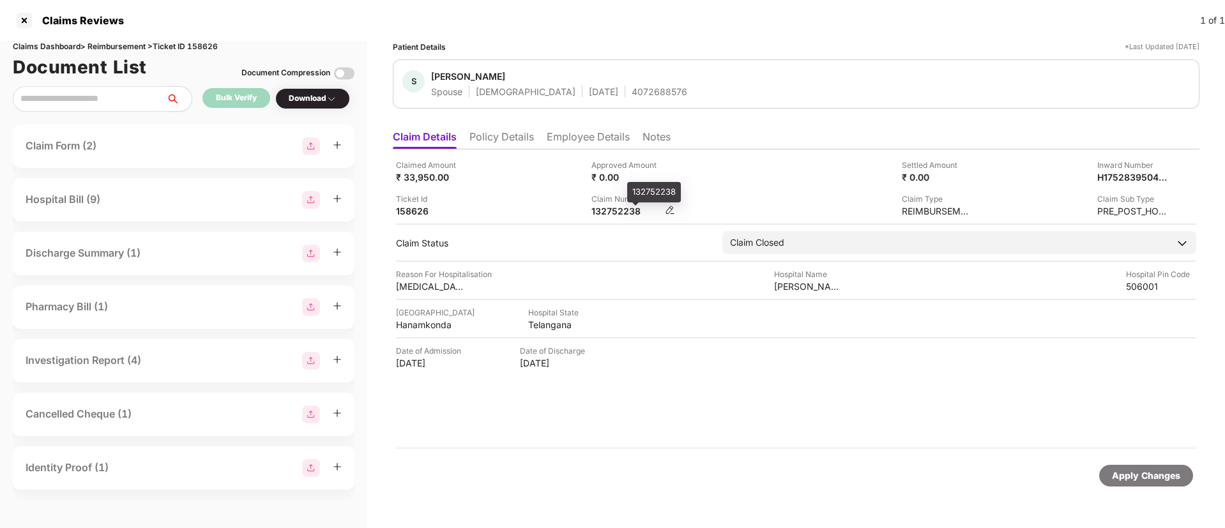
click at [623, 213] on div "132752238" at bounding box center [626, 211] width 70 height 12
copy div "132752238"
click at [618, 214] on div "45151529" at bounding box center [626, 211] width 70 height 12
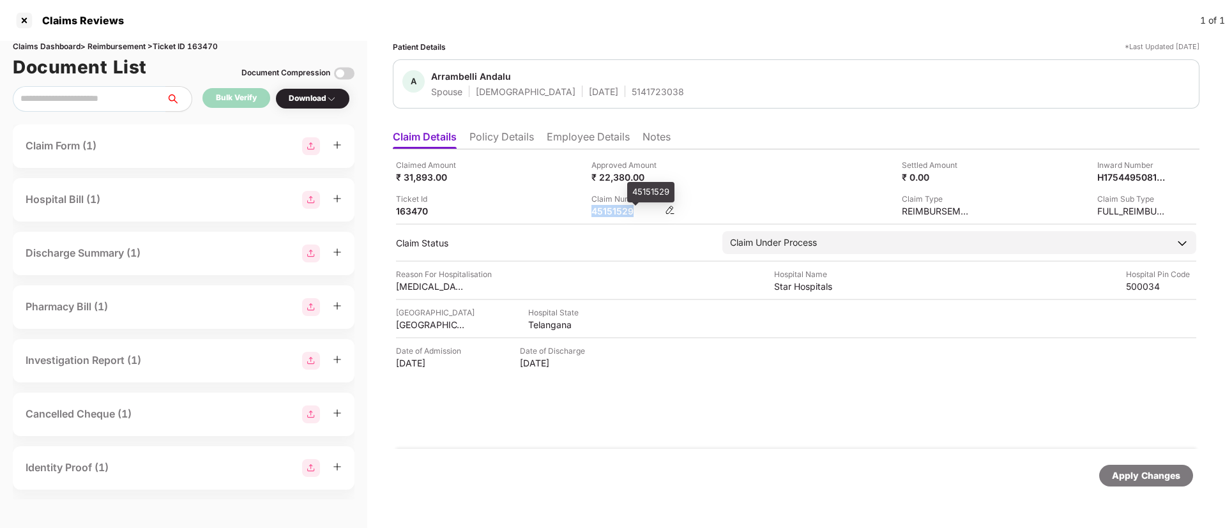
copy div "45151529"
click at [605, 211] on div "44905937" at bounding box center [626, 211] width 70 height 12
copy div "44905937"
click at [703, 206] on div "Claim Number 44905937" at bounding box center [684, 205] width 186 height 24
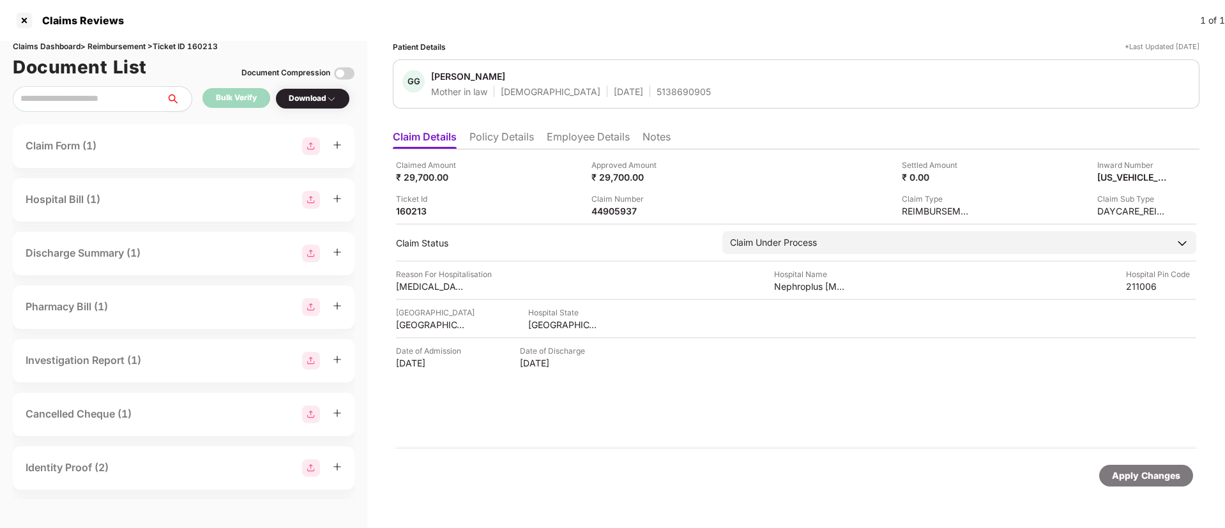
click at [226, 41] on div "Claims Dashboard > Reimbursement > Ticket ID 160213" at bounding box center [184, 47] width 342 height 12
click at [208, 48] on div "Claims Dashboard > Reimbursement > Ticket ID 160213" at bounding box center [184, 47] width 342 height 12
copy div "160213"
click at [25, 20] on div at bounding box center [24, 20] width 20 height 20
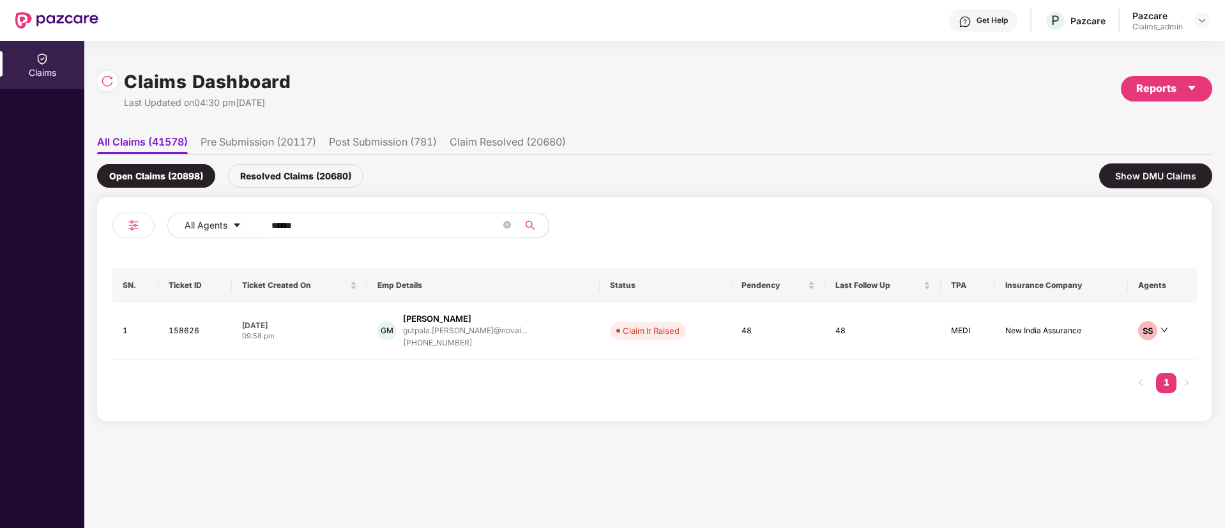
click at [292, 222] on input "******" at bounding box center [385, 225] width 229 height 19
paste input "text"
type input "******"
click at [369, 332] on td "MB Mohit Bansal mohit.bansal@ideaforge... +917042561014" at bounding box center [465, 331] width 192 height 57
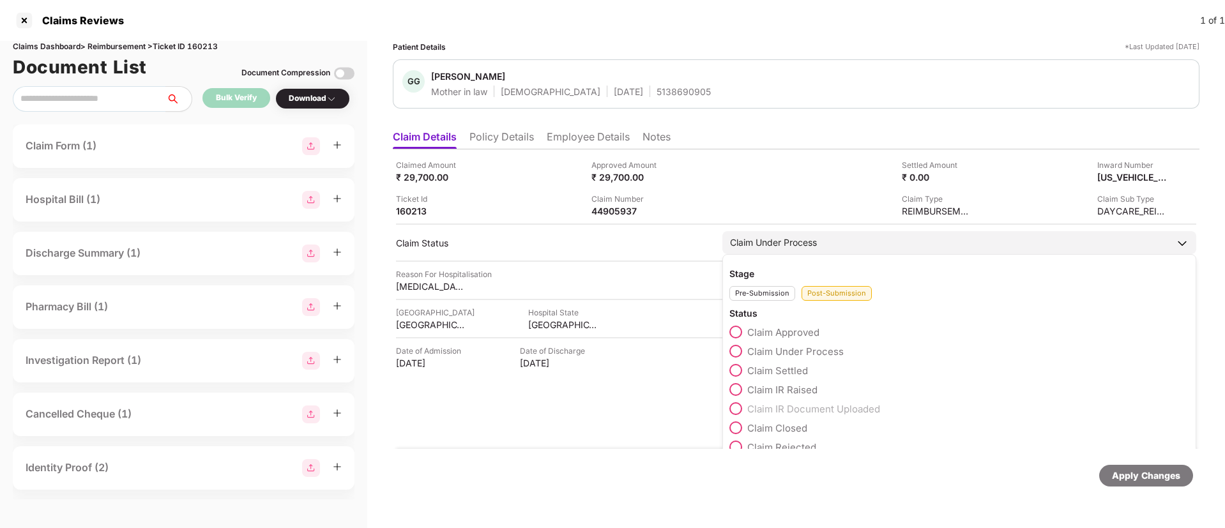
click at [741, 385] on span at bounding box center [735, 389] width 13 height 13
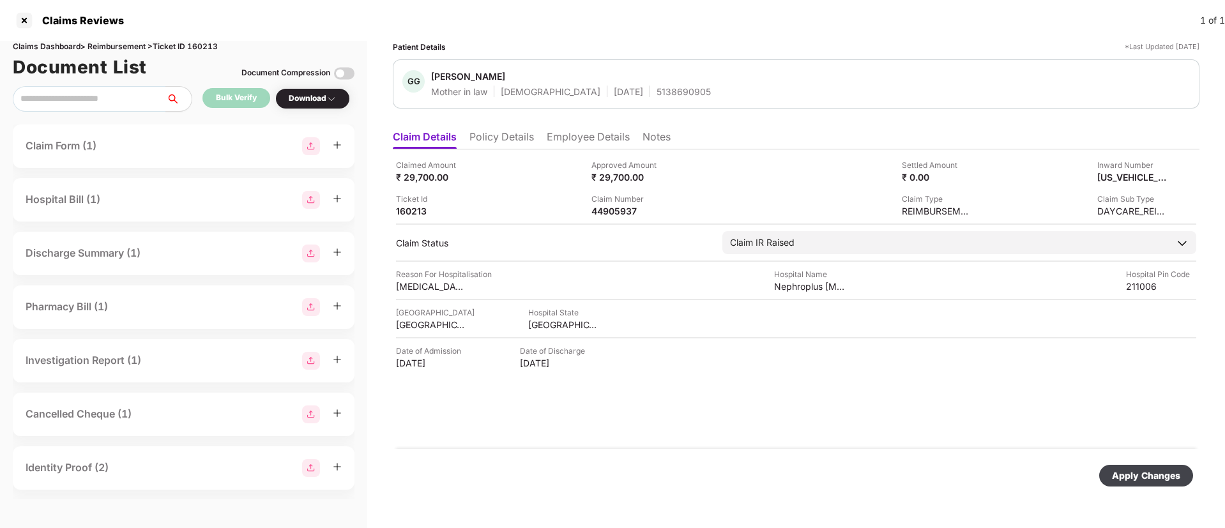
click at [1165, 480] on div "Apply Changes" at bounding box center [1146, 476] width 68 height 14
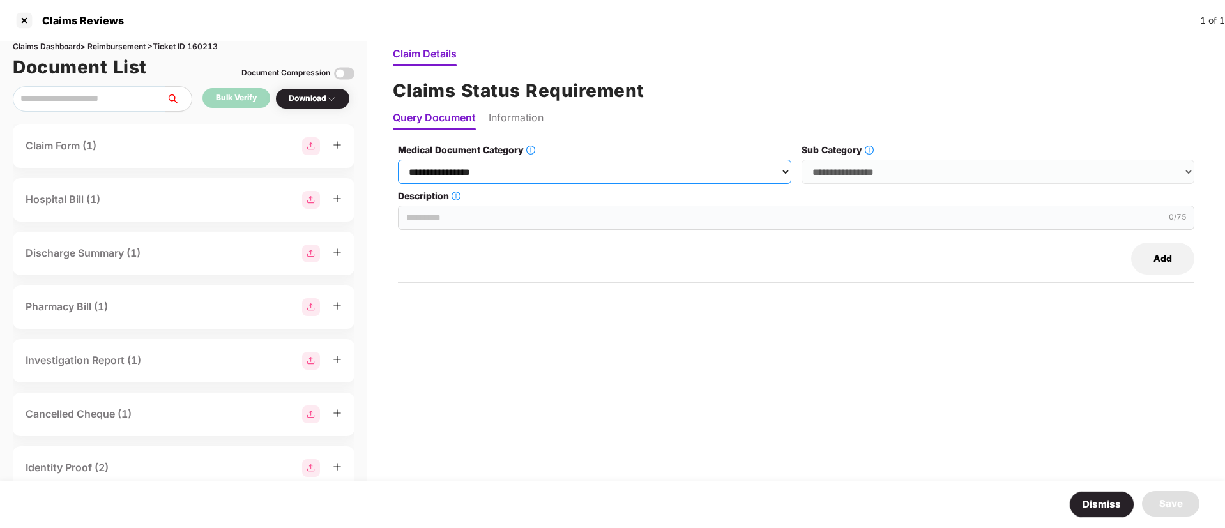
click at [515, 174] on select "**********" at bounding box center [594, 172] width 393 height 24
click at [399, 160] on select "**********" at bounding box center [594, 172] width 393 height 24
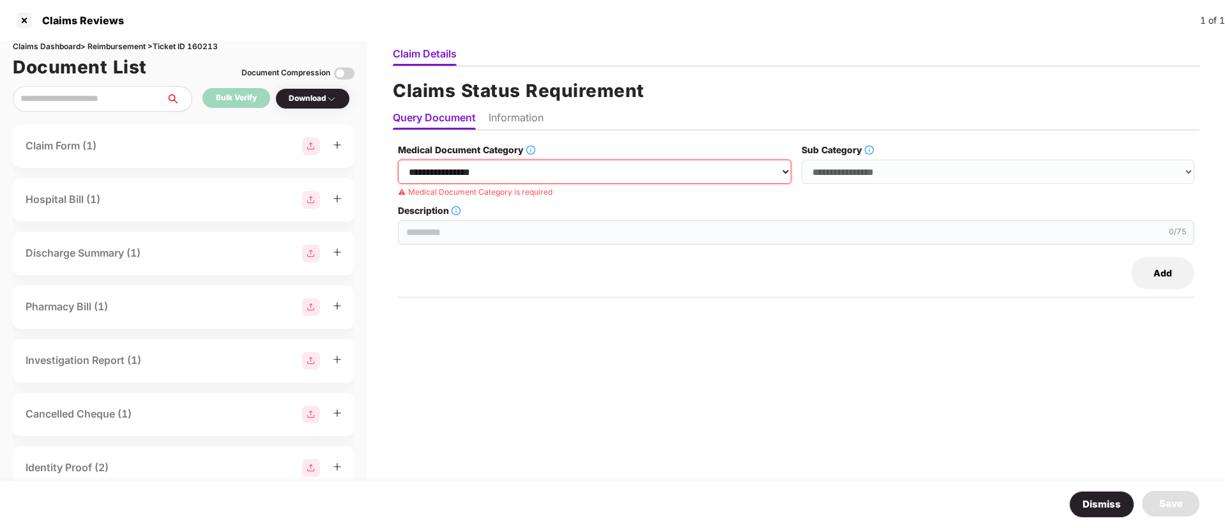
click at [634, 165] on select "**********" at bounding box center [594, 172] width 393 height 24
select select "**********"
click at [399, 160] on select "**********" at bounding box center [594, 172] width 393 height 24
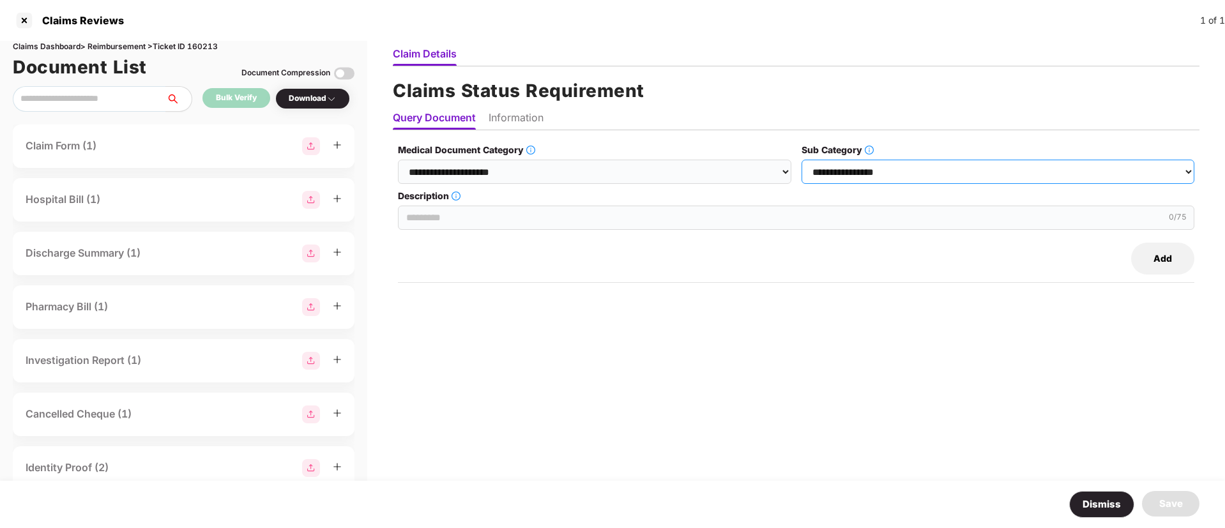
click at [908, 176] on select "**********" at bounding box center [998, 172] width 393 height 24
select select "******"
click at [802, 160] on select "**********" at bounding box center [998, 172] width 393 height 24
click at [457, 213] on input "Description" at bounding box center [796, 218] width 796 height 24
drag, startPoint x: 650, startPoint y: 224, endPoint x: 637, endPoint y: 261, distance: 39.8
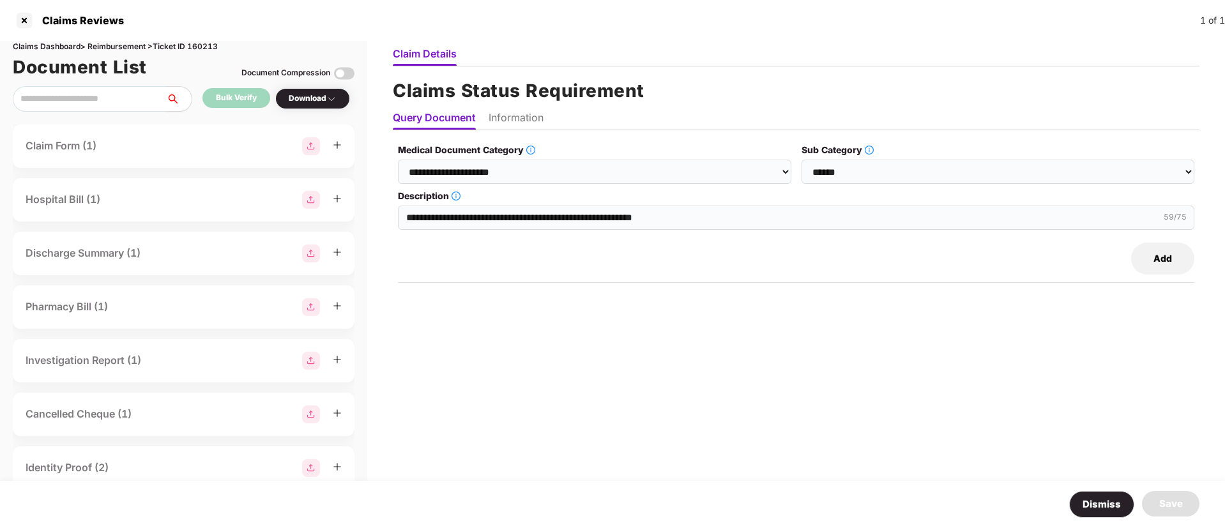
click at [637, 261] on div "Add" at bounding box center [796, 259] width 796 height 32
click at [694, 217] on input "**********" at bounding box center [796, 218] width 796 height 24
type input "**********"
click at [1166, 264] on button "Add" at bounding box center [1162, 259] width 63 height 32
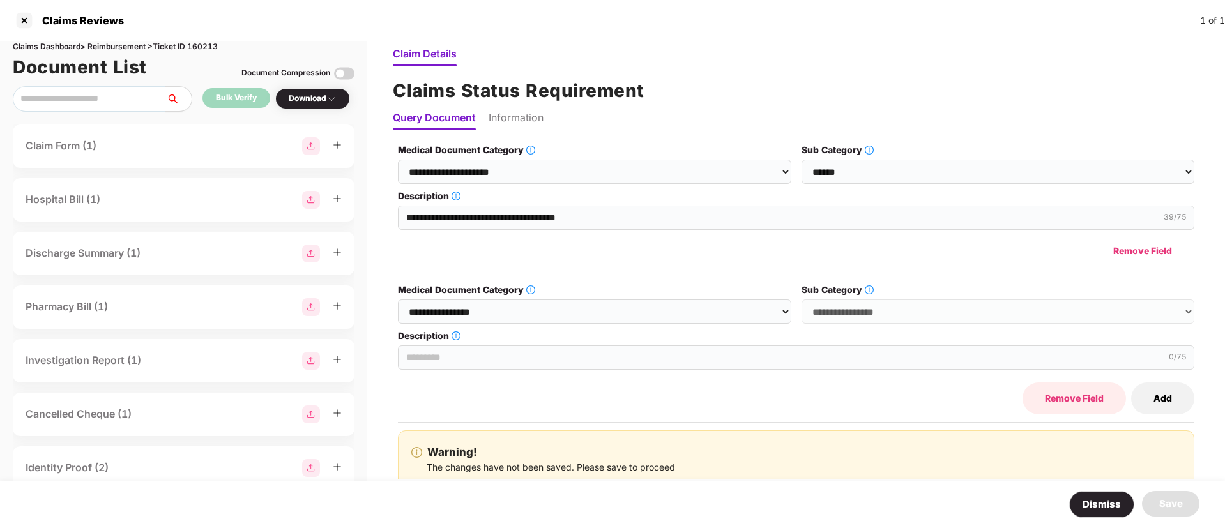
click at [1081, 400] on button "Remove Field" at bounding box center [1074, 399] width 103 height 32
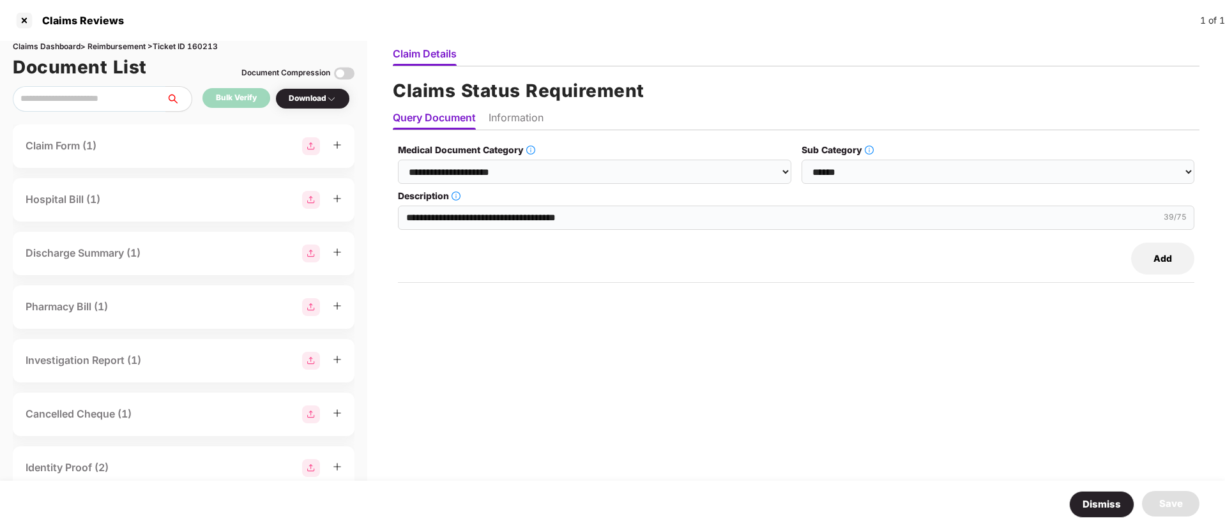
click at [506, 121] on li "Information" at bounding box center [516, 120] width 55 height 19
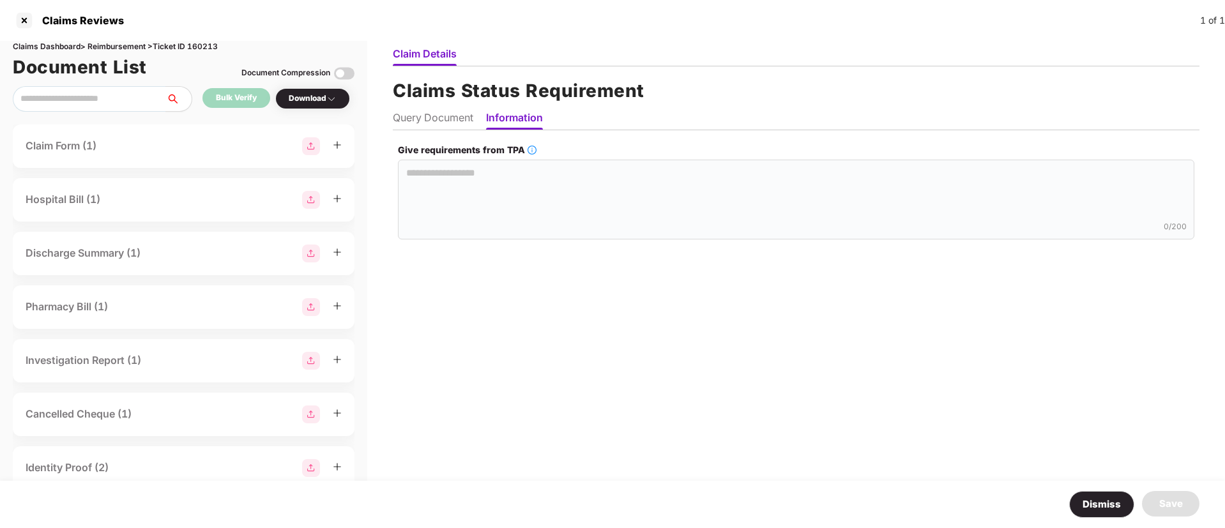
click at [432, 118] on li "Query Document" at bounding box center [433, 120] width 80 height 19
select select "**********"
select select "******"
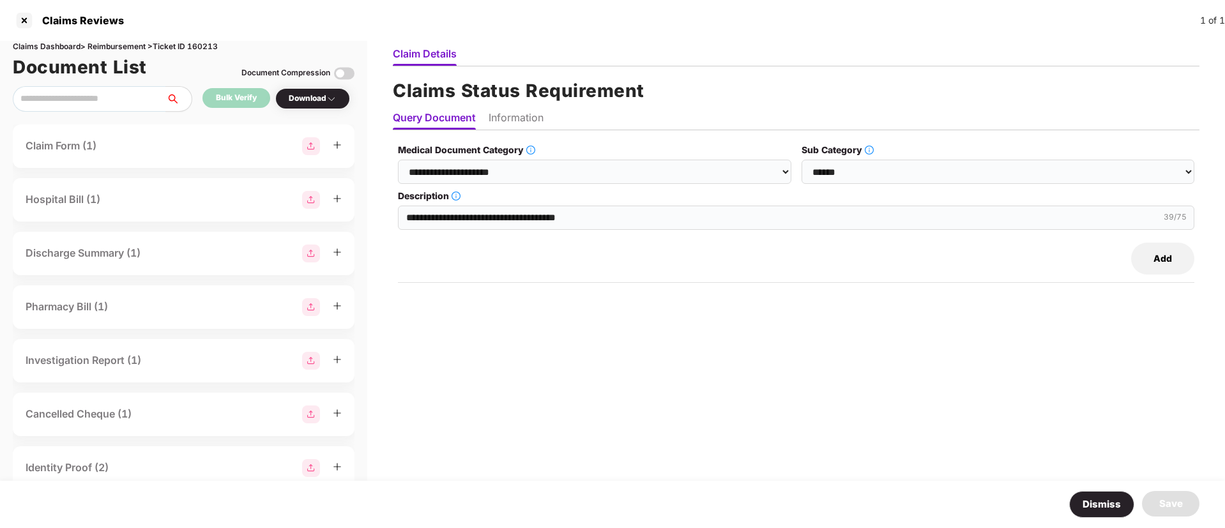
click at [507, 115] on li "Information" at bounding box center [516, 120] width 55 height 19
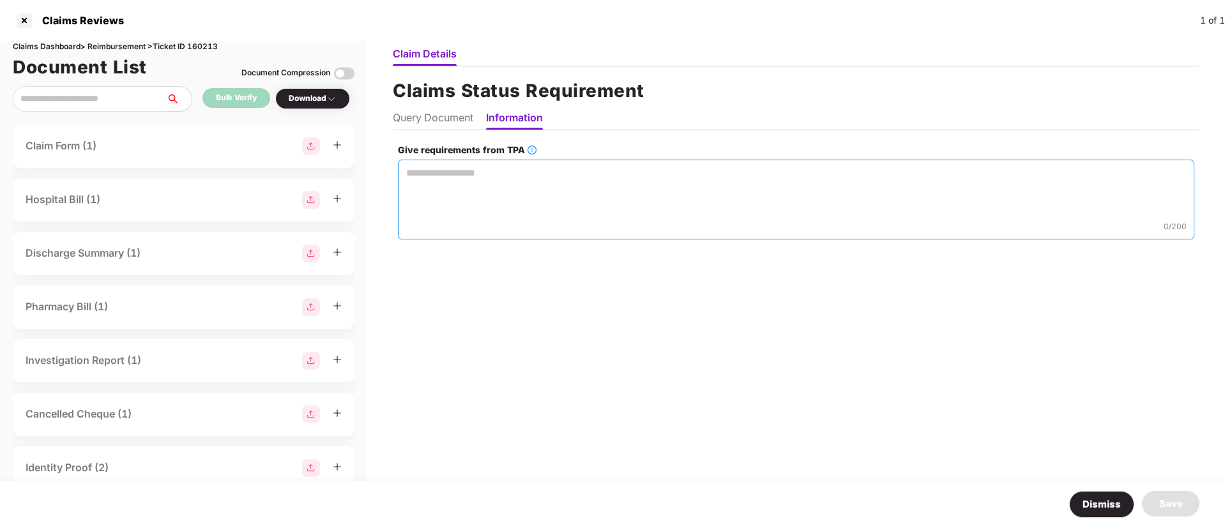
click at [425, 183] on textarea "Give requirements from TPA" at bounding box center [796, 200] width 796 height 80
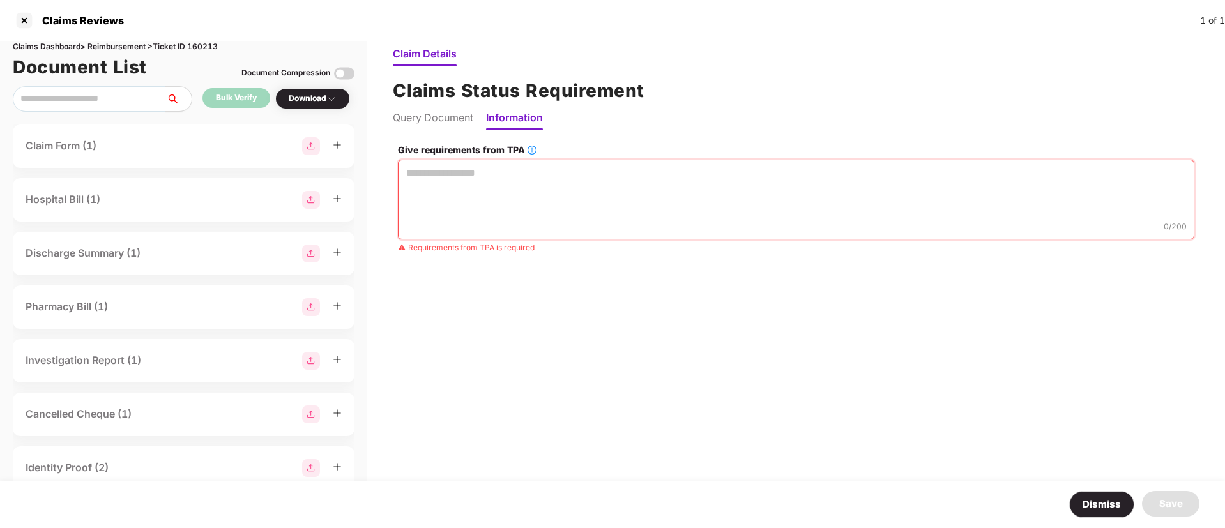
paste textarea "**********"
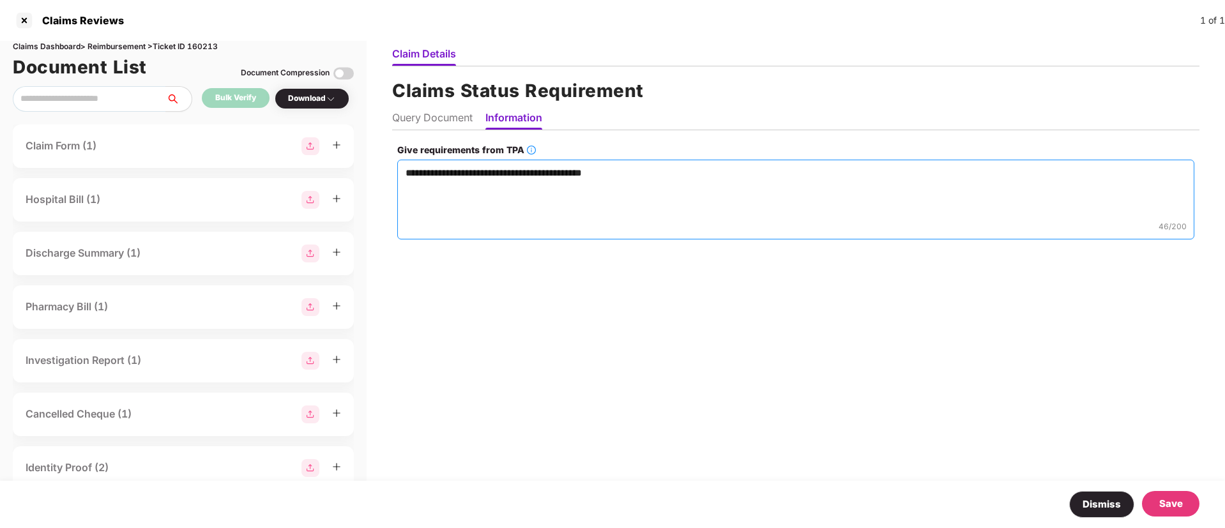
type textarea "**********"
click at [1169, 499] on div "Save" at bounding box center [1171, 503] width 24 height 15
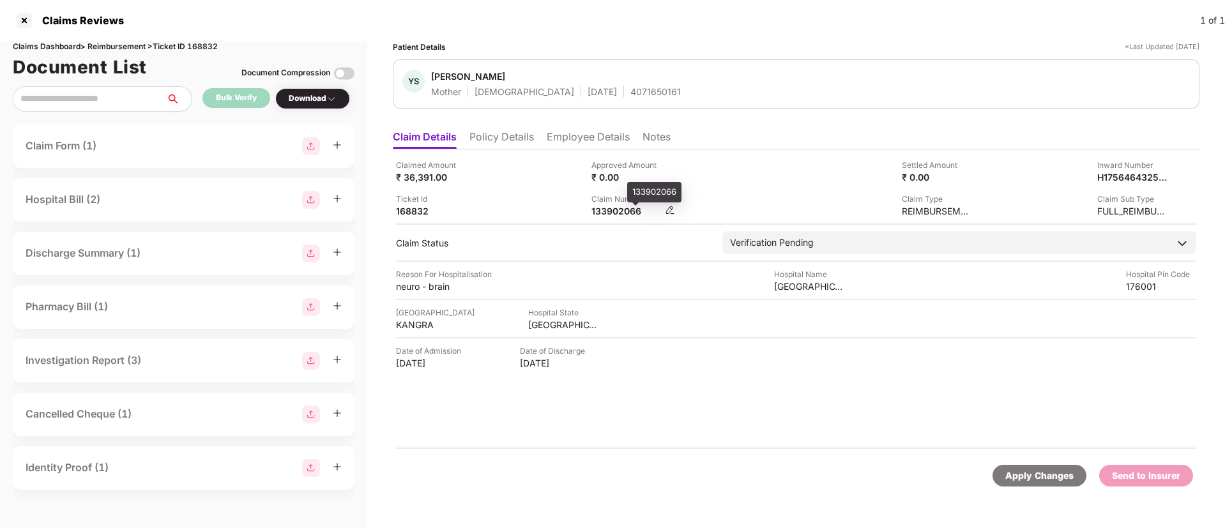
click at [613, 210] on div "133902066" at bounding box center [626, 211] width 70 height 12
copy div "133902066"
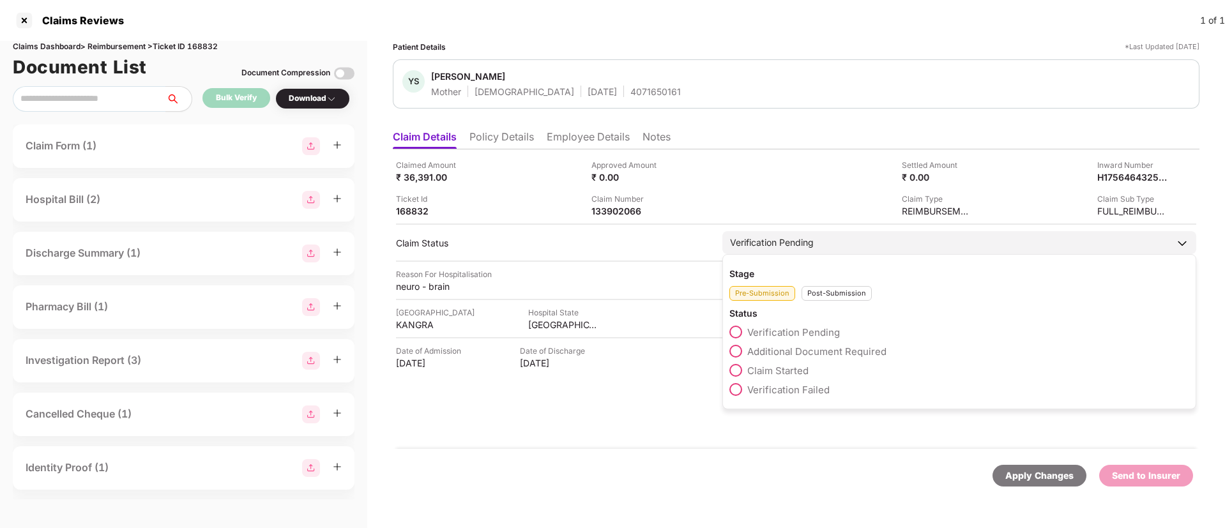
click at [827, 293] on div "Post-Submission" at bounding box center [837, 293] width 70 height 15
click at [742, 349] on span at bounding box center [735, 351] width 13 height 13
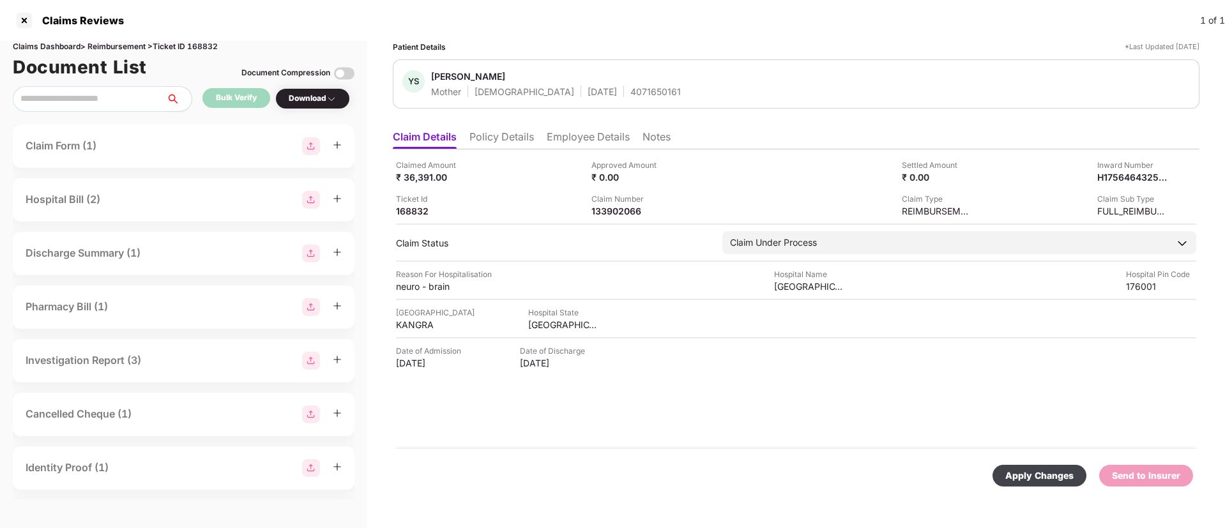
click at [1025, 485] on div "Apply Changes" at bounding box center [1040, 476] width 94 height 22
click at [202, 42] on div "Claims Dashboard > Reimbursement > Ticket ID 168832" at bounding box center [184, 47] width 342 height 12
copy div "168832"
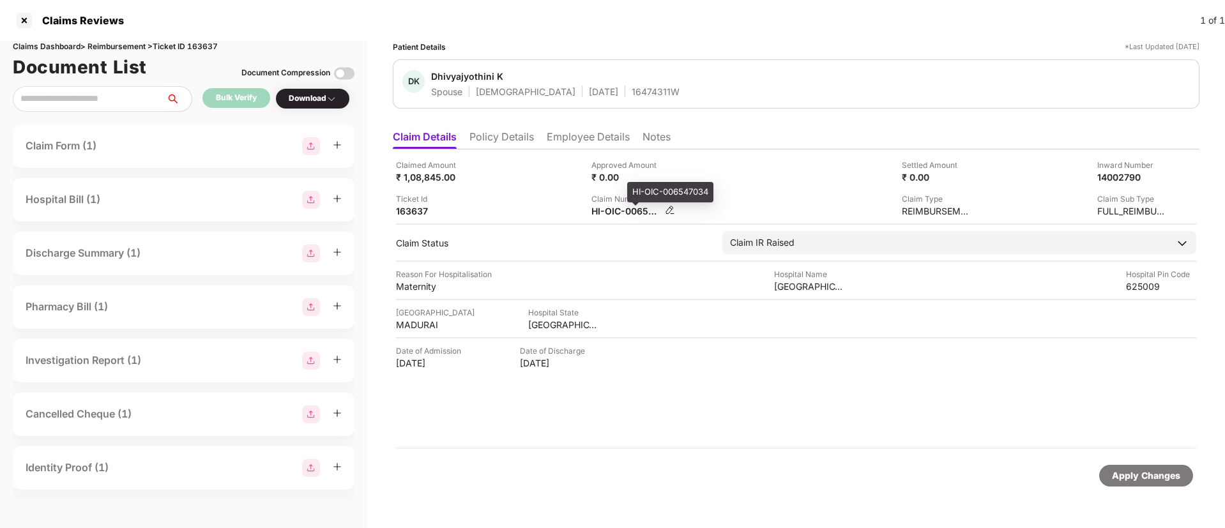
click at [614, 207] on div "HI-OIC-006547034" at bounding box center [626, 211] width 70 height 12
click at [613, 206] on div "HI-OIC-006547034" at bounding box center [626, 211] width 70 height 12
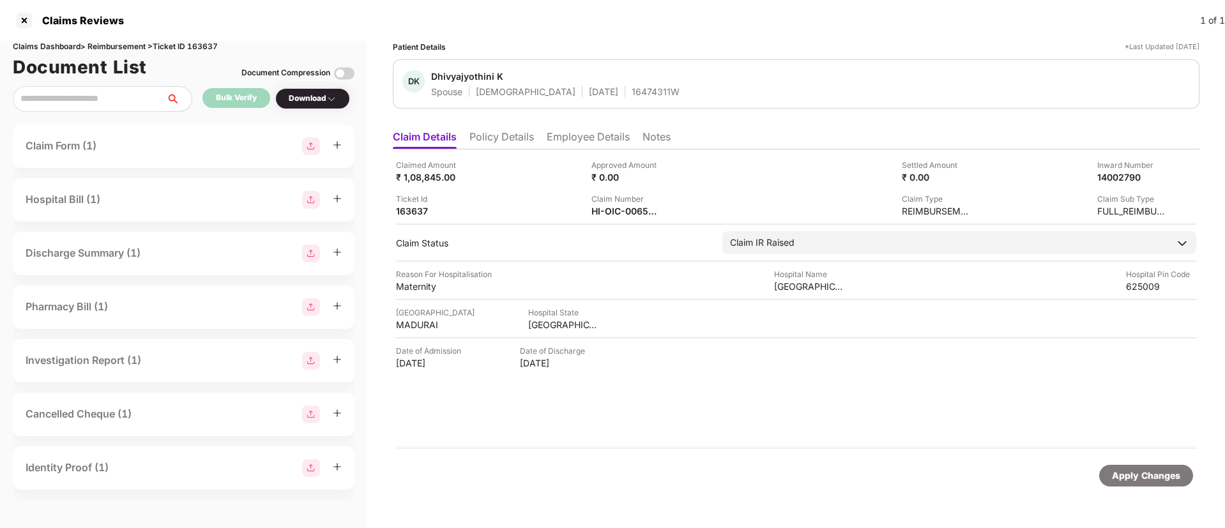
copy div
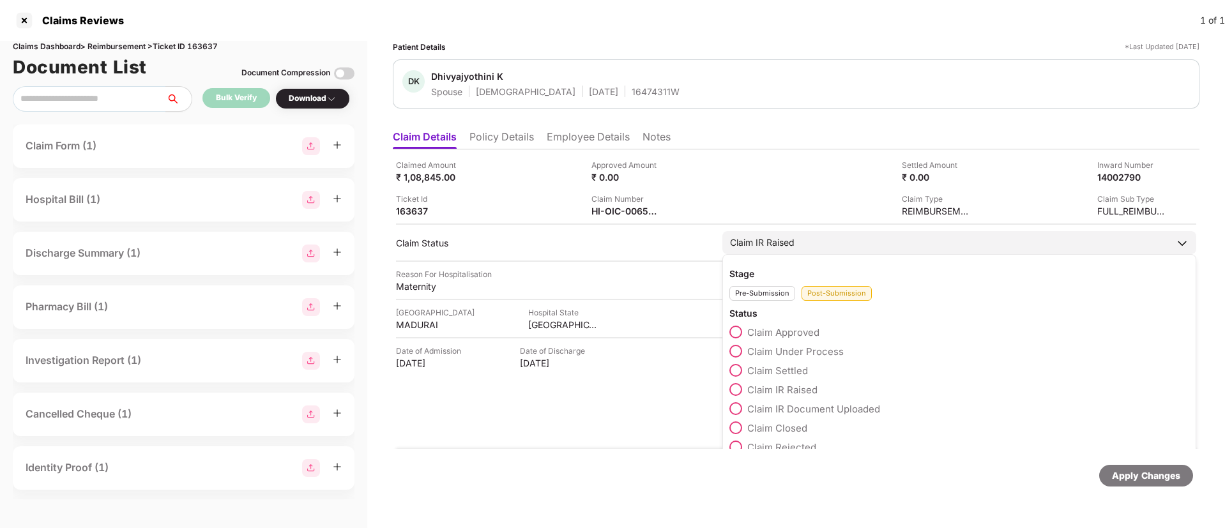
click at [735, 351] on span at bounding box center [735, 351] width 13 height 13
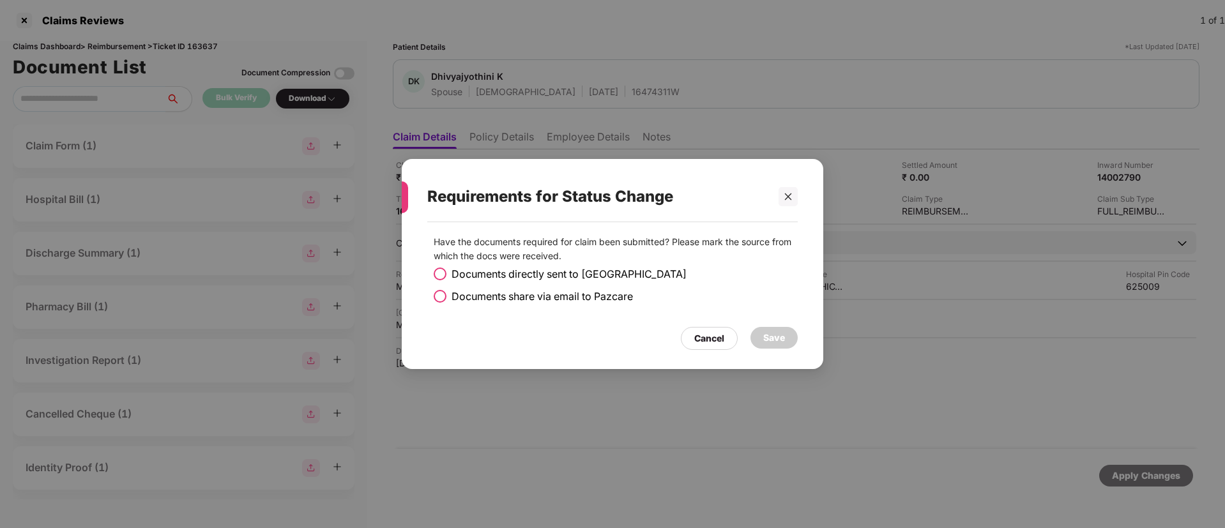
click at [439, 273] on span at bounding box center [440, 274] width 13 height 13
click at [762, 335] on div "Save" at bounding box center [773, 338] width 47 height 22
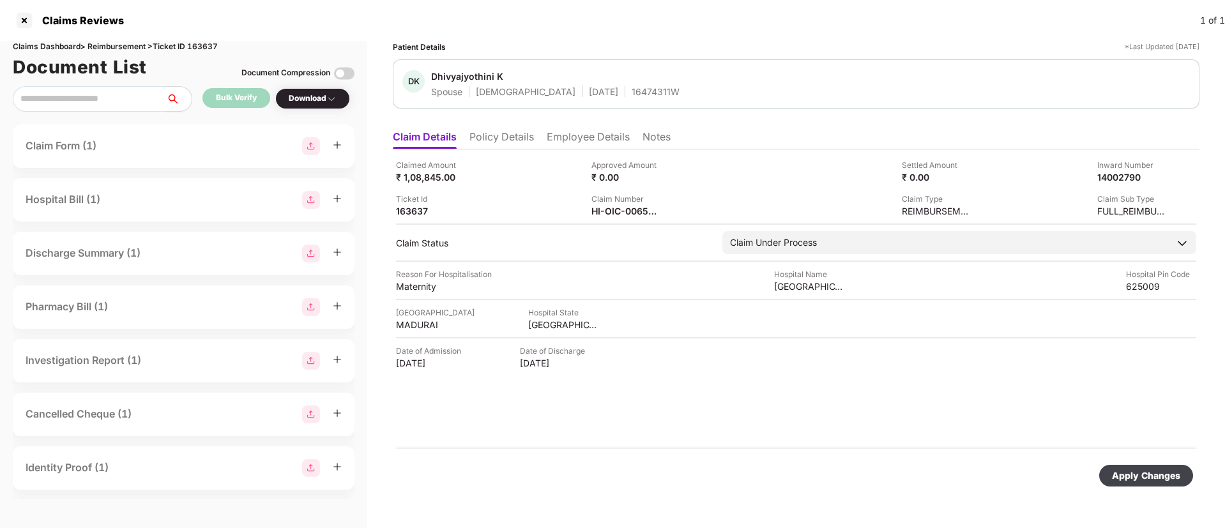
click at [1120, 474] on div "Apply Changes" at bounding box center [1146, 476] width 68 height 14
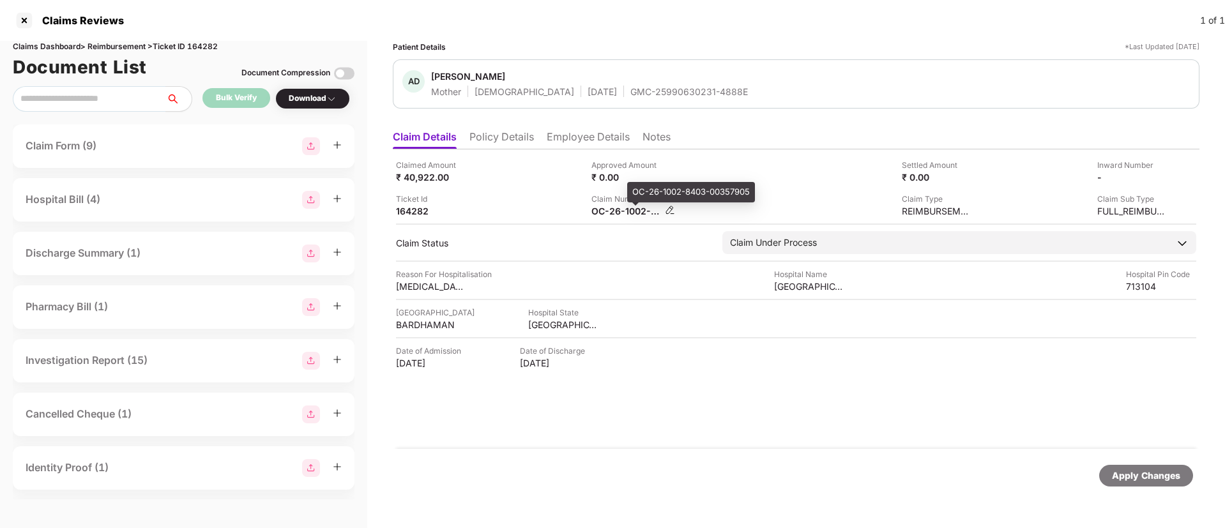
click at [616, 213] on div "OC-26-1002-8403-00357905" at bounding box center [626, 211] width 70 height 12
copy div
click at [756, 187] on div "Claimed Amount ₹ 40,922.00 Approved Amount ₹ 0.00 Settled Amount ₹ 0.00 Inward …" at bounding box center [796, 188] width 800 height 58
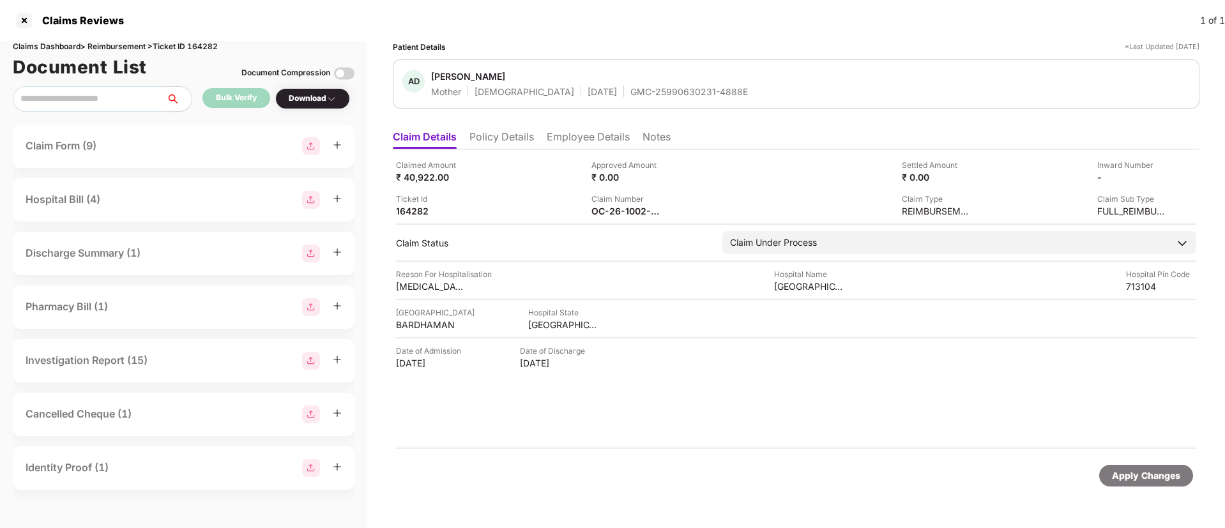
click at [583, 93] on div "Mother Female 20 Jan 1966 GMC-25990630231-4888E" at bounding box center [589, 92] width 317 height 12
click at [618, 213] on div "OC-26-1002-8403-00357905" at bounding box center [626, 211] width 70 height 12
click at [618, 211] on div "OC-26-1002-8403-00357905" at bounding box center [626, 211] width 70 height 12
copy div
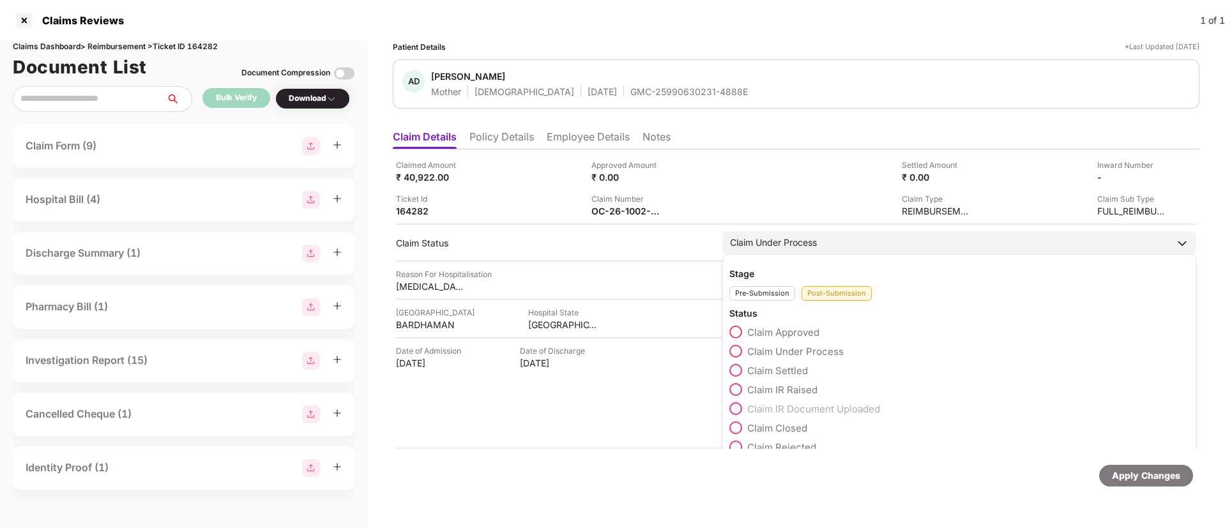
click at [734, 369] on span at bounding box center [735, 370] width 13 height 13
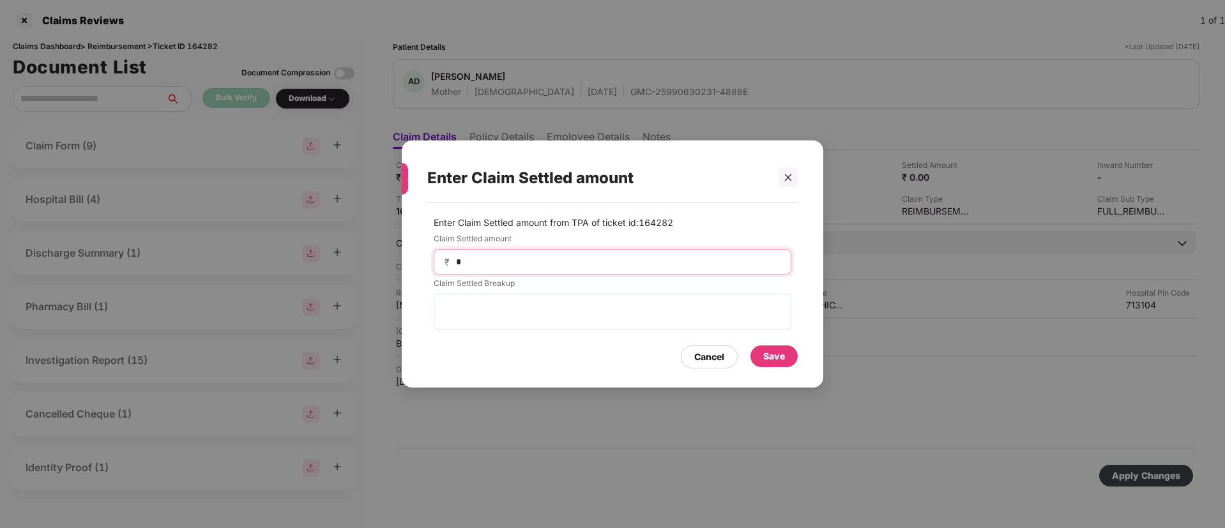
click at [537, 256] on input "*" at bounding box center [618, 261] width 326 height 13
type input "*****"
click at [784, 360] on div "Save" at bounding box center [774, 356] width 22 height 14
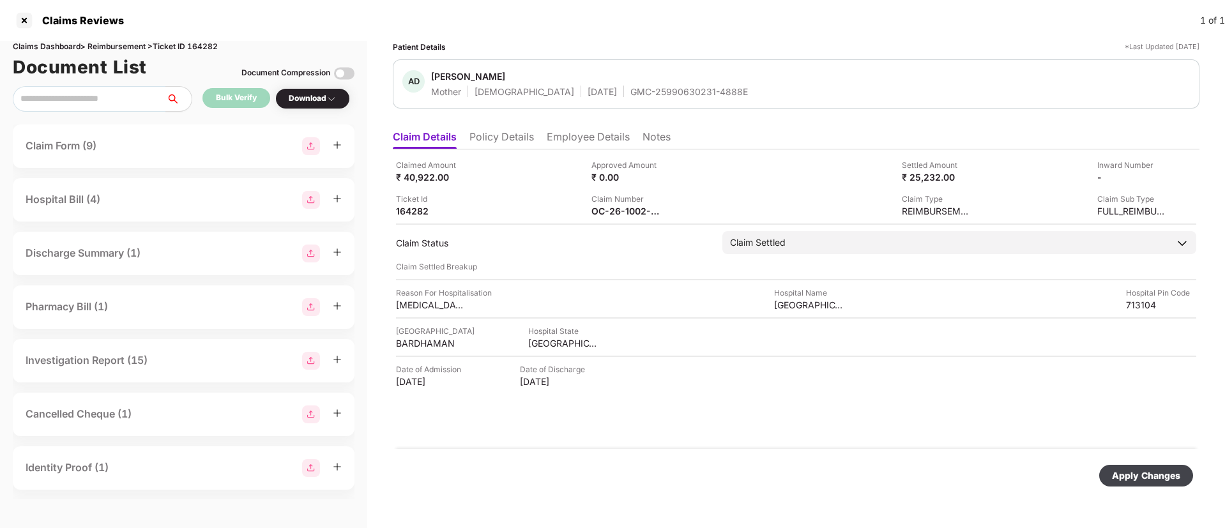
click at [1132, 470] on div "Apply Changes" at bounding box center [1146, 476] width 68 height 14
click at [24, 22] on div at bounding box center [24, 20] width 20 height 20
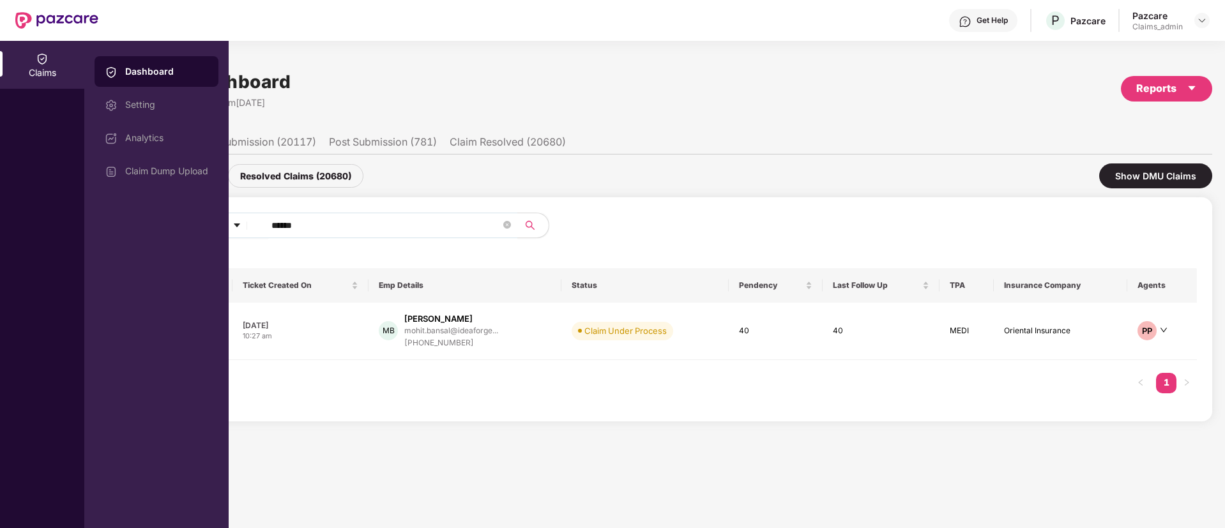
click at [38, 218] on div "Claims" at bounding box center [42, 284] width 84 height 487
click at [151, 213] on div "Dashboard Setting Analytics Claim Dump Upload" at bounding box center [156, 284] width 144 height 487
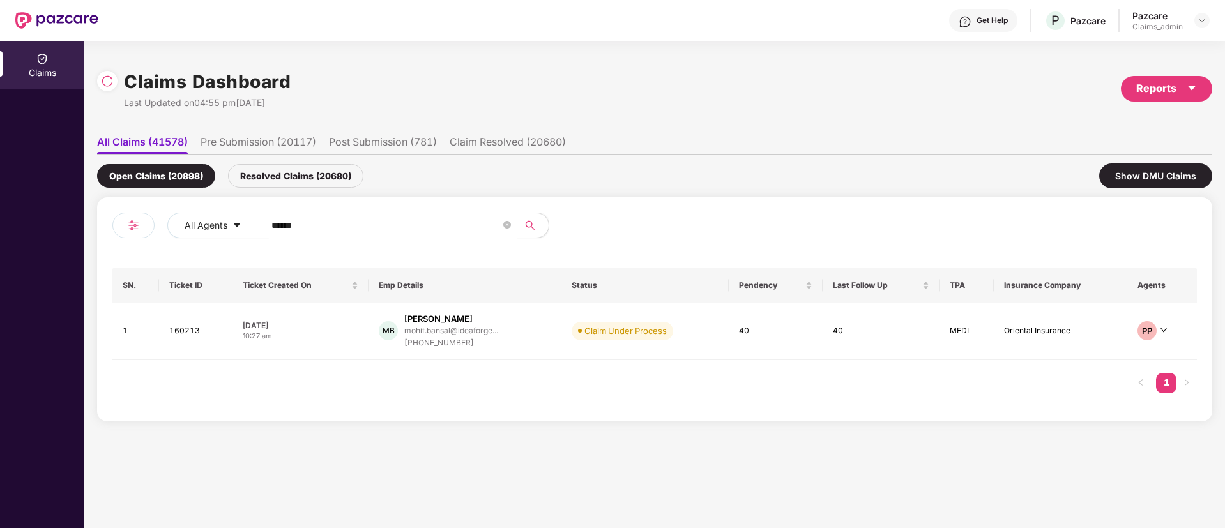
click at [286, 220] on input "******" at bounding box center [385, 225] width 229 height 19
paste input "text"
type input "******"
click at [317, 325] on div "17 Aug 2025" at bounding box center [298, 323] width 114 height 11
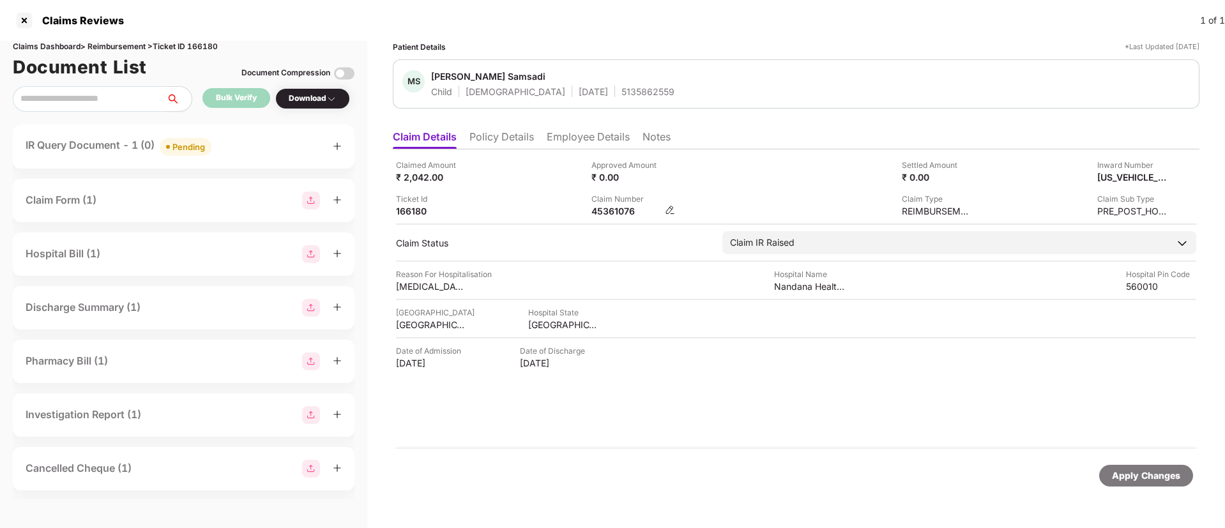
click at [607, 216] on div "45361076" at bounding box center [626, 211] width 70 height 12
copy div "45361076"
click at [570, 132] on li "Employee Details" at bounding box center [588, 139] width 83 height 19
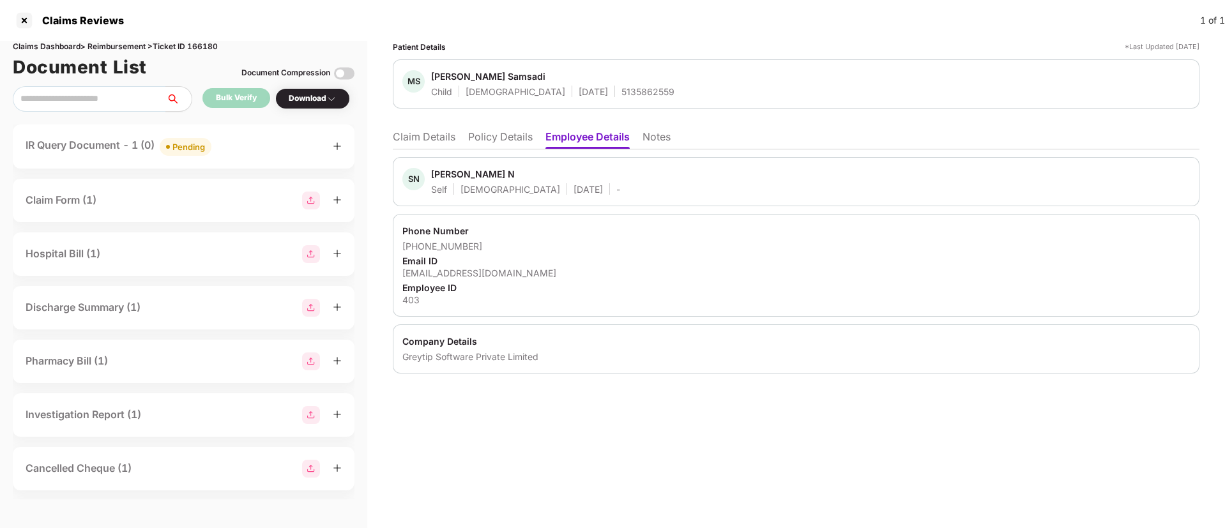
click at [483, 142] on li "Policy Details" at bounding box center [500, 139] width 65 height 19
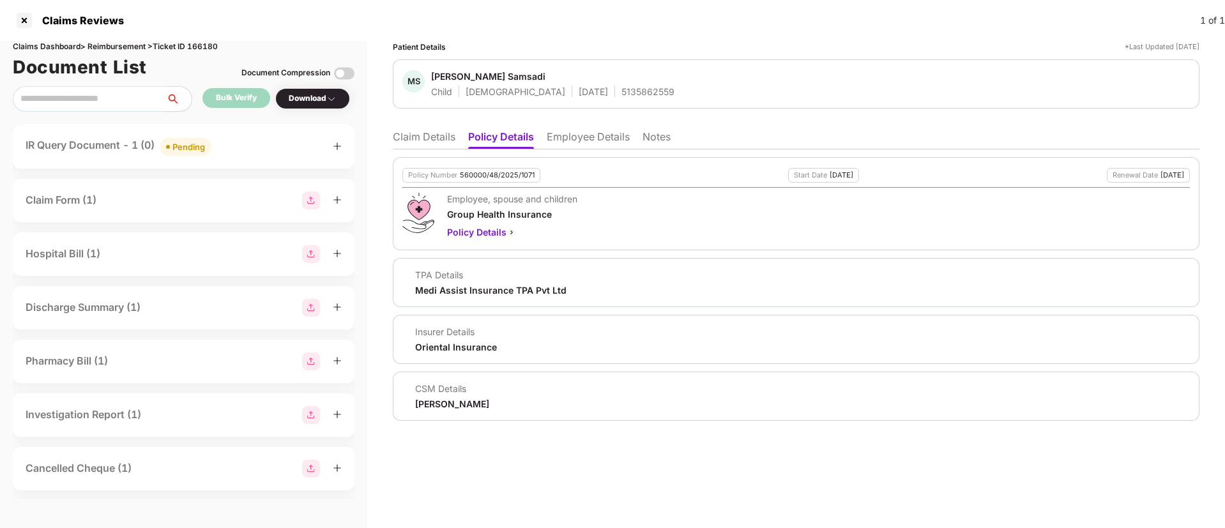
click at [409, 130] on li "Claim Details" at bounding box center [424, 139] width 63 height 19
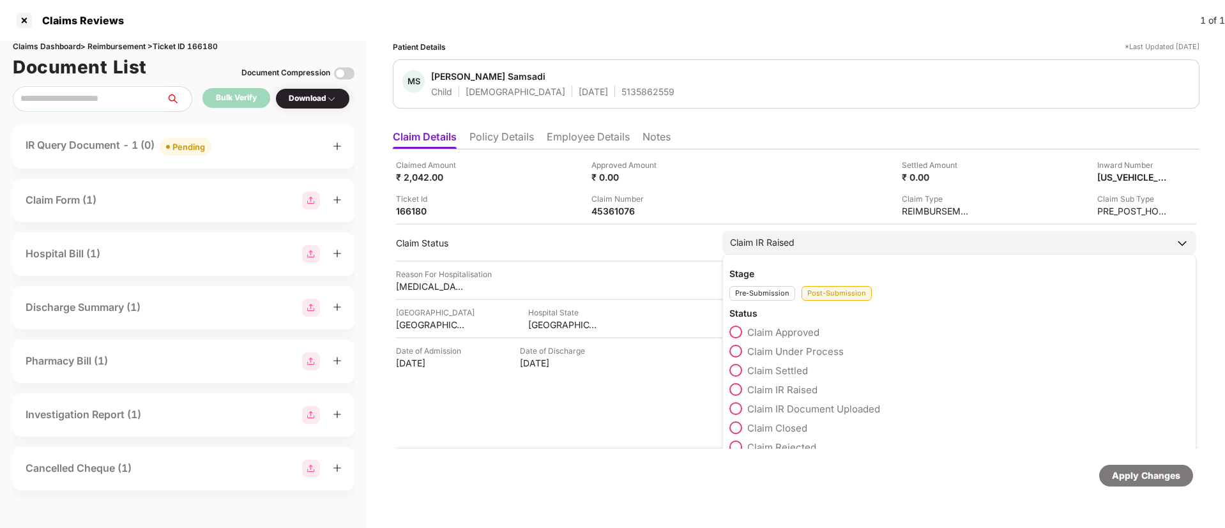
click at [740, 354] on span at bounding box center [735, 351] width 13 height 13
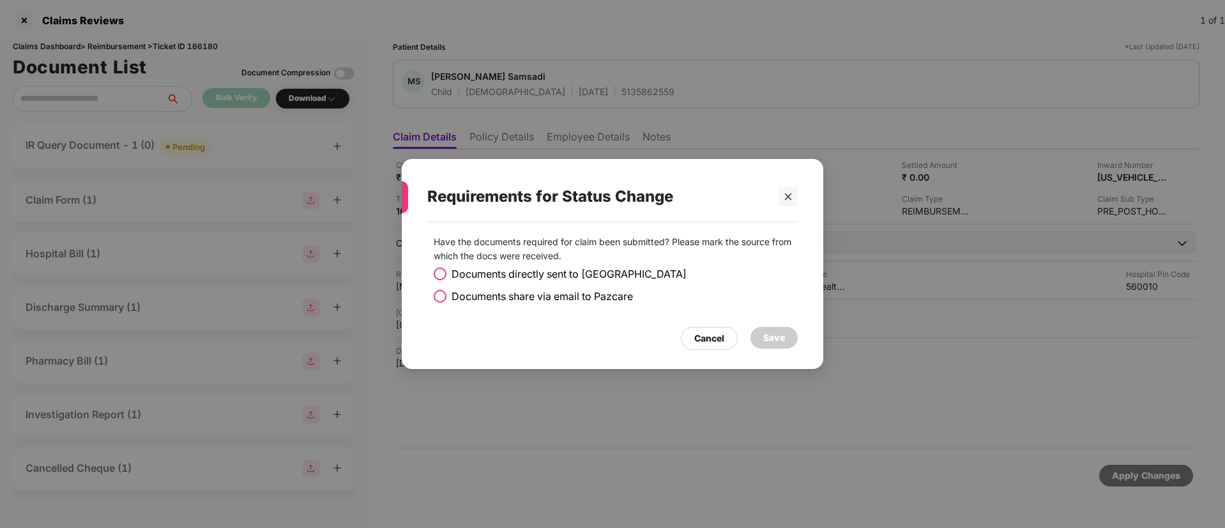
click at [442, 298] on span at bounding box center [440, 296] width 13 height 13
click at [780, 338] on div "Save" at bounding box center [774, 338] width 22 height 14
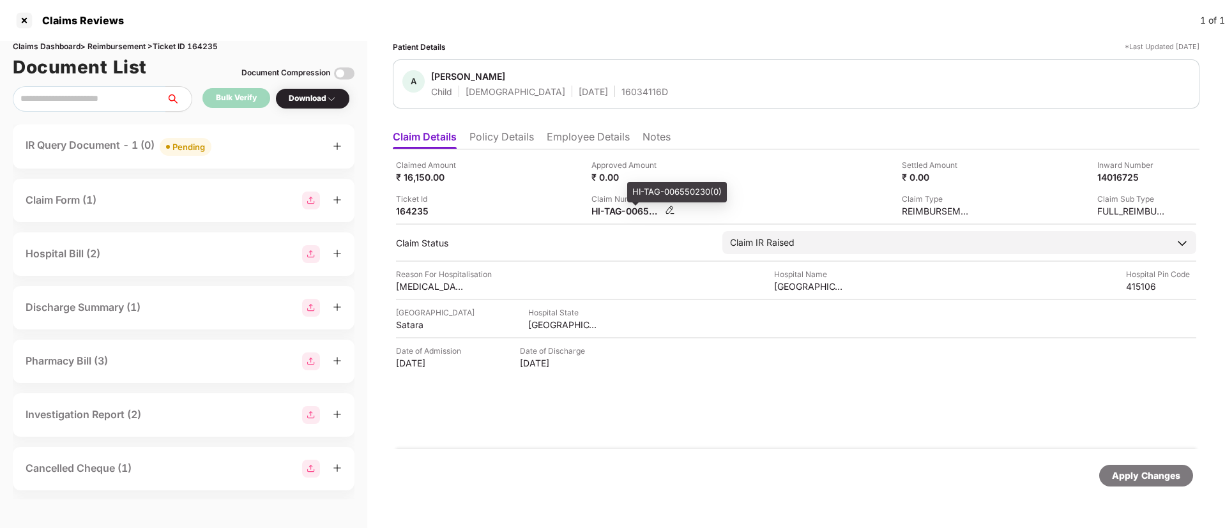
click at [614, 208] on div "HI-TAG-006550230(0)" at bounding box center [626, 211] width 70 height 12
click at [614, 207] on div "HI-TAG-006550230(0)" at bounding box center [626, 211] width 70 height 12
copy div
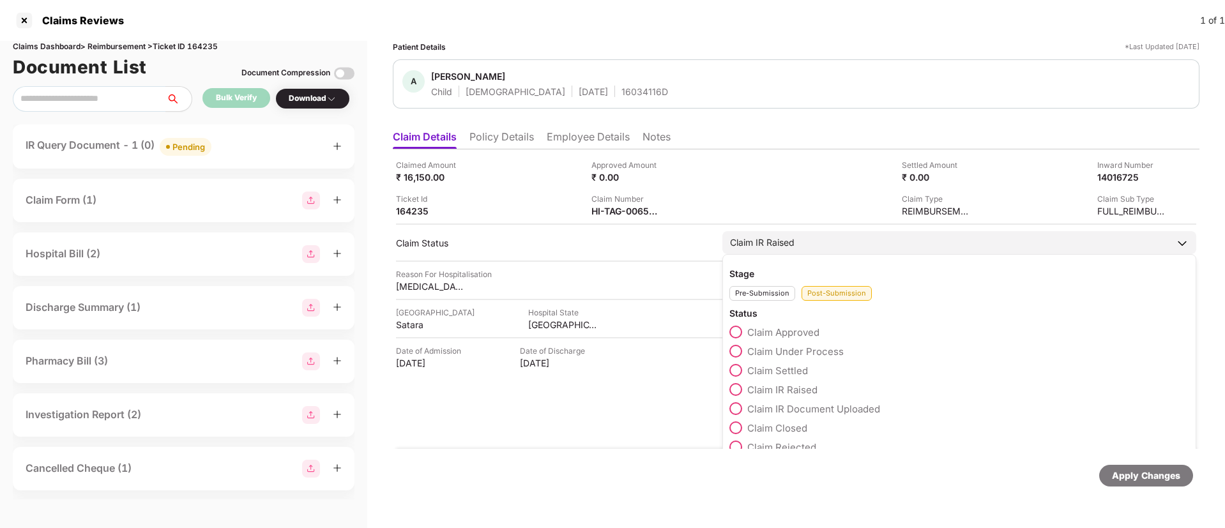
click at [736, 425] on span at bounding box center [735, 428] width 13 height 13
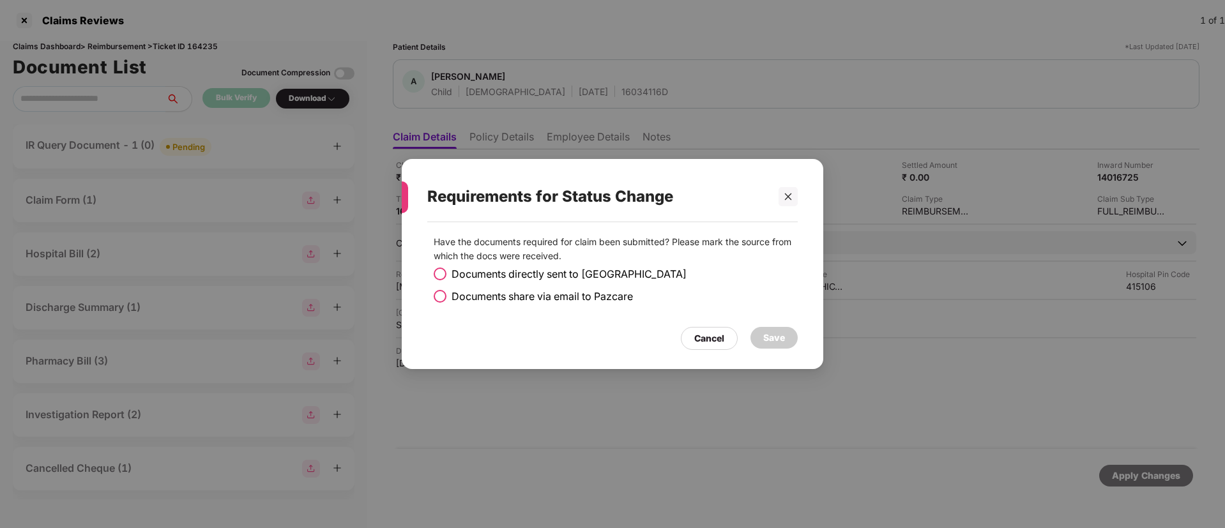
click at [446, 271] on span at bounding box center [440, 274] width 13 height 13
click at [767, 340] on div "Save" at bounding box center [774, 338] width 22 height 14
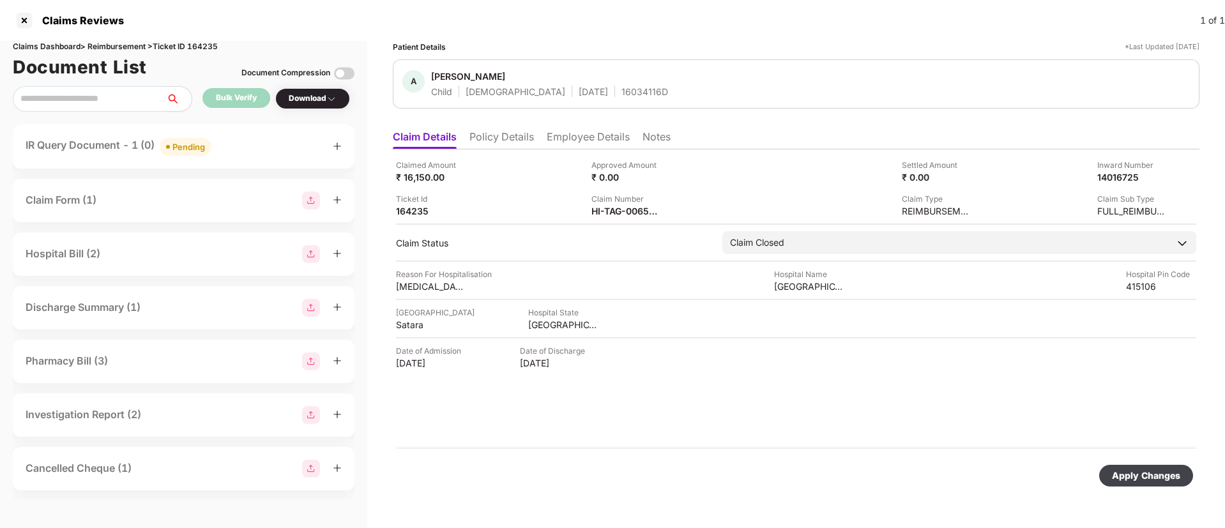
click at [1113, 473] on div "Apply Changes" at bounding box center [1146, 476] width 94 height 22
click at [632, 208] on div "HI-TAG-006556855(0)" at bounding box center [626, 211] width 70 height 12
copy div
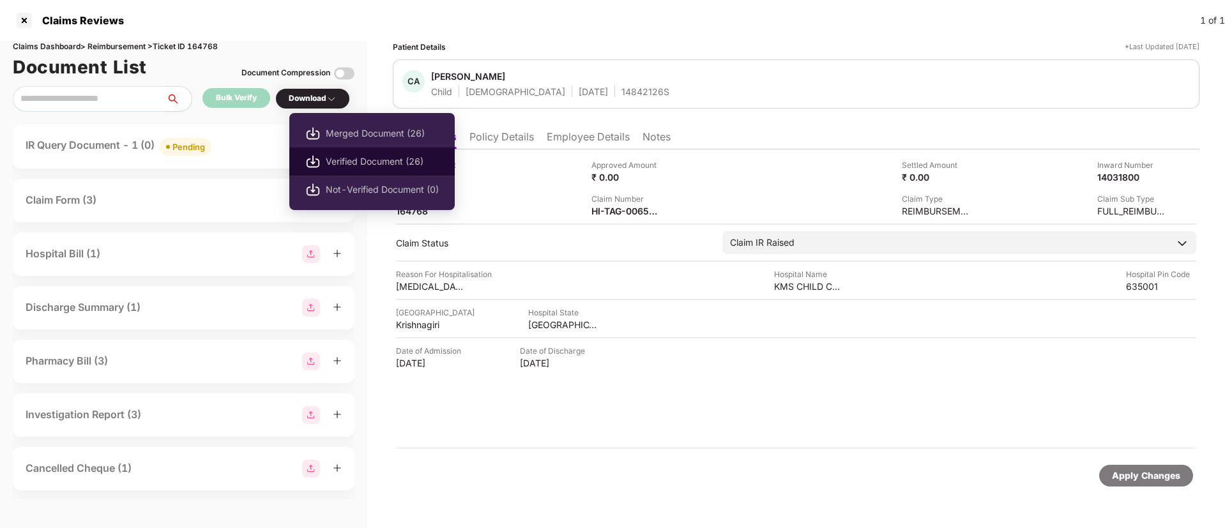
click at [339, 155] on span "Verified Document (26)" at bounding box center [382, 162] width 113 height 14
